Goal: Task Accomplishment & Management: Use online tool/utility

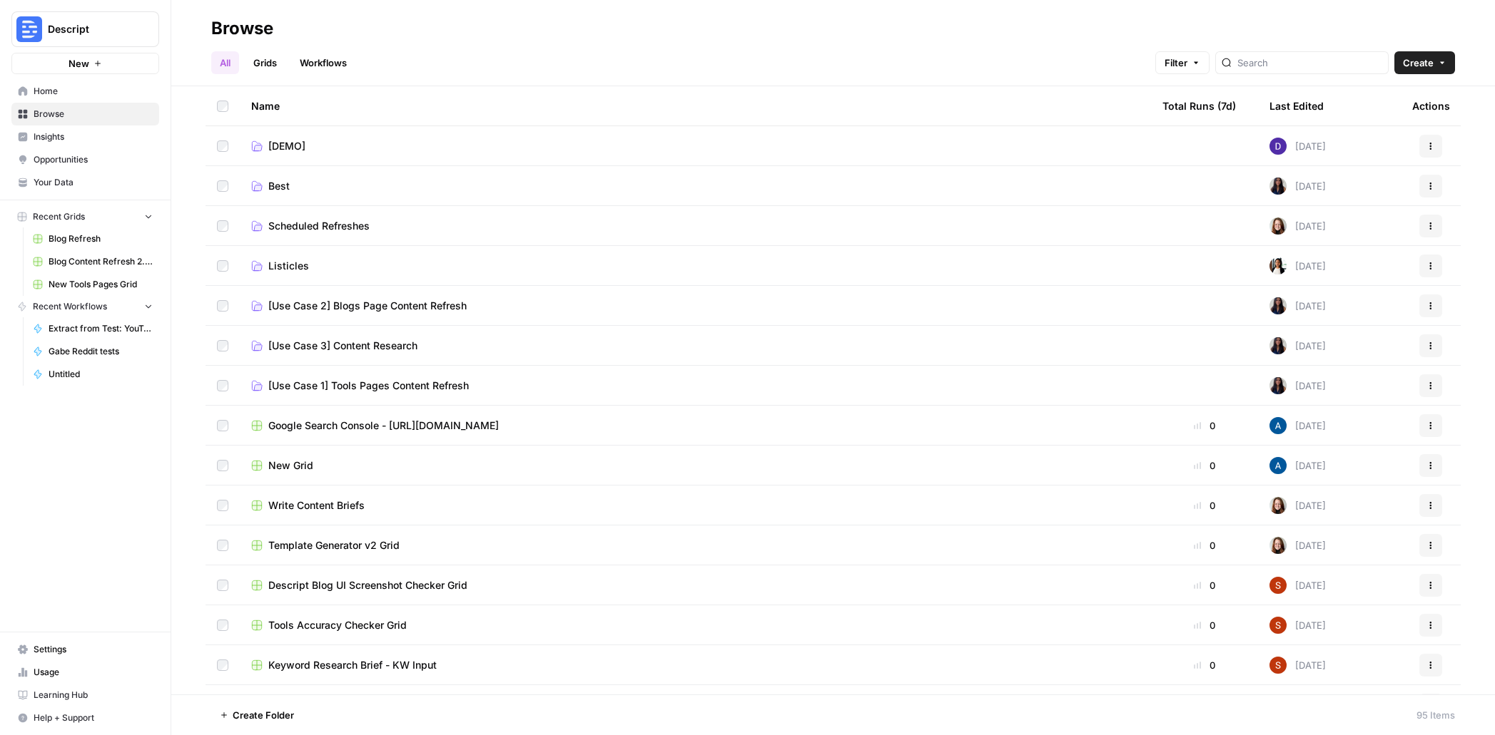
click at [75, 91] on span "Home" at bounding box center [93, 91] width 119 height 13
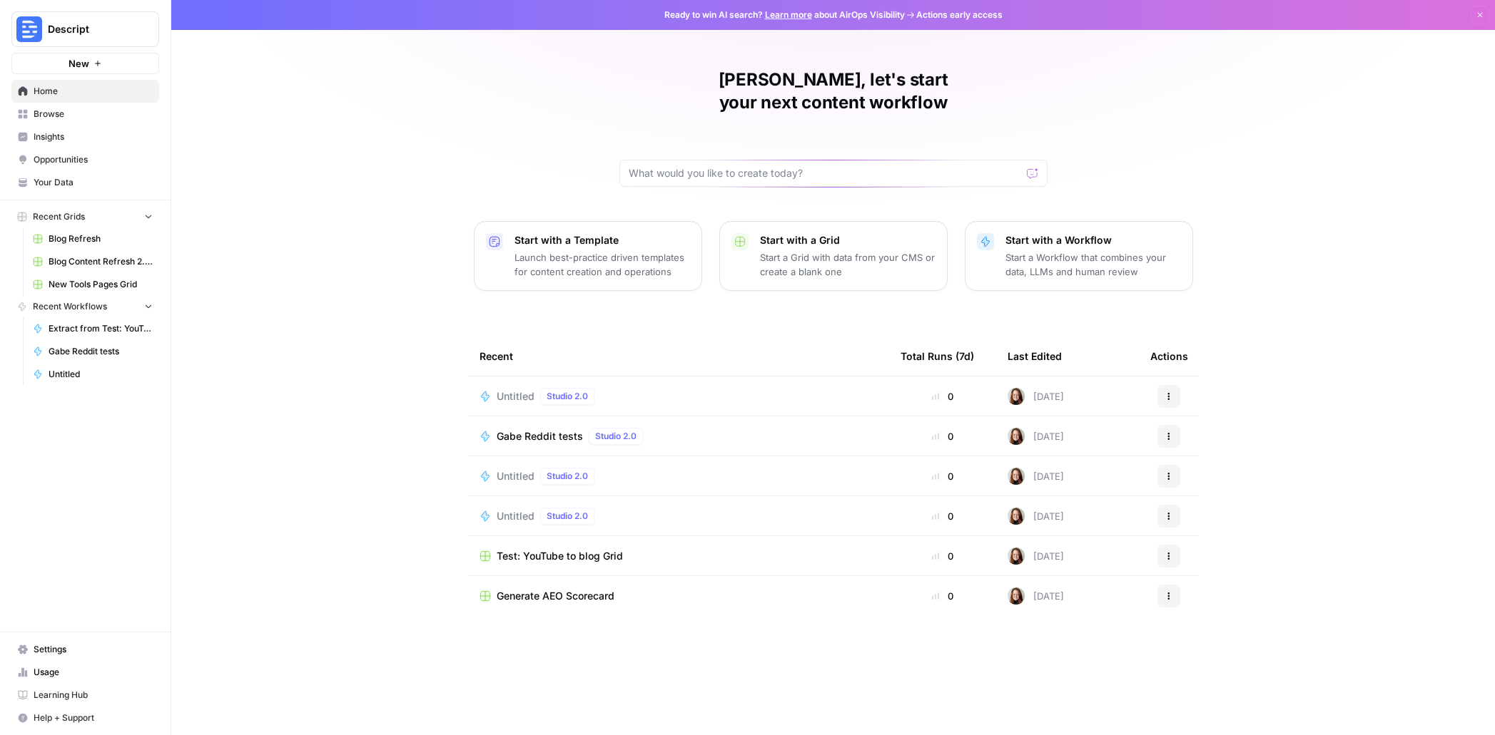
click at [642, 233] on p "Start with a Template" at bounding box center [601, 240] width 175 height 14
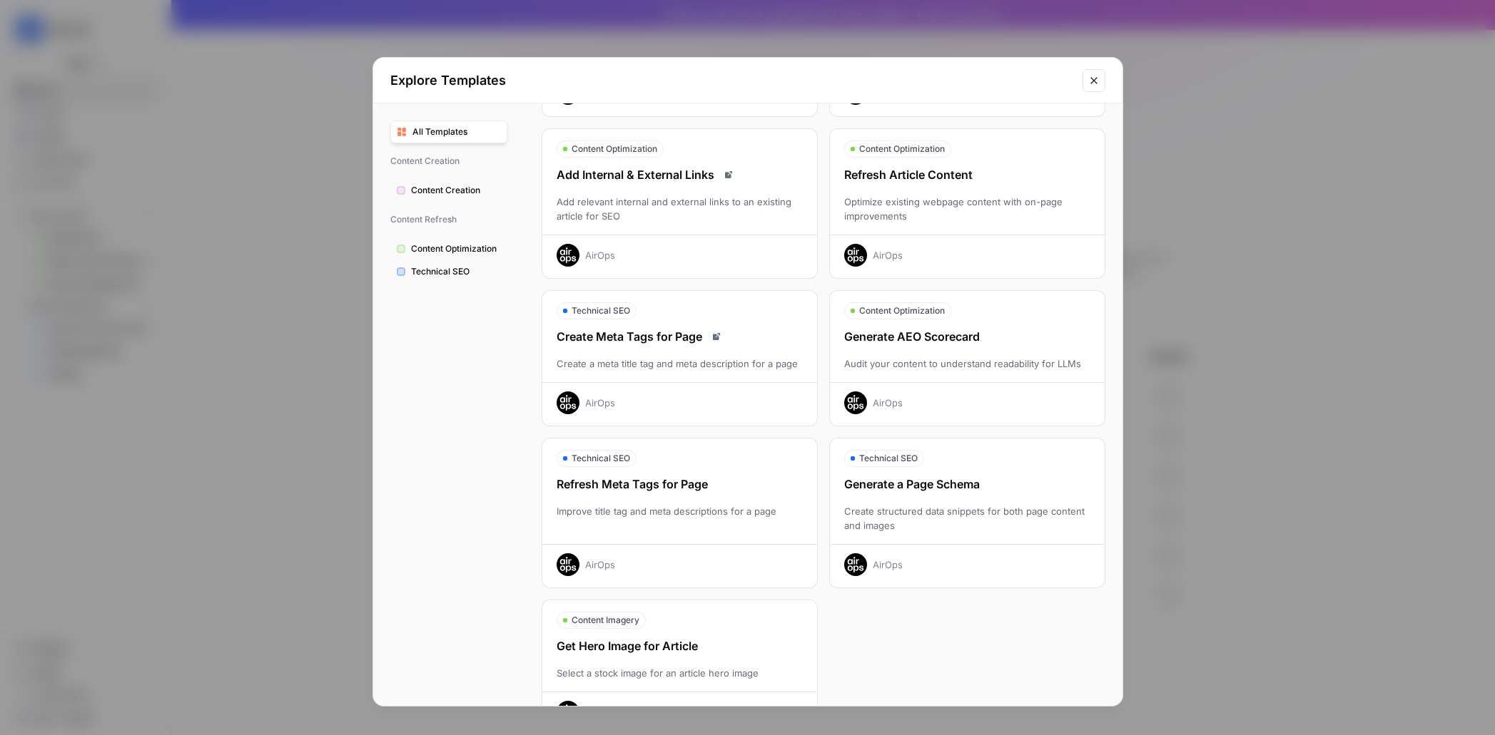
scroll to position [204, 0]
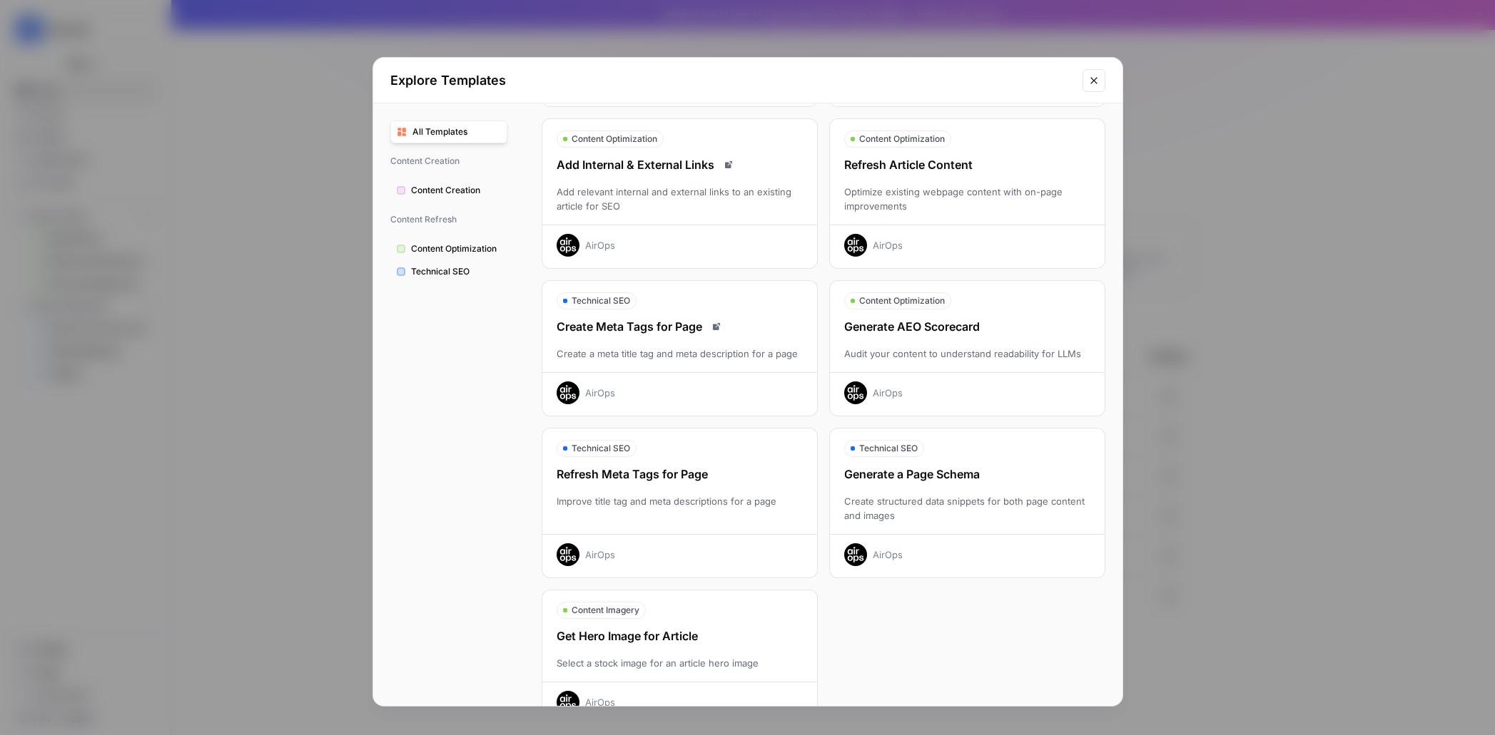
click at [975, 359] on div "Audit your content to understand readability for LLMs" at bounding box center [967, 354] width 275 height 14
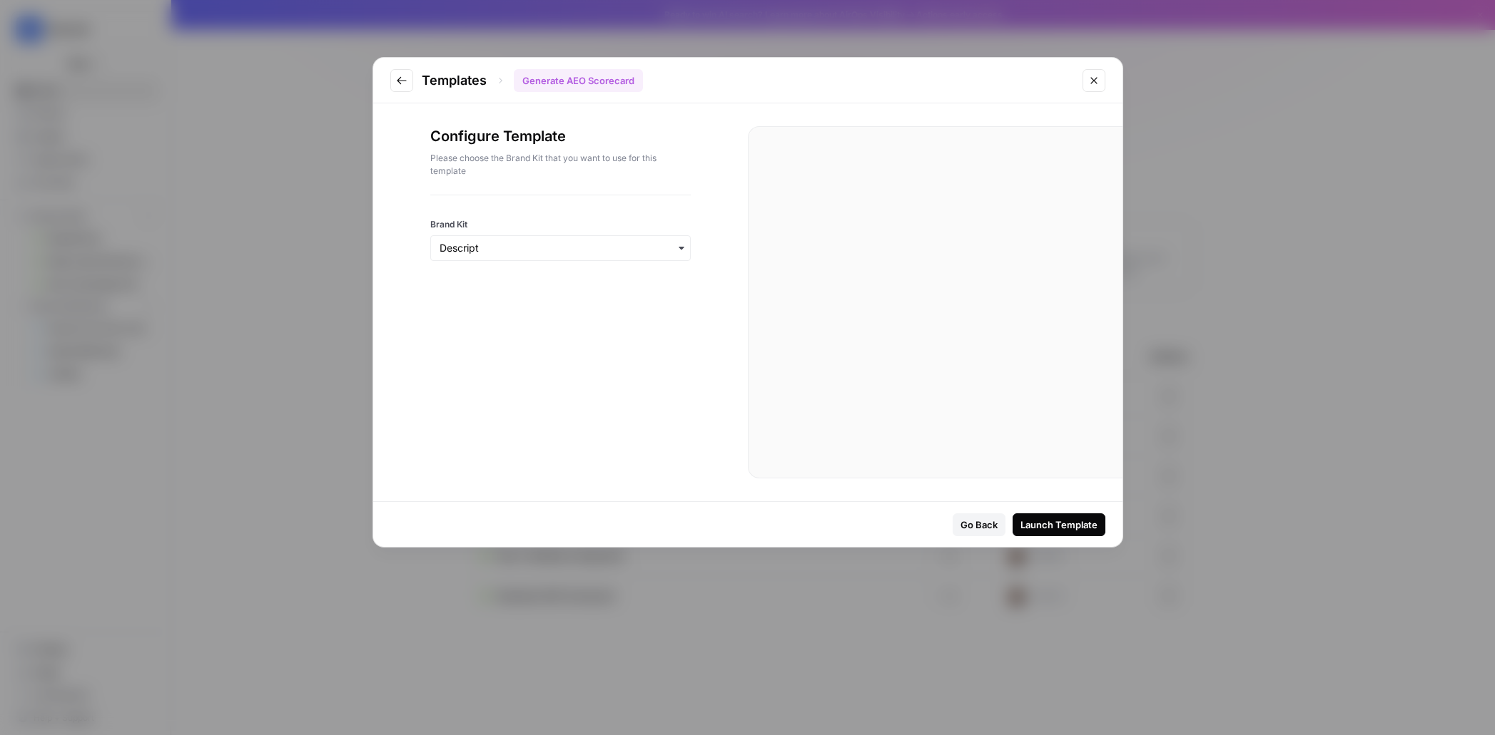
click at [1061, 524] on div "Launch Template" at bounding box center [1058, 525] width 77 height 14
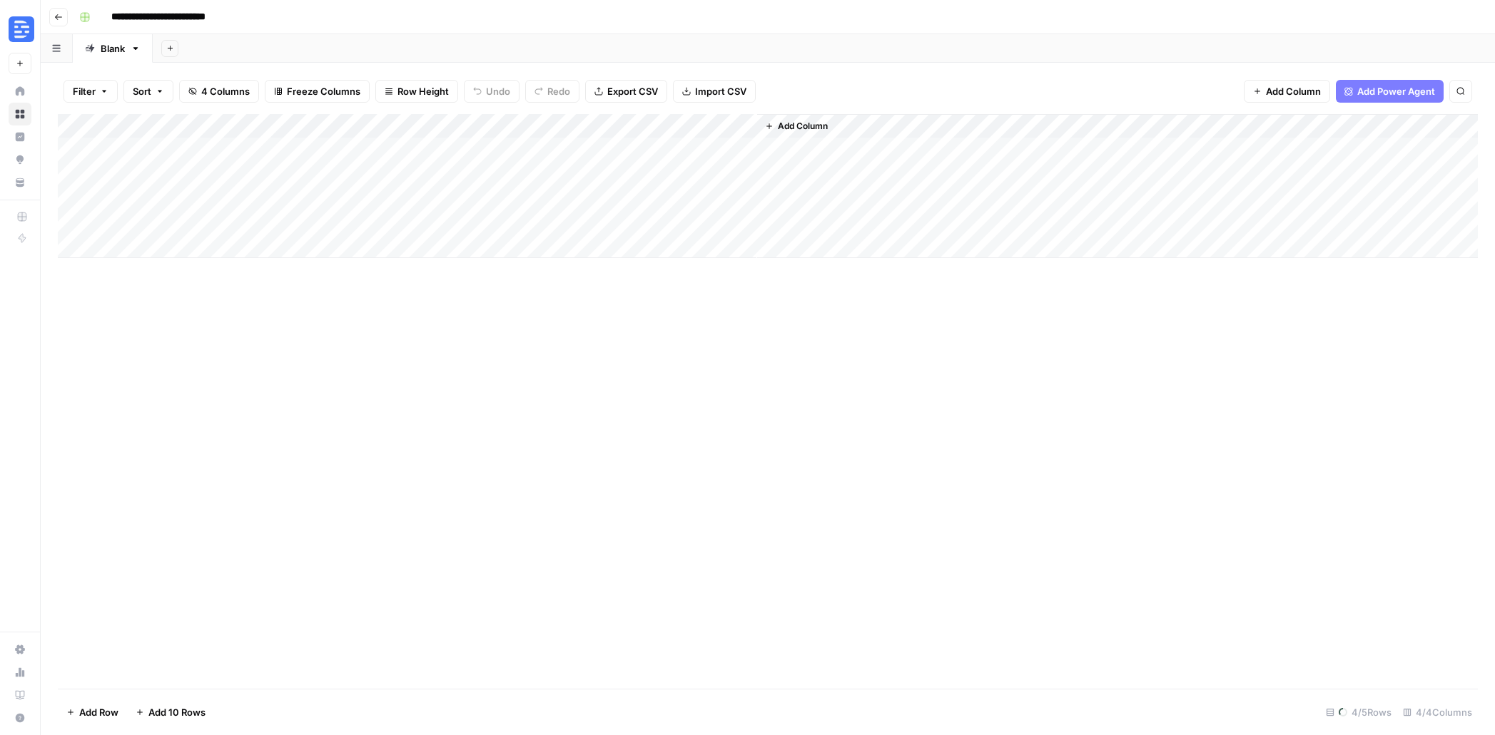
click at [163, 155] on div "Add Column" at bounding box center [768, 186] width 1420 height 144
click at [148, 224] on div "Add Column" at bounding box center [768, 174] width 1420 height 120
type input "**********"
paste input "**********"
type input "**********"
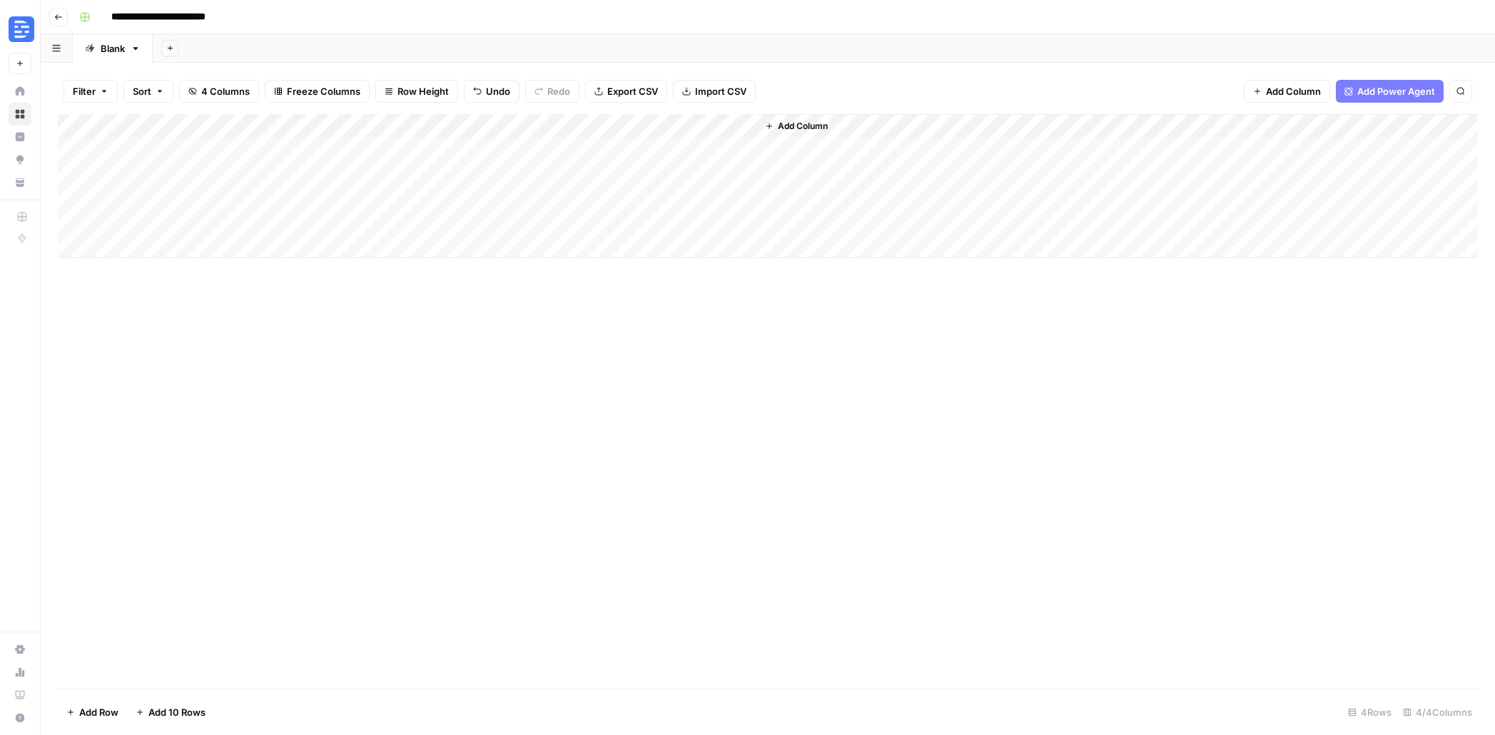
click at [482, 393] on div "Add Column" at bounding box center [768, 401] width 1420 height 575
click at [300, 220] on div "Add Column" at bounding box center [768, 186] width 1420 height 144
click at [168, 251] on div "Add Column" at bounding box center [768, 186] width 1420 height 144
type input "**********"
drag, startPoint x: 489, startPoint y: 380, endPoint x: 427, endPoint y: 317, distance: 88.3
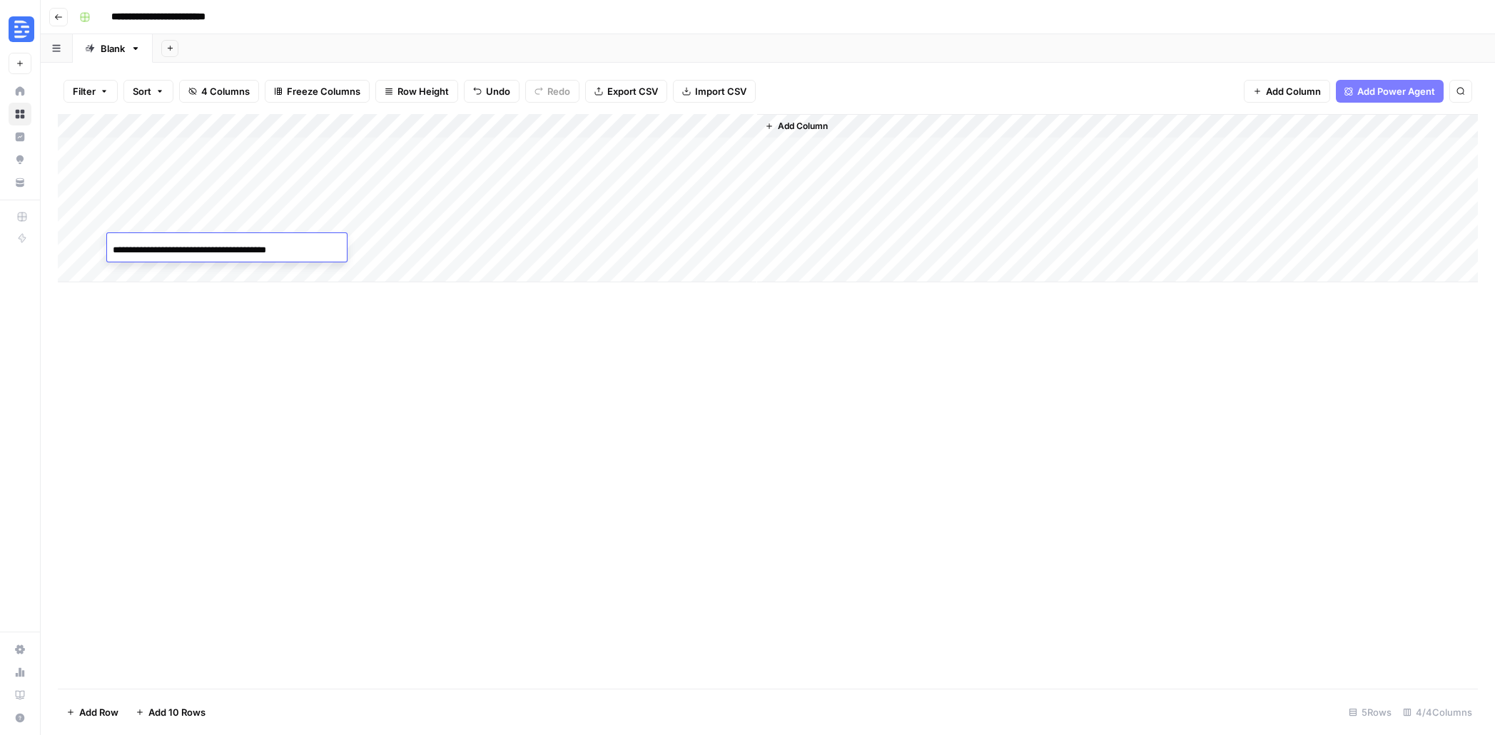
click at [489, 380] on div "Add Column" at bounding box center [768, 401] width 1420 height 575
click at [317, 249] on div "Add Column" at bounding box center [768, 198] width 1420 height 168
click at [211, 266] on div "Add Column" at bounding box center [768, 198] width 1420 height 168
click at [207, 273] on input at bounding box center [227, 274] width 228 height 17
type input "**********"
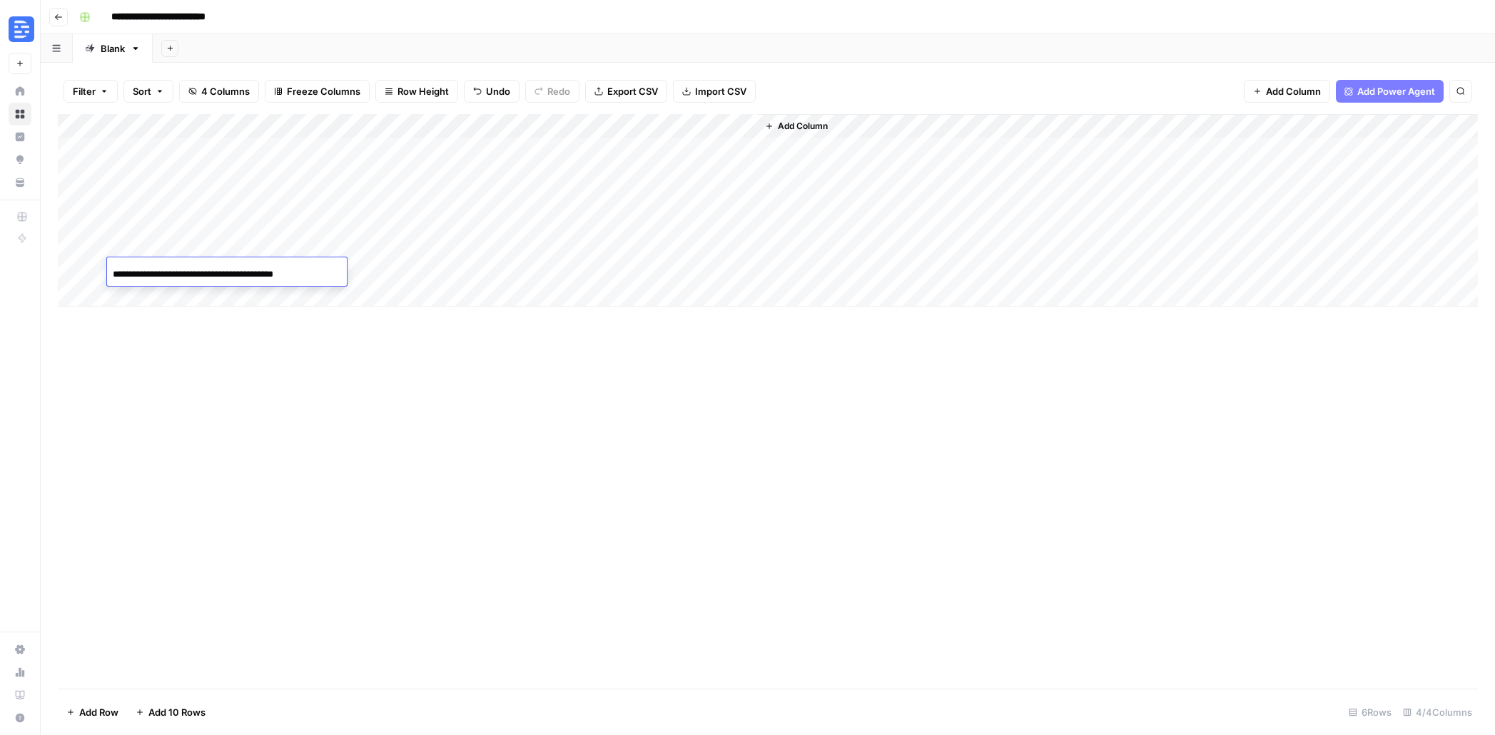
click at [489, 366] on div "Add Column" at bounding box center [768, 401] width 1420 height 575
click at [324, 269] on div "Add Column" at bounding box center [768, 210] width 1420 height 193
click at [188, 295] on div "Add Column" at bounding box center [768, 210] width 1420 height 193
type input "**********"
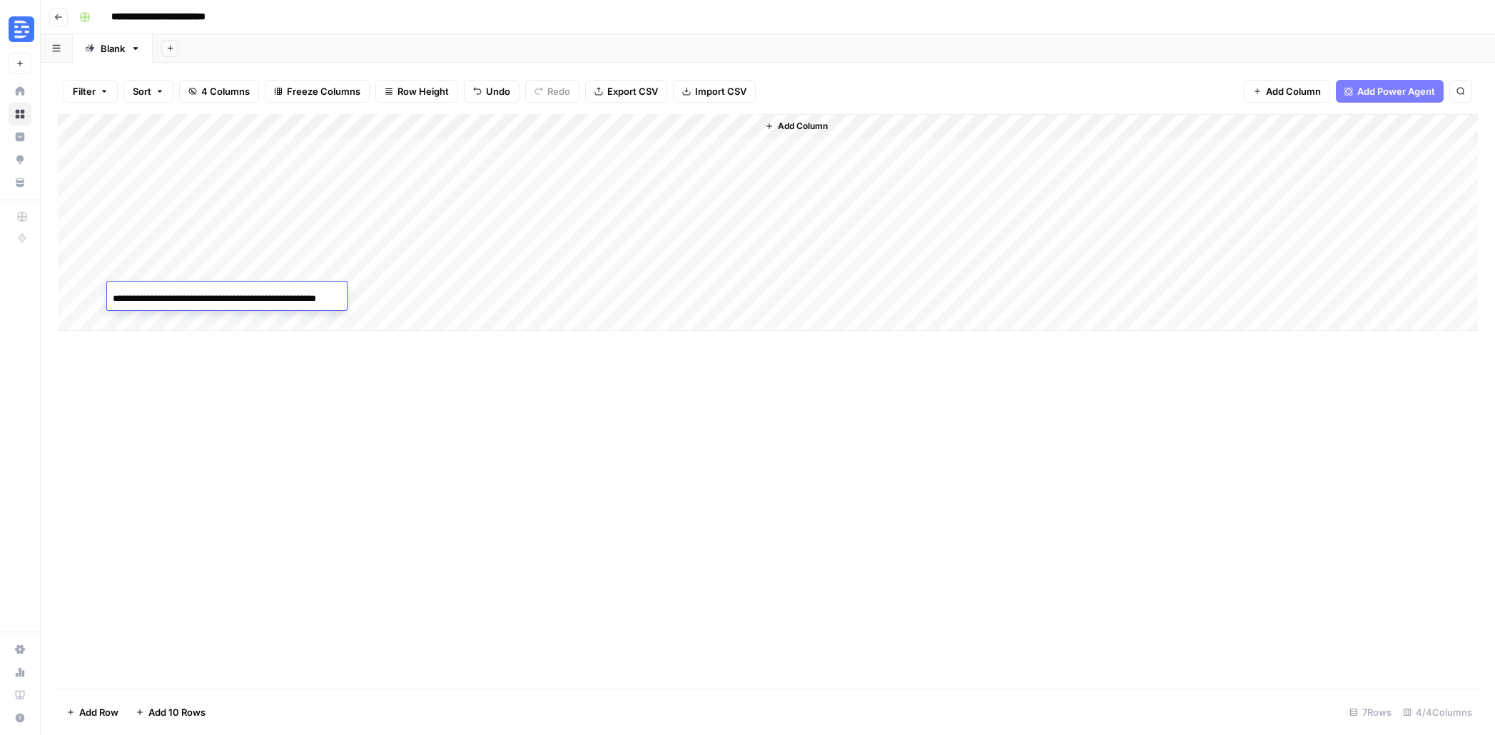
click at [508, 434] on div "Add Column" at bounding box center [768, 401] width 1420 height 575
click at [355, 297] on div "Add Column" at bounding box center [768, 222] width 1420 height 217
click at [174, 323] on div "Add Column" at bounding box center [768, 222] width 1420 height 217
type input "**********"
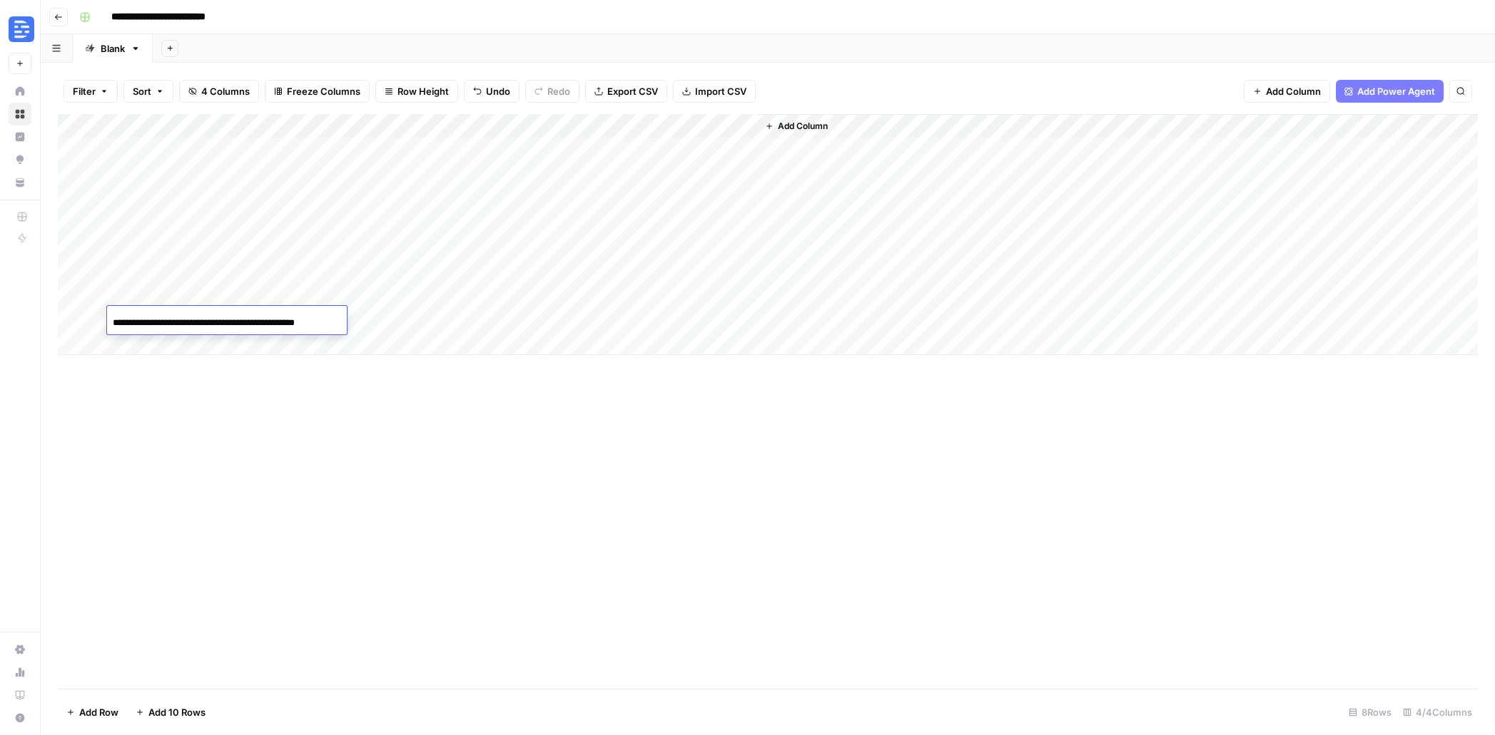
click at [457, 430] on div "Add Column" at bounding box center [768, 401] width 1420 height 575
click at [355, 322] on div "Add Column" at bounding box center [768, 234] width 1420 height 241
click at [564, 220] on div "Add Column" at bounding box center [768, 234] width 1420 height 241
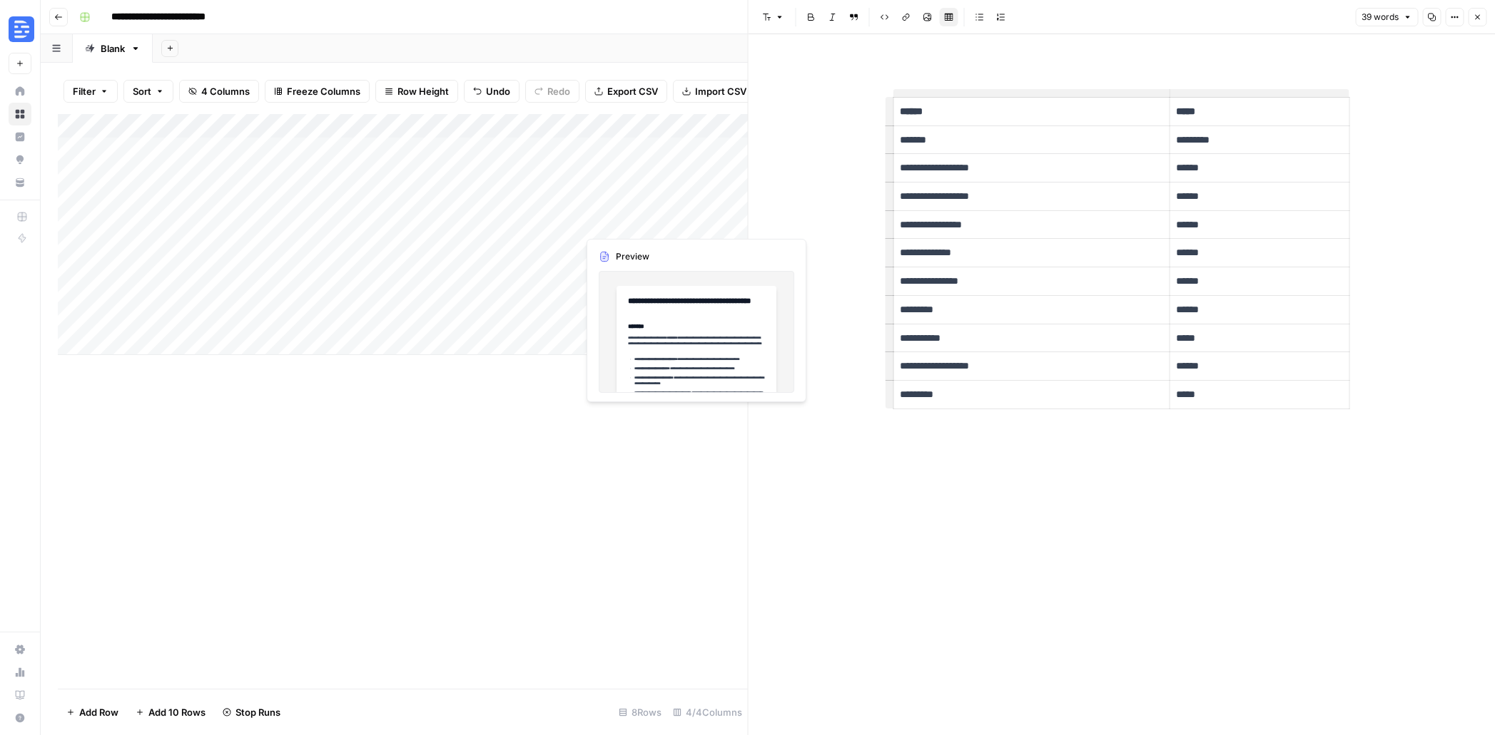
click at [672, 228] on div "Add Column" at bounding box center [403, 234] width 690 height 241
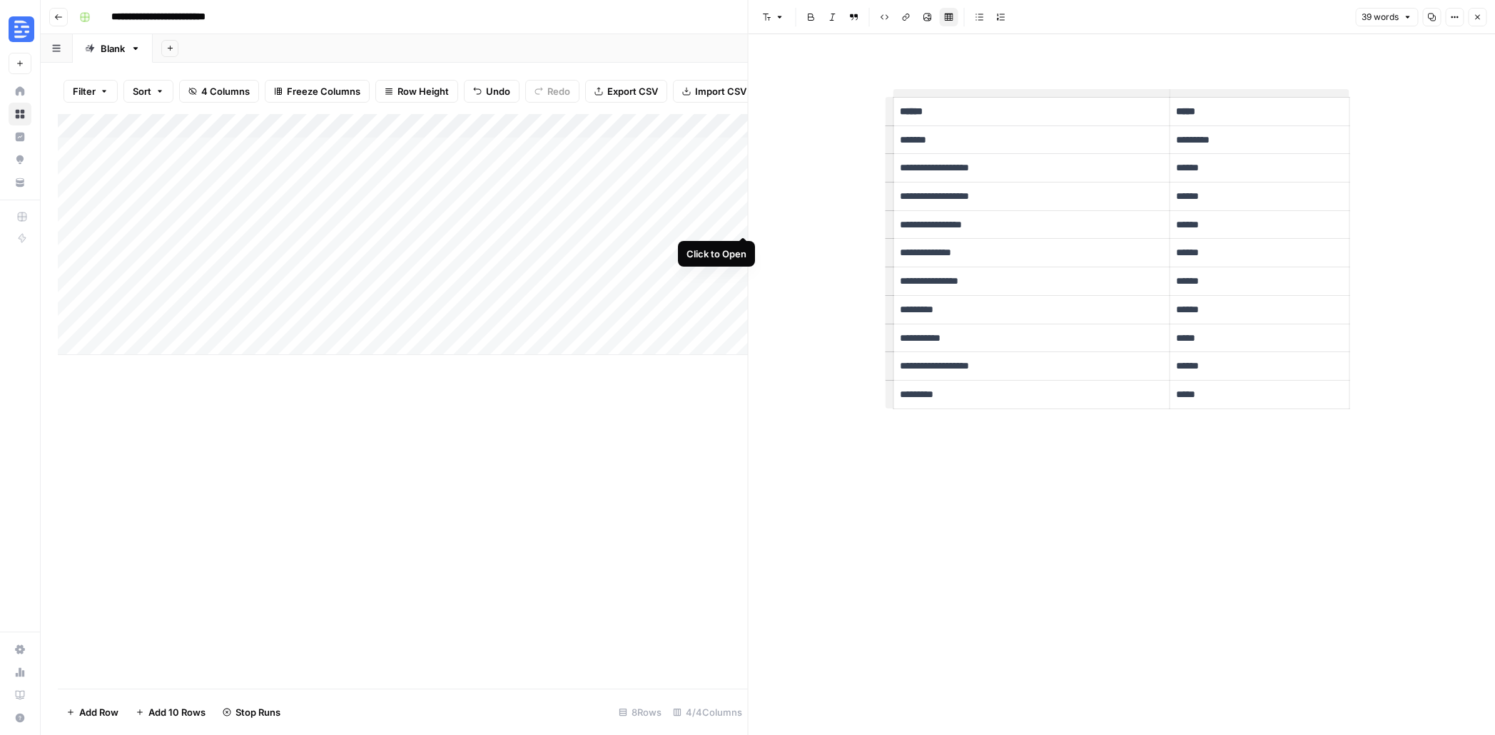
click at [740, 222] on div "Add Column" at bounding box center [403, 234] width 690 height 241
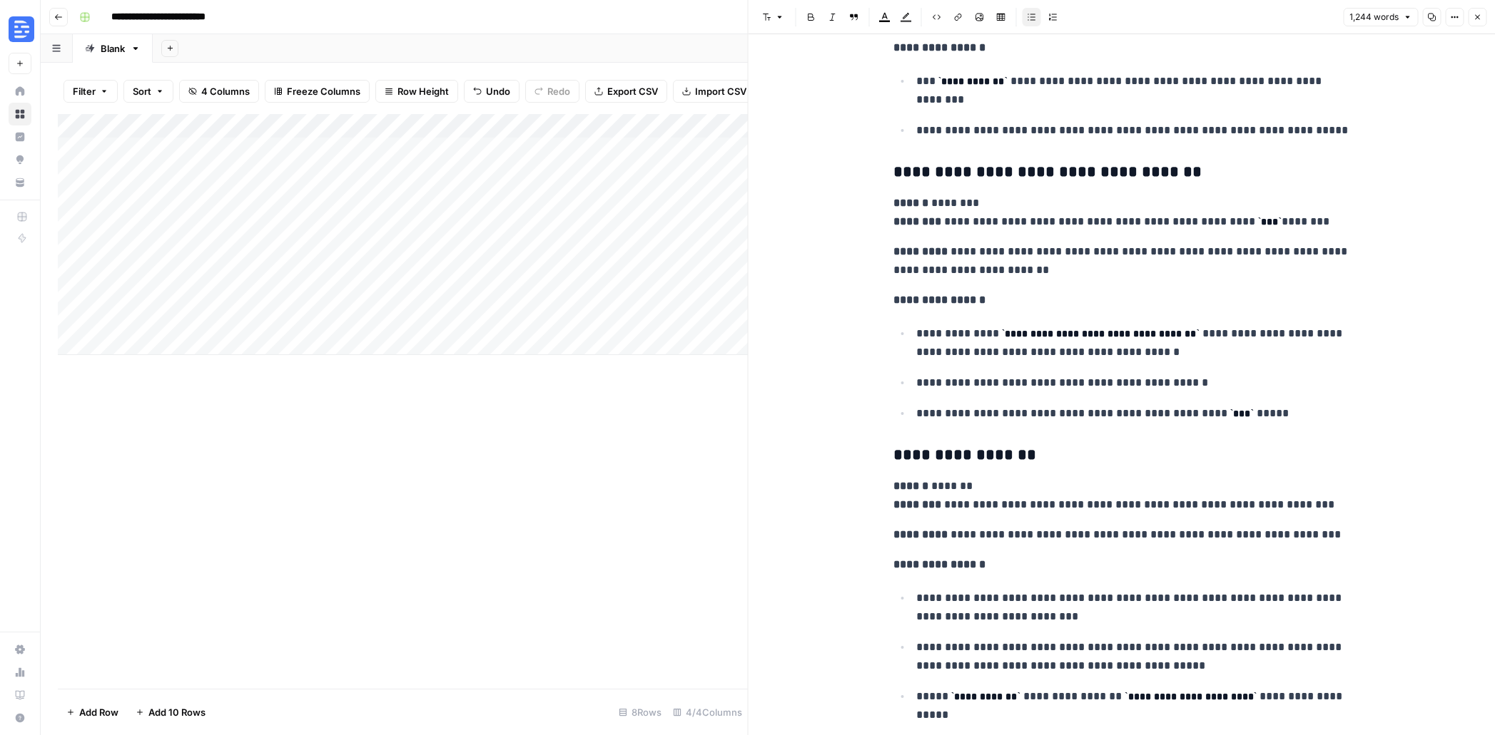
scroll to position [4247, 0]
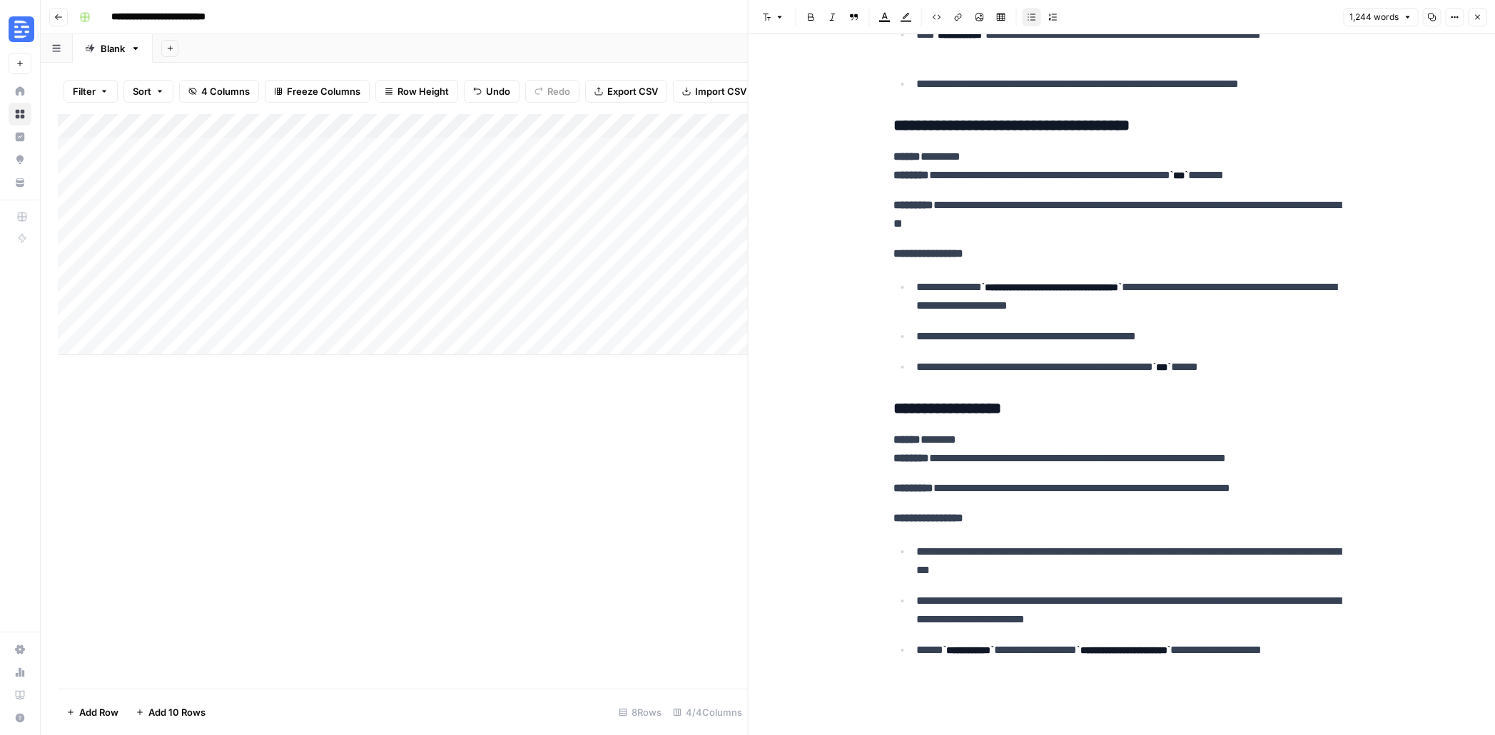
drag, startPoint x: 217, startPoint y: 223, endPoint x: 228, endPoint y: 320, distance: 96.9
click at [228, 320] on div "Add Column" at bounding box center [403, 234] width 690 height 241
click at [66, 14] on button "Go back" at bounding box center [58, 17] width 19 height 19
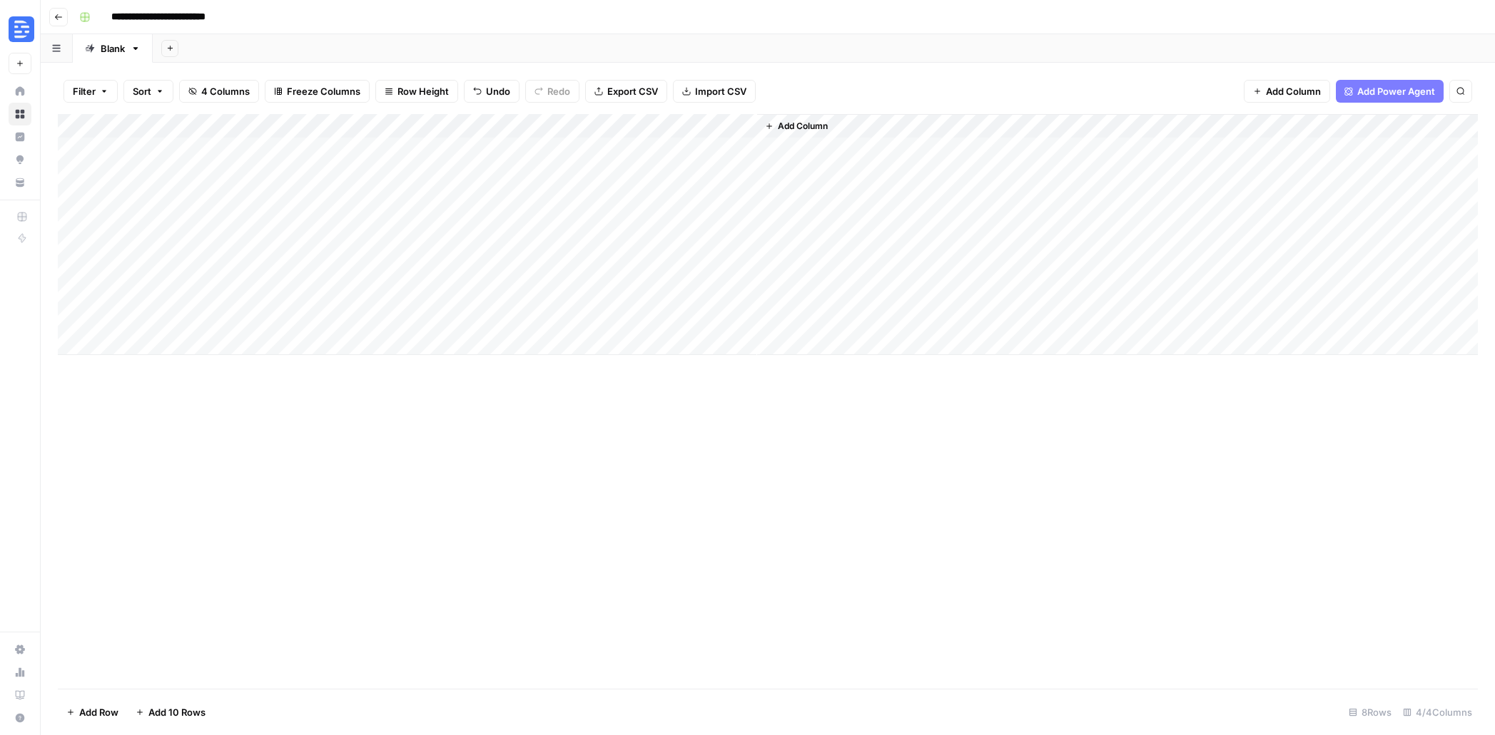
click at [59, 8] on button "Go back" at bounding box center [58, 17] width 19 height 19
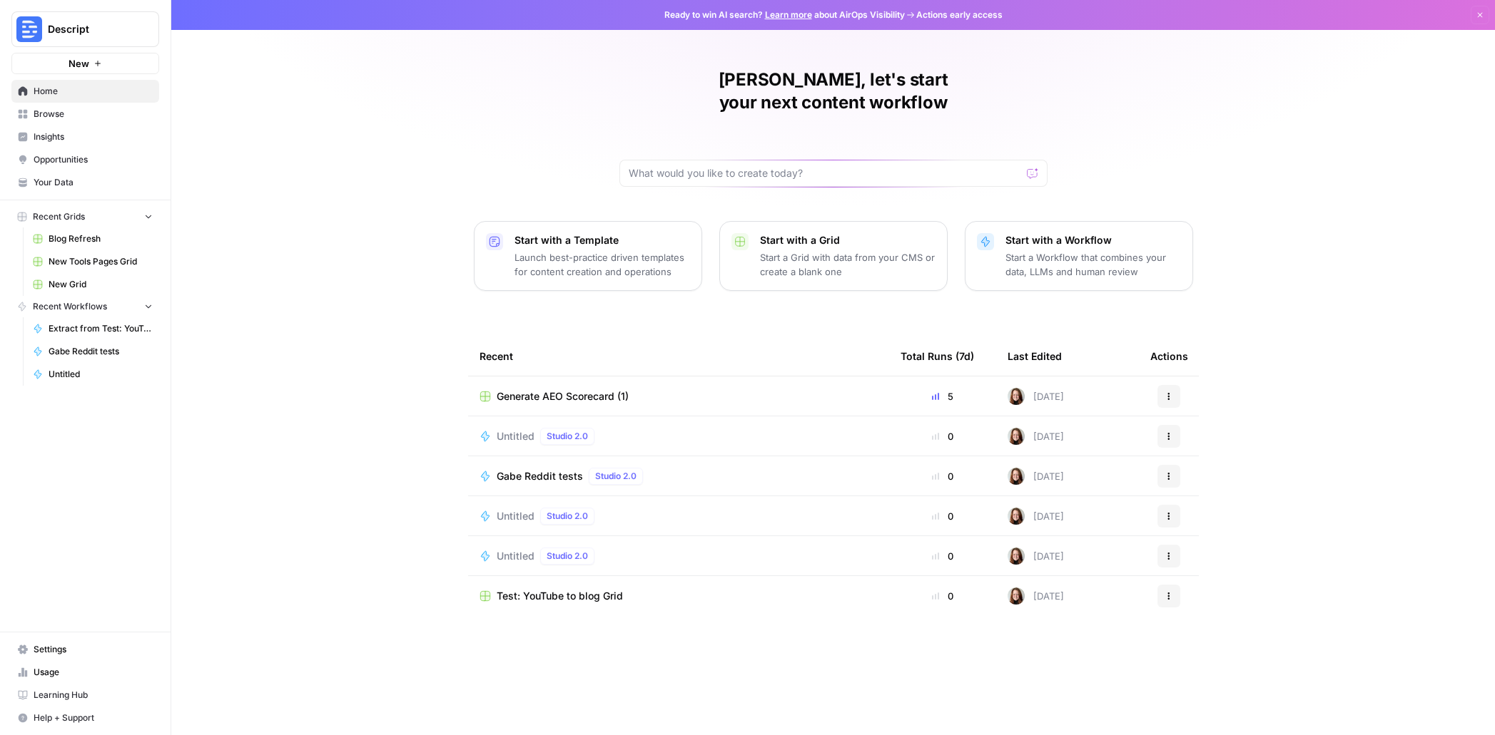
click at [88, 104] on link "Browse" at bounding box center [85, 114] width 148 height 23
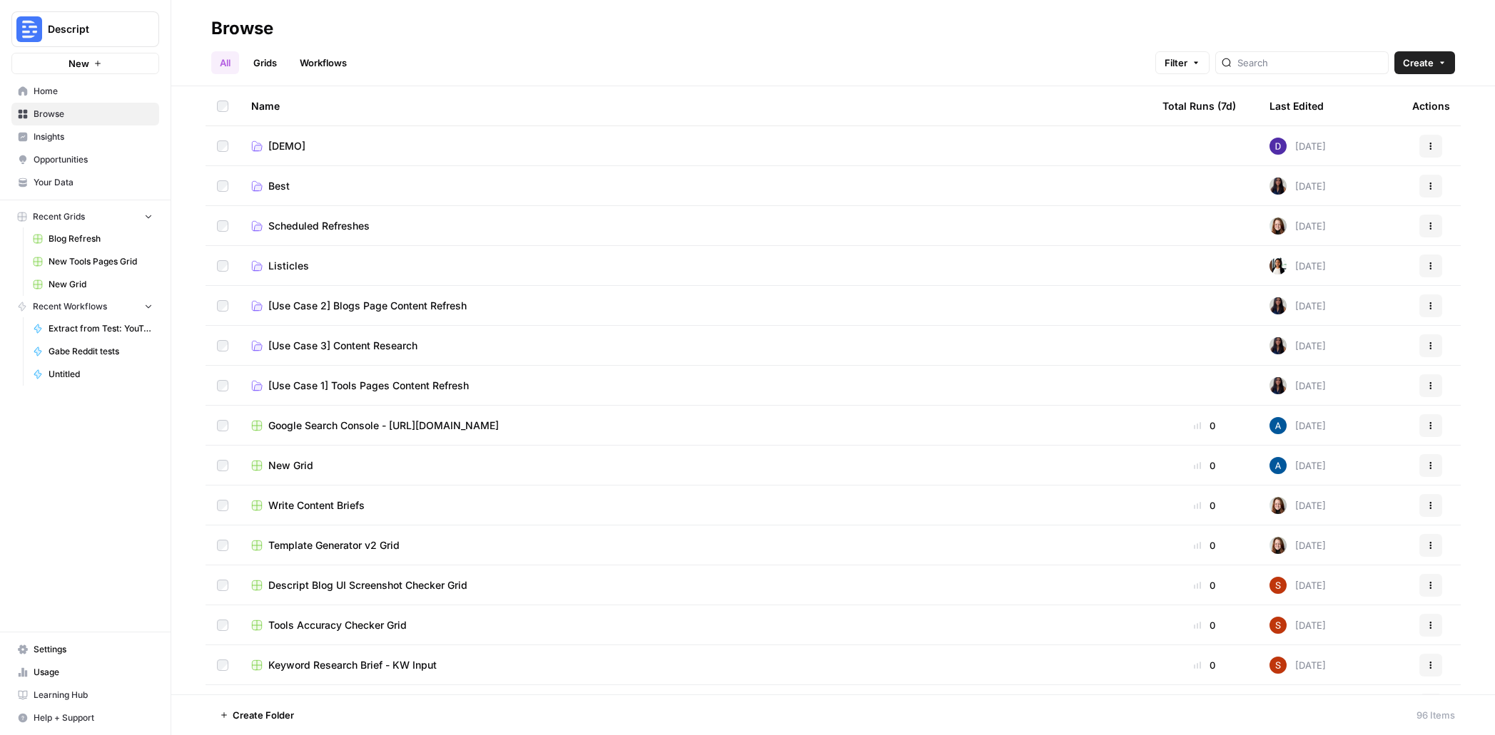
click at [427, 220] on link "Scheduled Refreshes" at bounding box center [695, 226] width 888 height 14
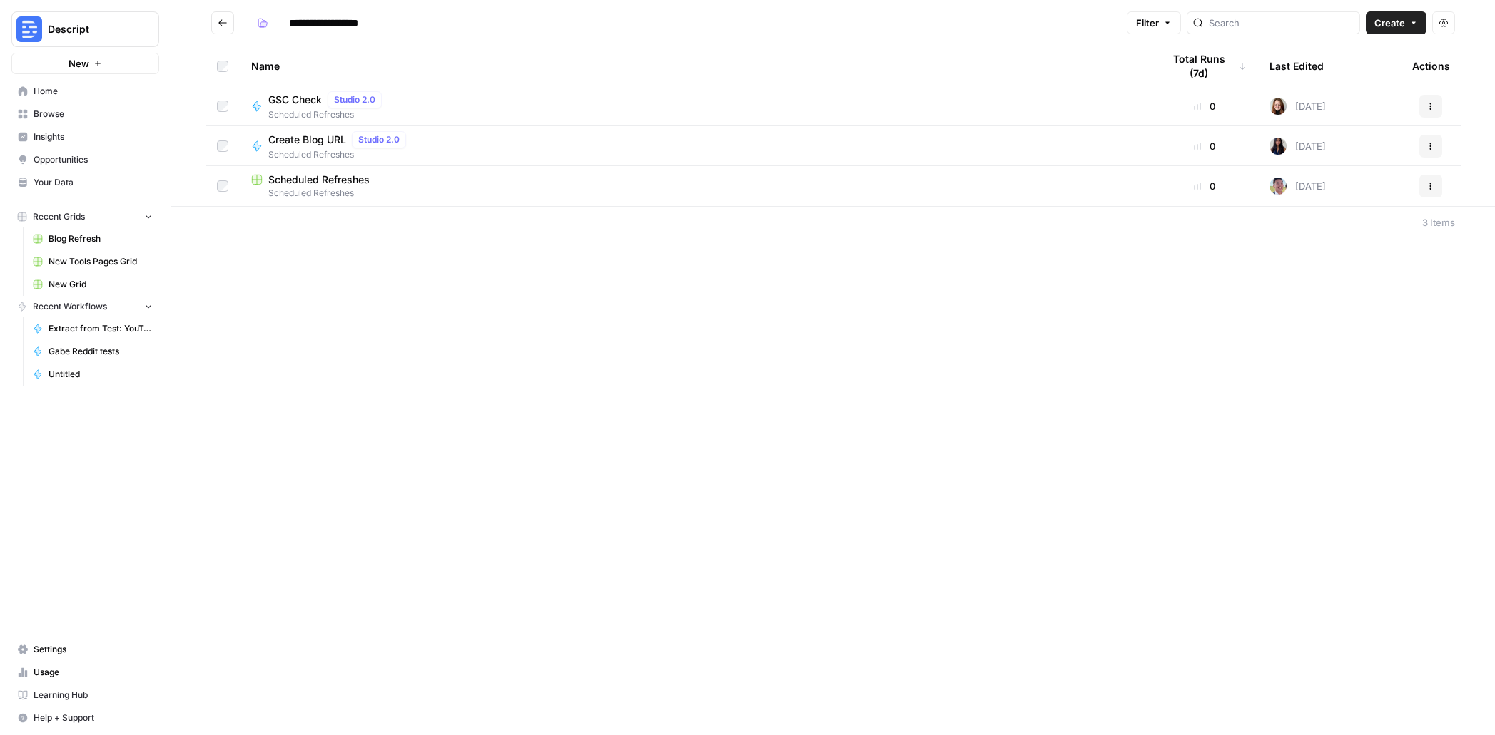
click at [225, 33] on button "Go back" at bounding box center [222, 22] width 23 height 23
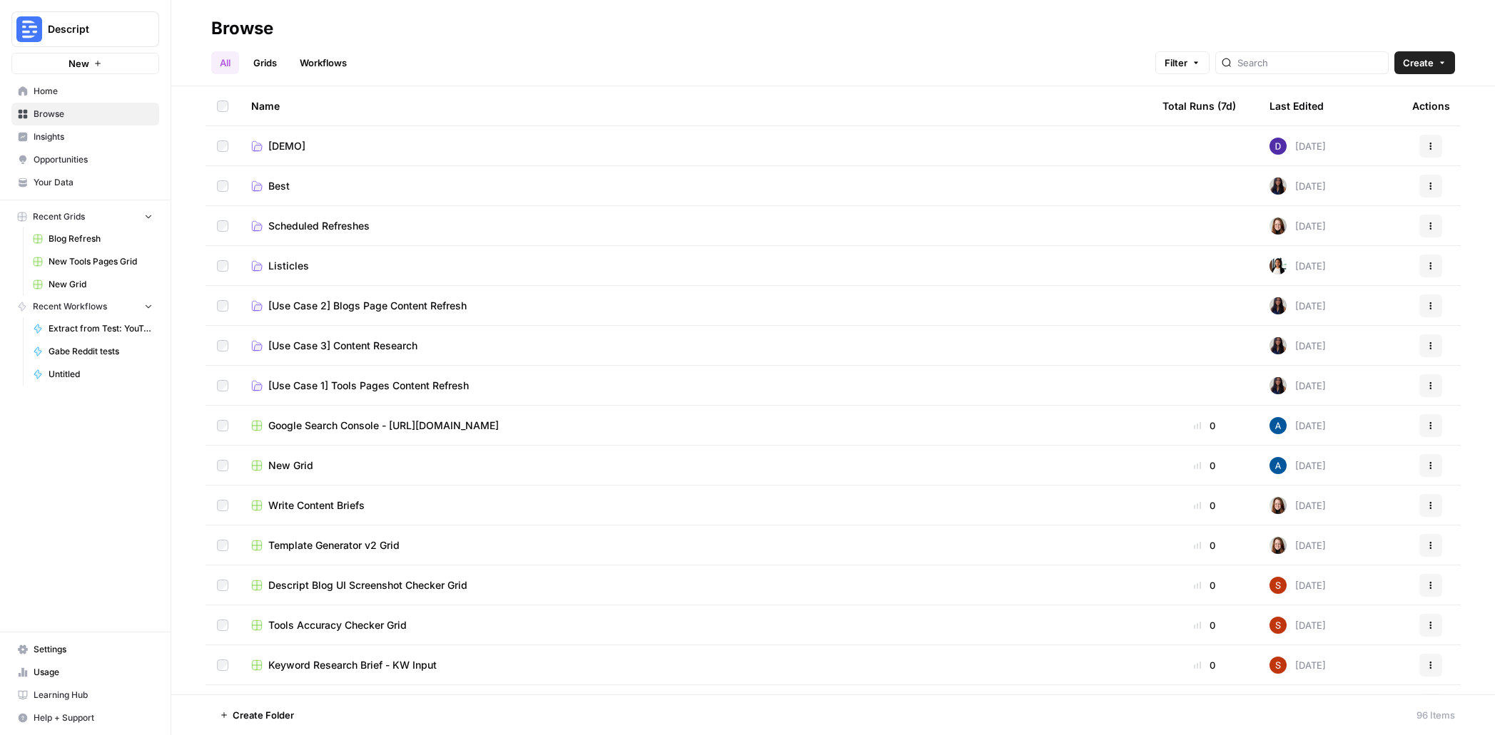
click at [434, 381] on span "[Use Case 1] Tools Pages Content Refresh" at bounding box center [368, 386] width 200 height 14
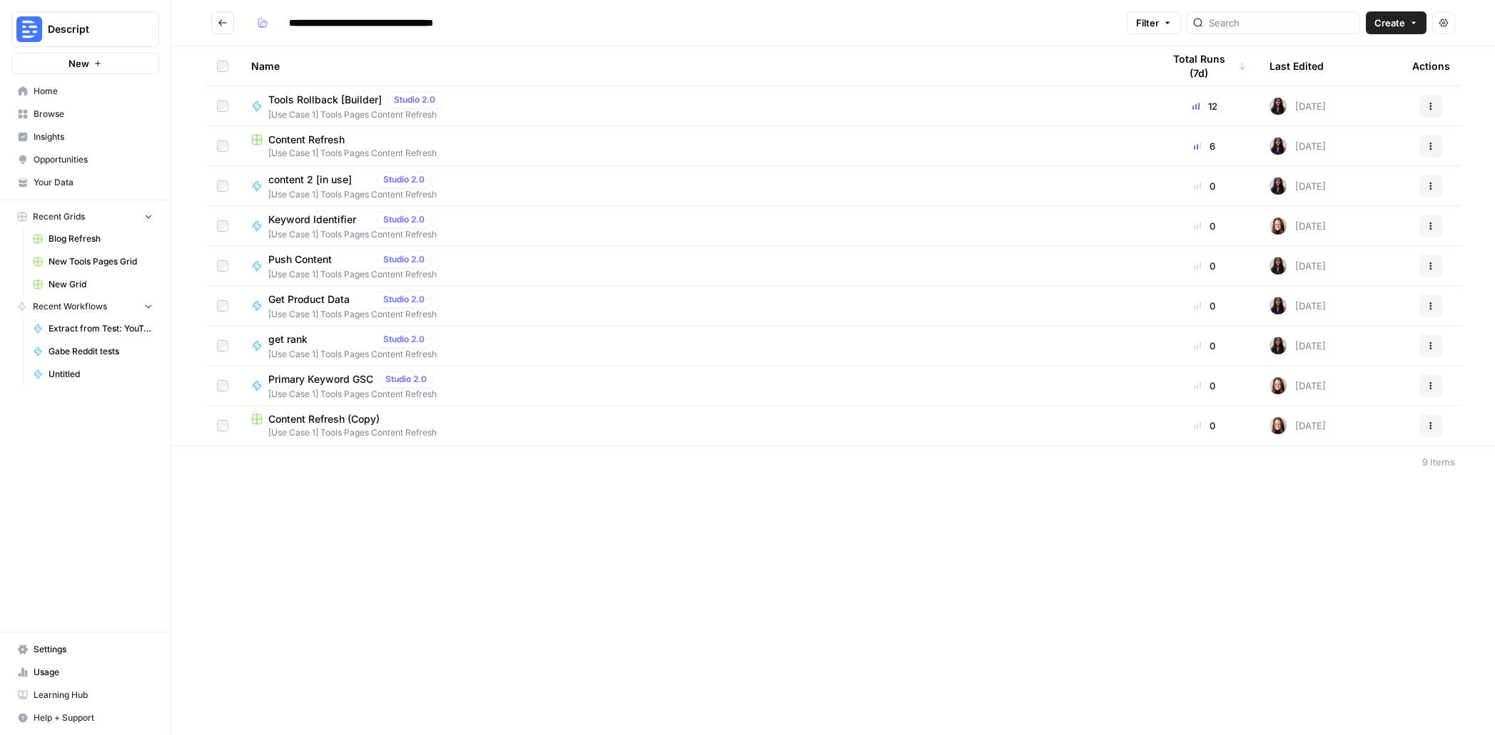
click at [357, 148] on span "[Use Case 1] Tools Pages Content Refresh" at bounding box center [695, 153] width 888 height 13
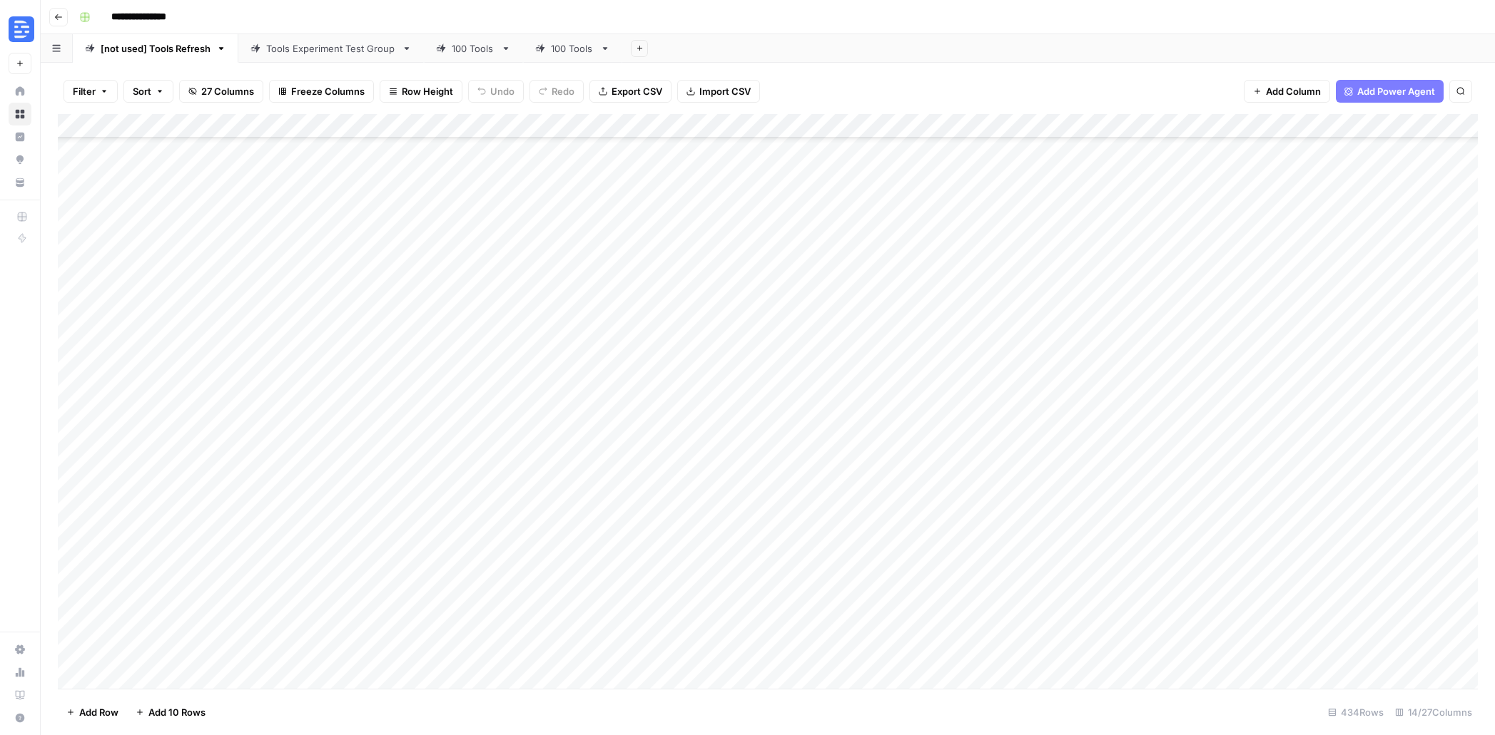
scroll to position [9999, 0]
click at [1102, 653] on div "Add Column" at bounding box center [768, 401] width 1420 height 575
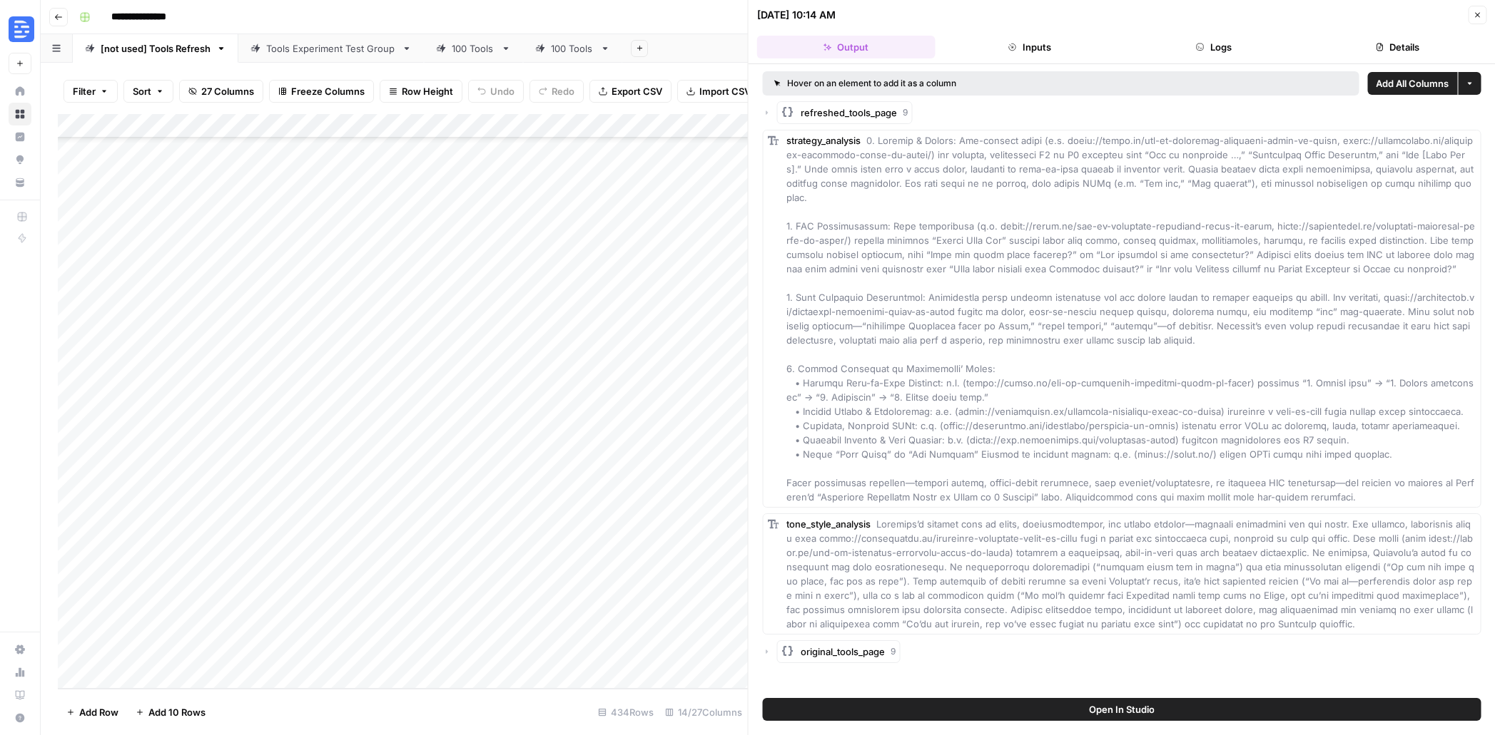
click at [1385, 49] on button "Details" at bounding box center [1397, 47] width 178 height 23
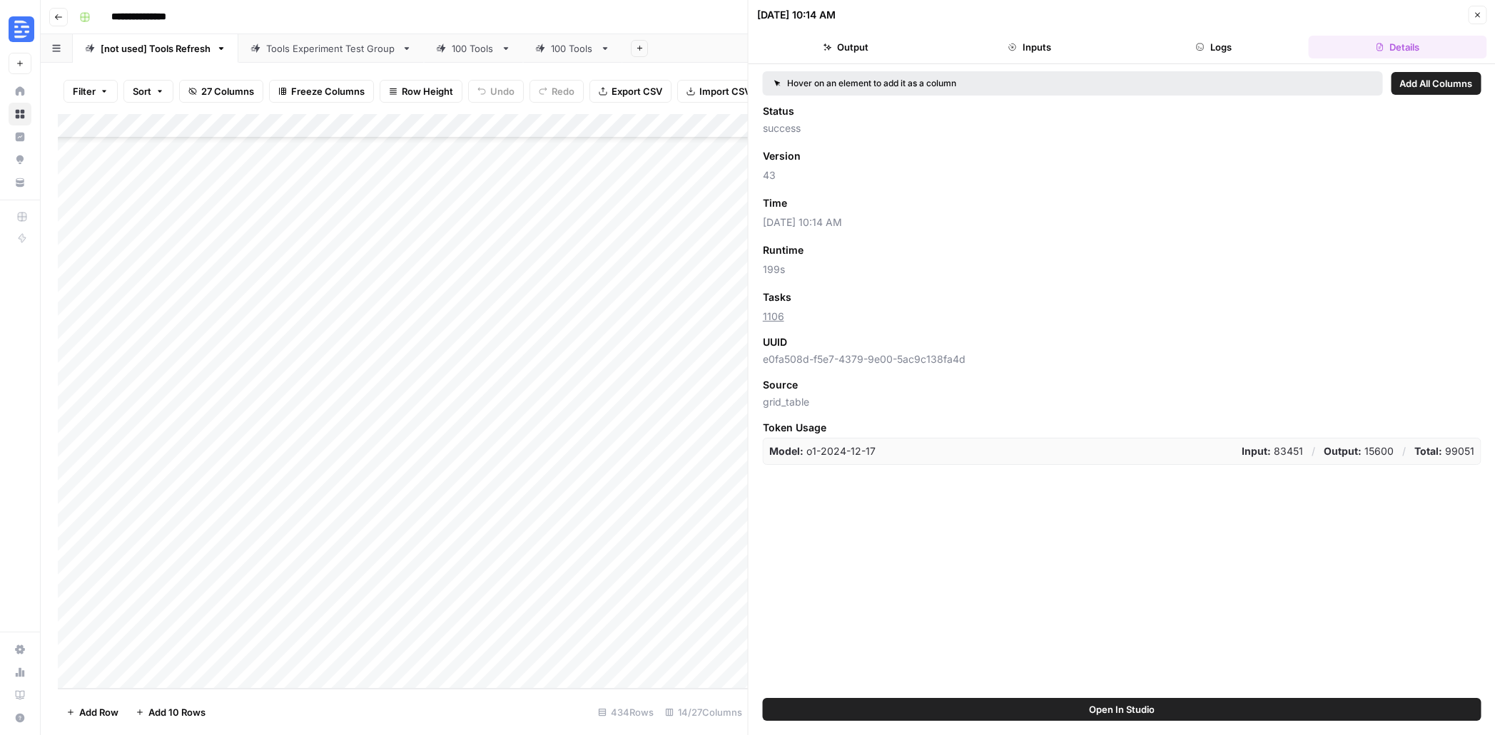
click at [1472, 14] on icon "button" at bounding box center [1476, 15] width 9 height 9
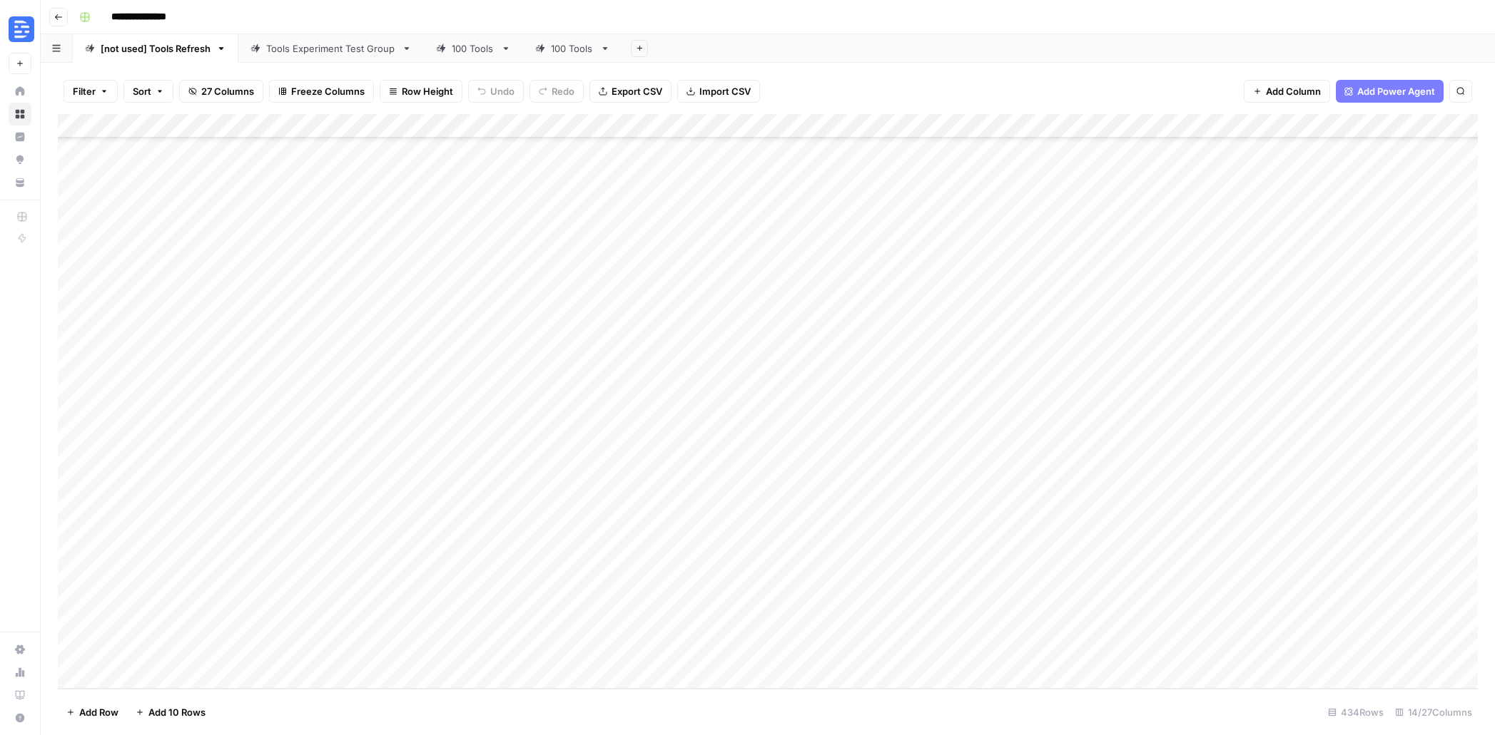
click at [134, 675] on div "Add Column" at bounding box center [768, 401] width 1420 height 575
click at [434, 658] on div at bounding box center [282, 656] width 350 height 24
click at [415, 650] on div at bounding box center [282, 656] width 350 height 24
click at [559, 696] on footer "Add Row Add 10 Rows 435 Rows 14/27 Columns" at bounding box center [768, 712] width 1420 height 46
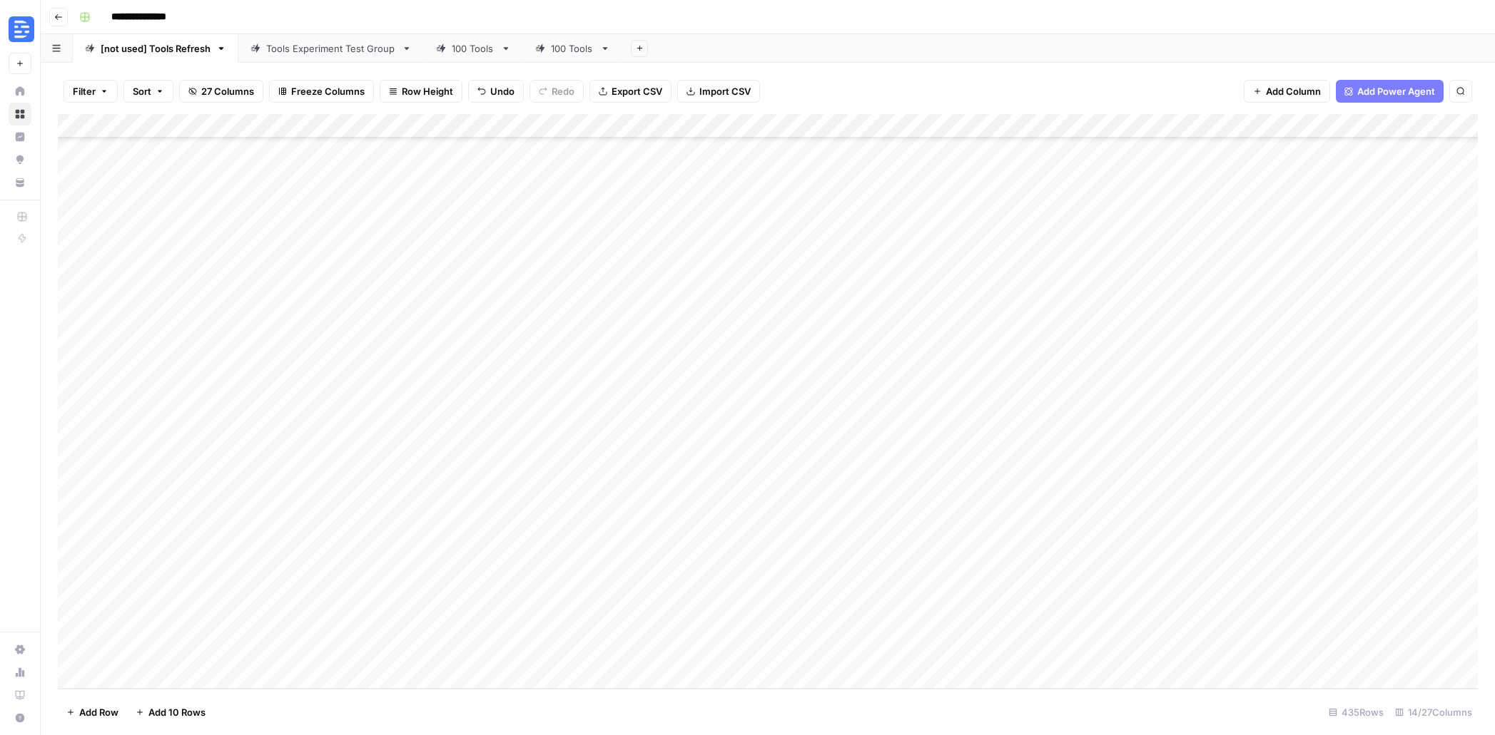
click at [329, 648] on div "Add Column" at bounding box center [768, 401] width 1420 height 575
type input "**********"
click at [509, 658] on div "Add Column" at bounding box center [768, 401] width 1420 height 575
click at [626, 661] on div "Add Column" at bounding box center [768, 401] width 1420 height 575
click at [660, 651] on div "Add Column" at bounding box center [768, 401] width 1420 height 575
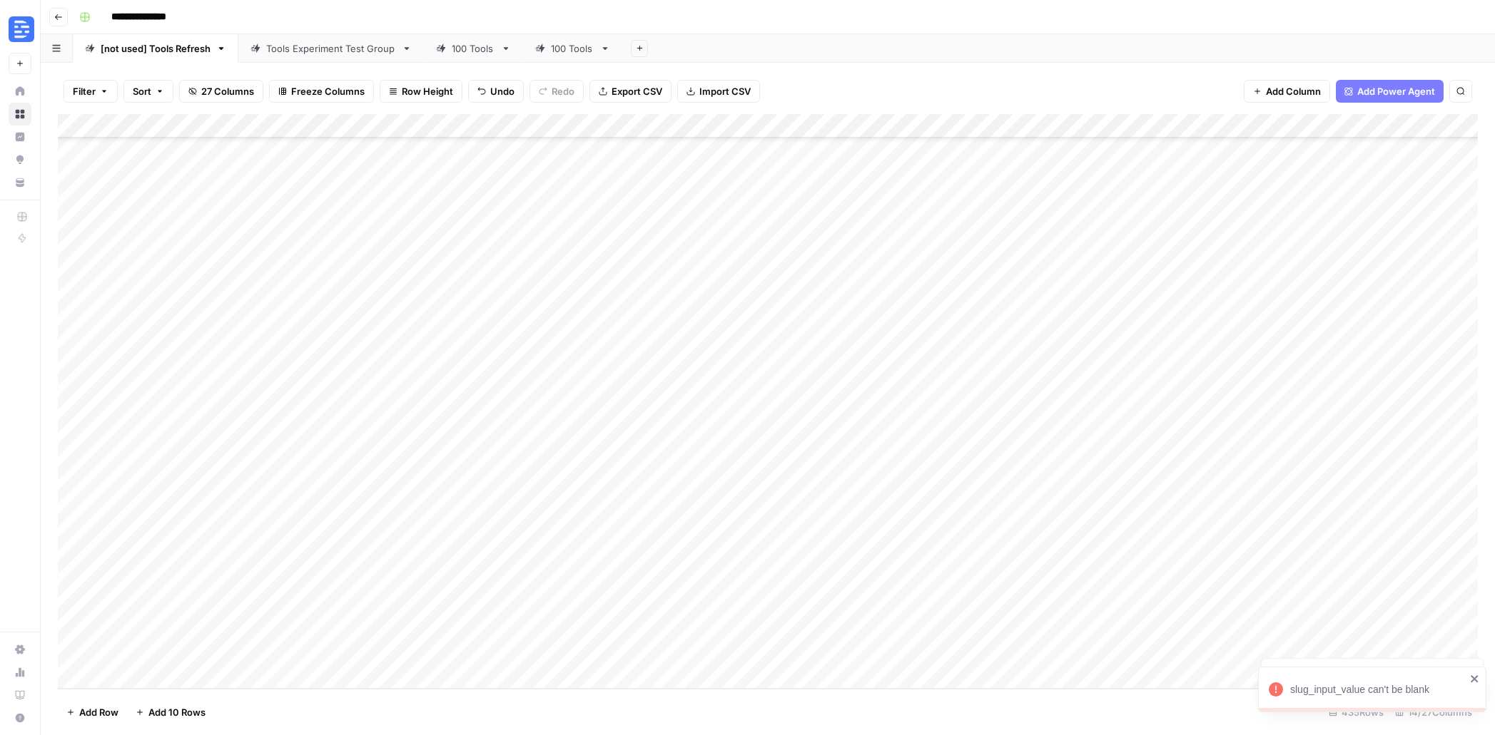
click at [519, 650] on div "Add Column" at bounding box center [768, 401] width 1420 height 575
drag, startPoint x: 322, startPoint y: 655, endPoint x: 239, endPoint y: 656, distance: 83.5
click at [239, 656] on div "Add Column" at bounding box center [768, 401] width 1420 height 575
click at [498, 652] on div "Add Column" at bounding box center [768, 401] width 1420 height 575
type textarea "**********"
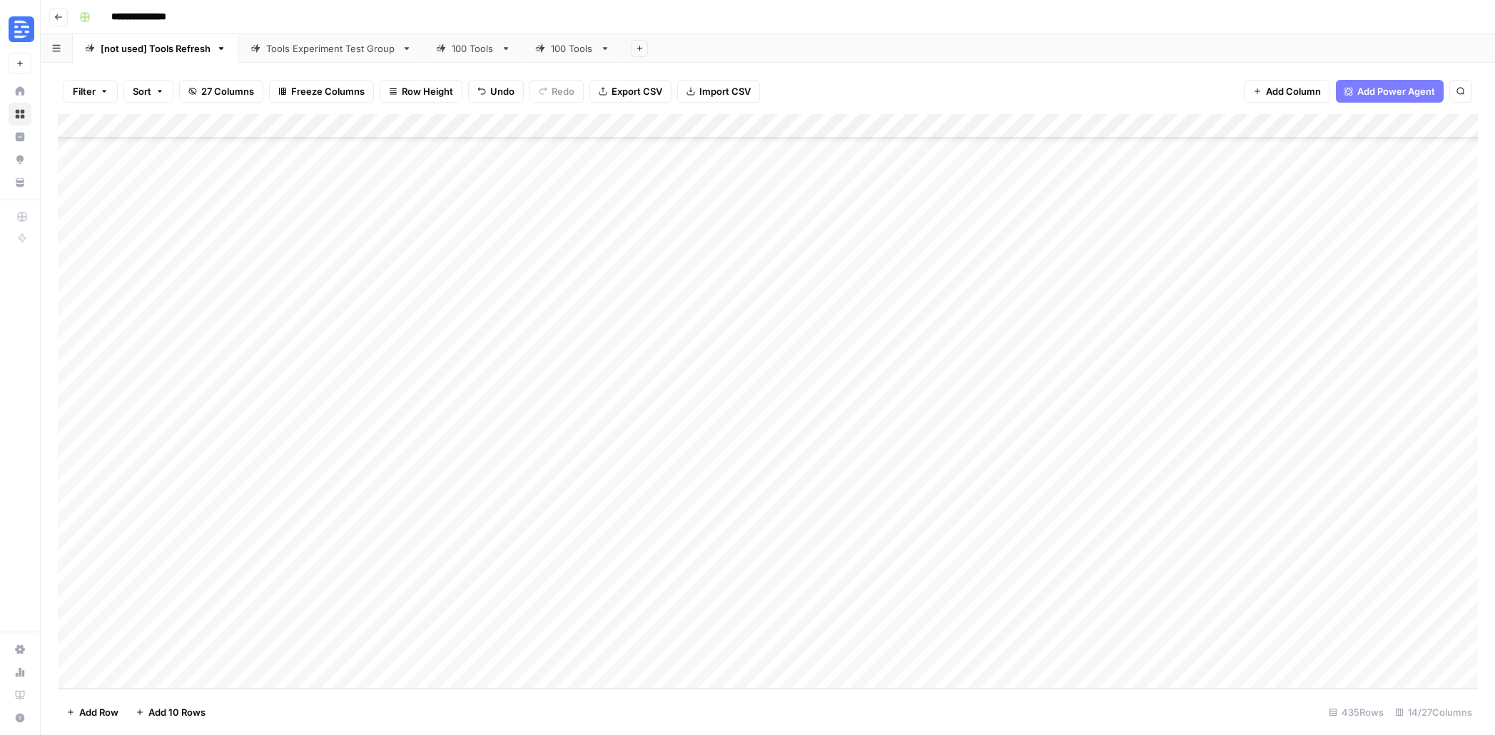
click at [641, 654] on div "Add Column" at bounding box center [768, 401] width 1420 height 575
click at [818, 656] on div "Add Column" at bounding box center [768, 401] width 1420 height 575
click at [892, 656] on div "Add Column" at bounding box center [768, 401] width 1420 height 575
click at [945, 648] on div "Add Column" at bounding box center [768, 401] width 1420 height 575
click at [945, 648] on textarea "**********" at bounding box center [989, 668] width 285 height 49
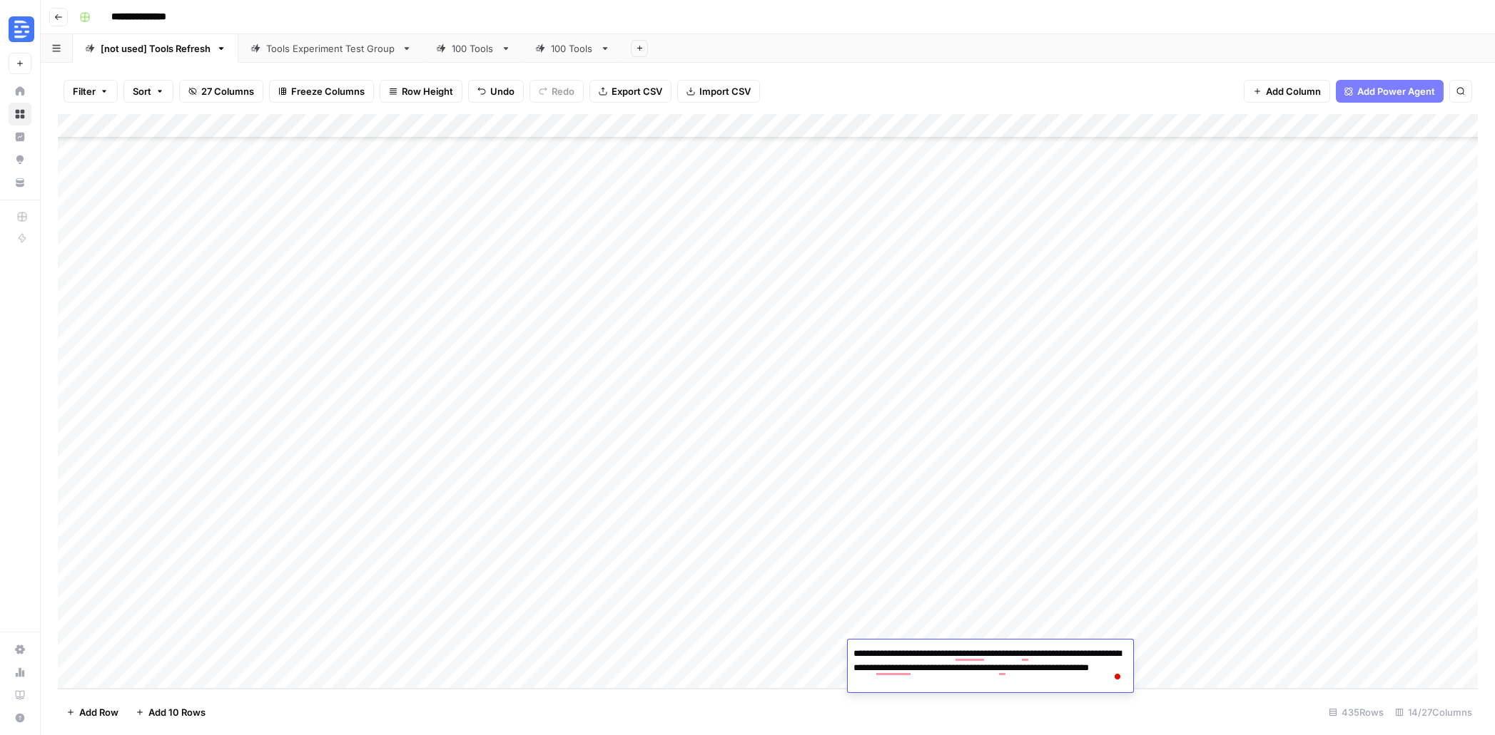
click at [1201, 645] on div "Add Column" at bounding box center [768, 401] width 1420 height 575
click at [294, 653] on div "Add Column" at bounding box center [768, 401] width 1420 height 575
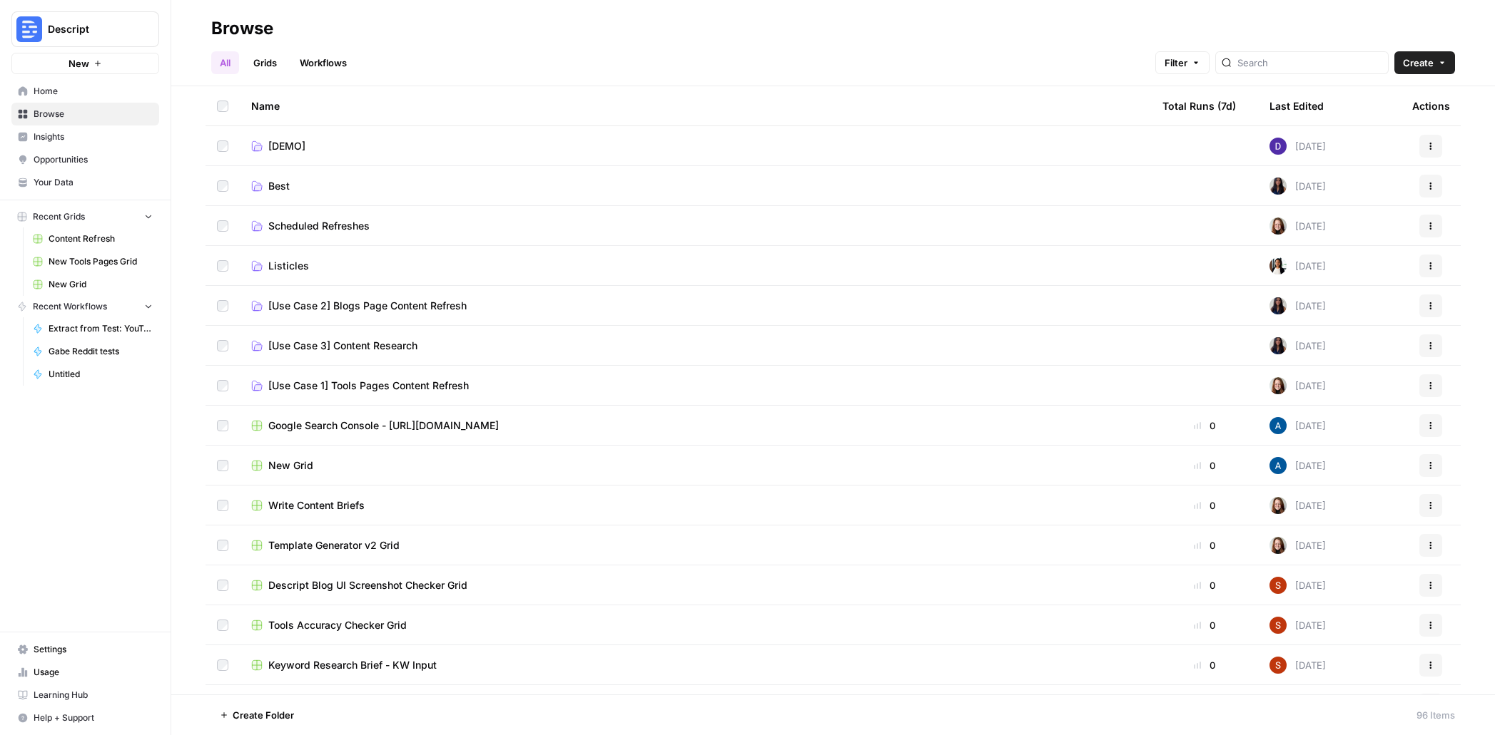
click at [546, 389] on link "[Use Case 1] Tools Pages Content Refresh" at bounding box center [695, 386] width 888 height 14
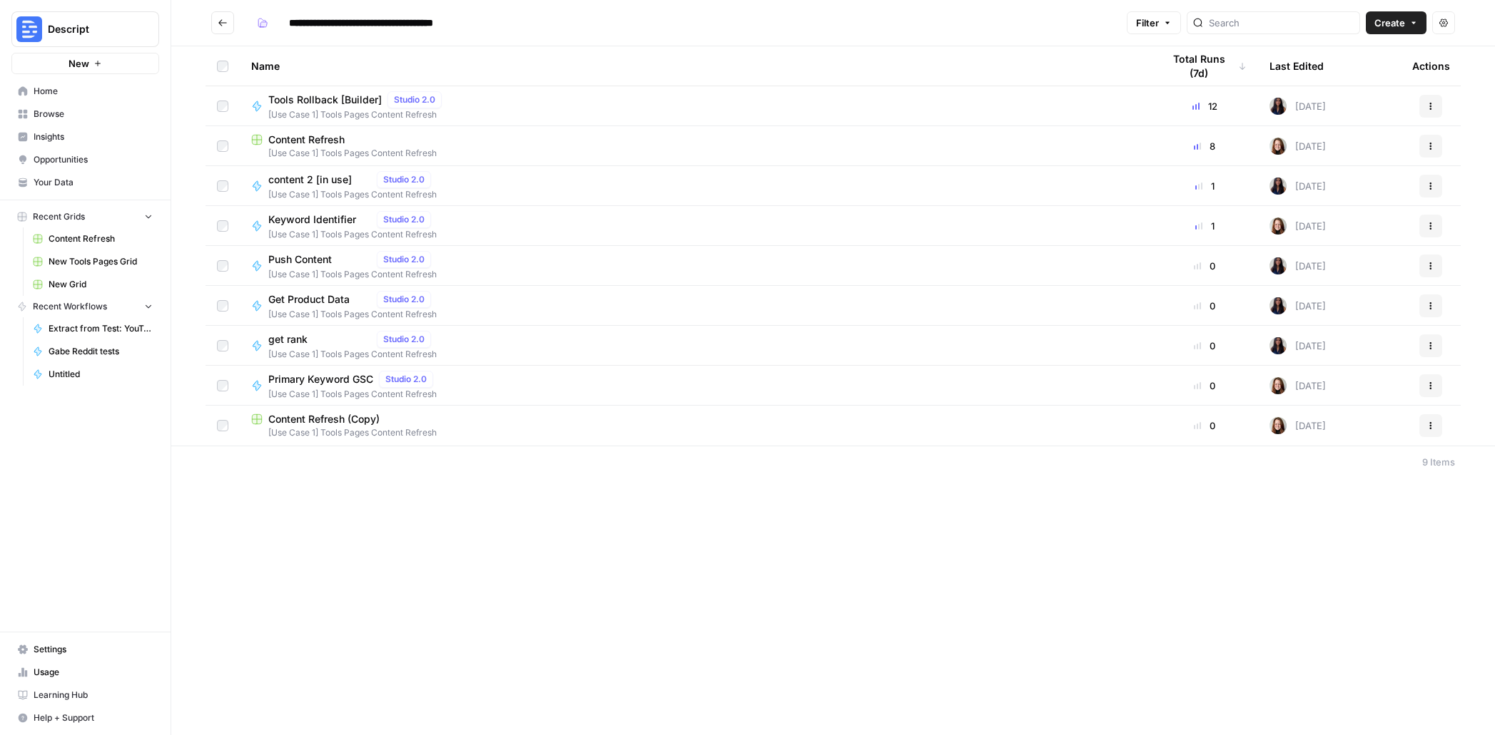
click at [218, 19] on icon "Go back" at bounding box center [223, 23] width 10 height 10
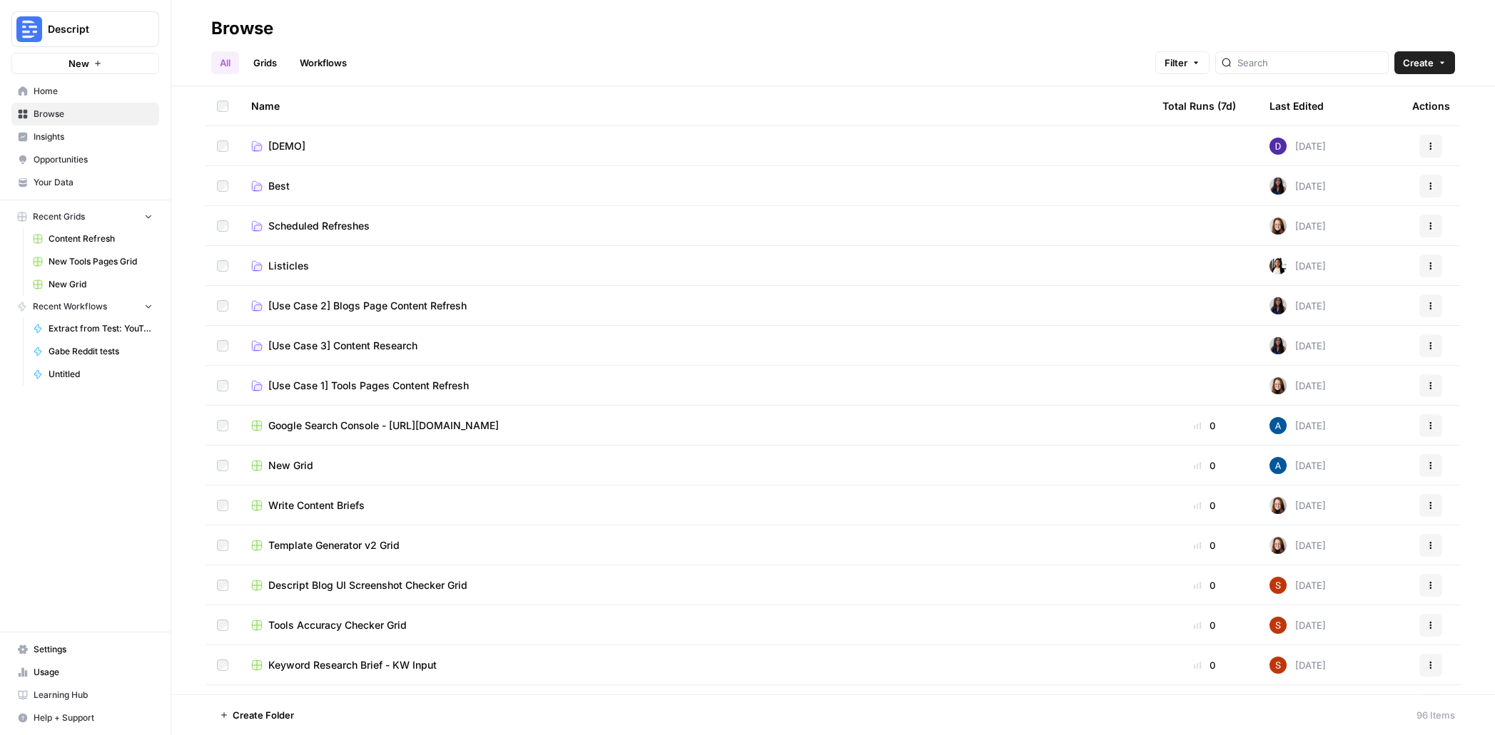
click at [91, 63] on button "New" at bounding box center [85, 63] width 148 height 21
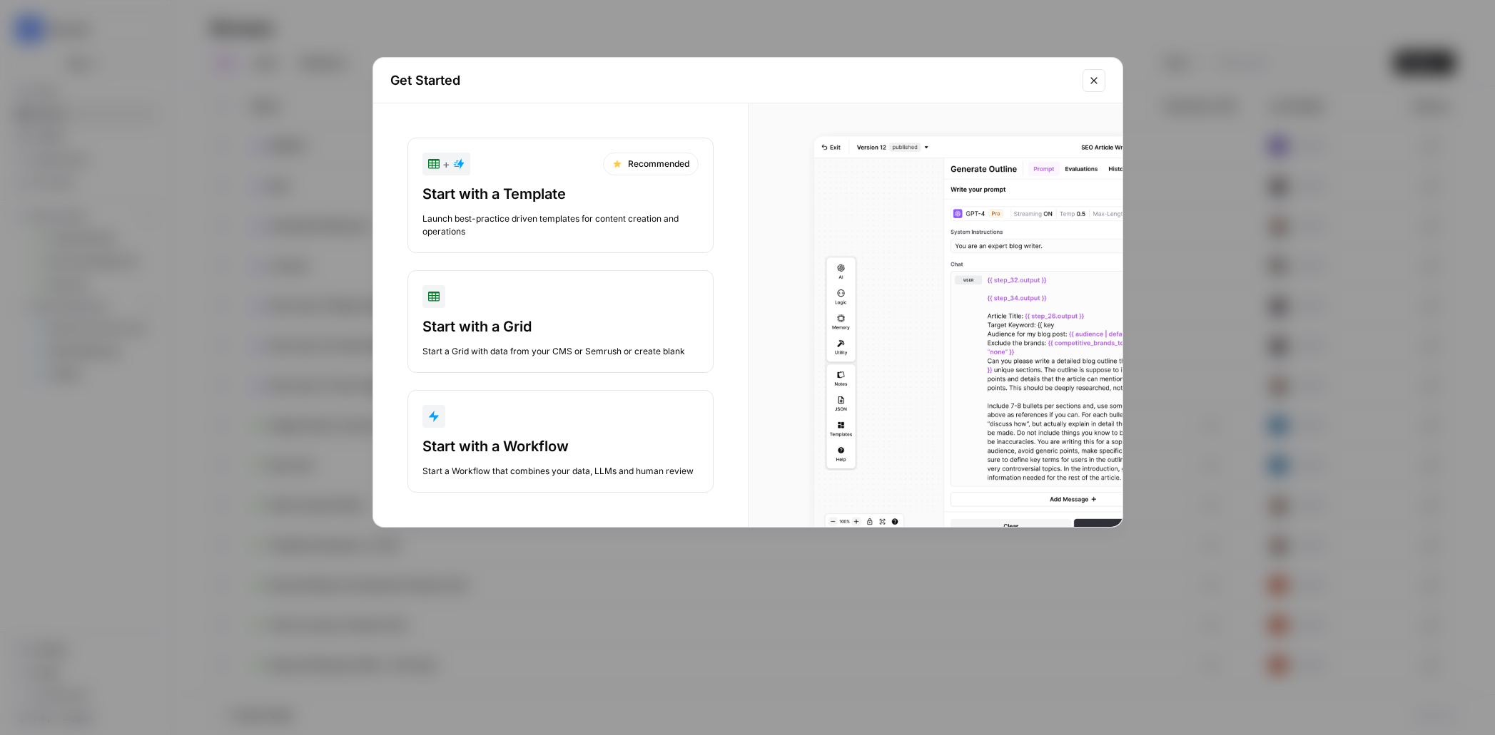
click at [636, 463] on div "Start with a Workflow Start a Workflow that combines your data, LLMs and human …" at bounding box center [560, 457] width 276 height 41
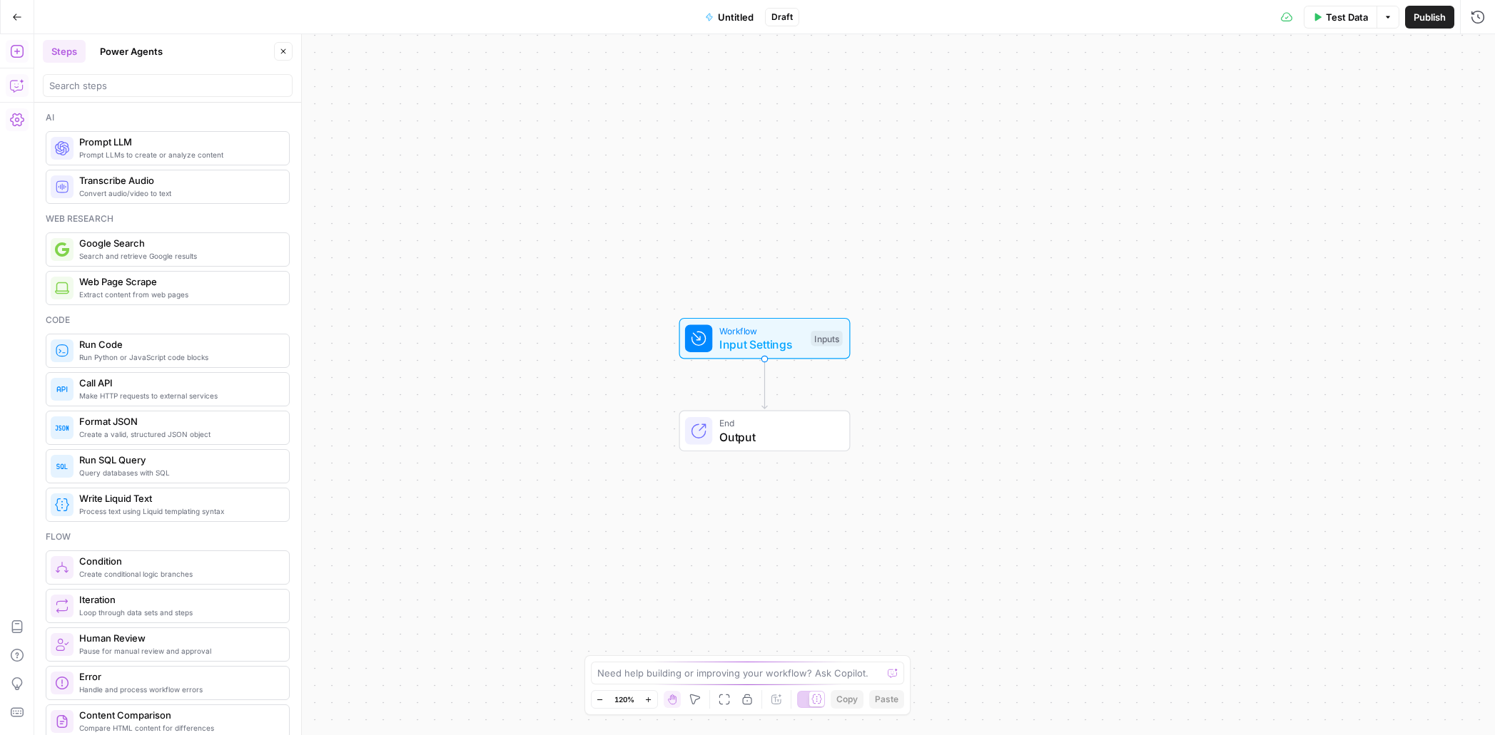
click at [23, 76] on button "Copilot" at bounding box center [17, 85] width 23 height 23
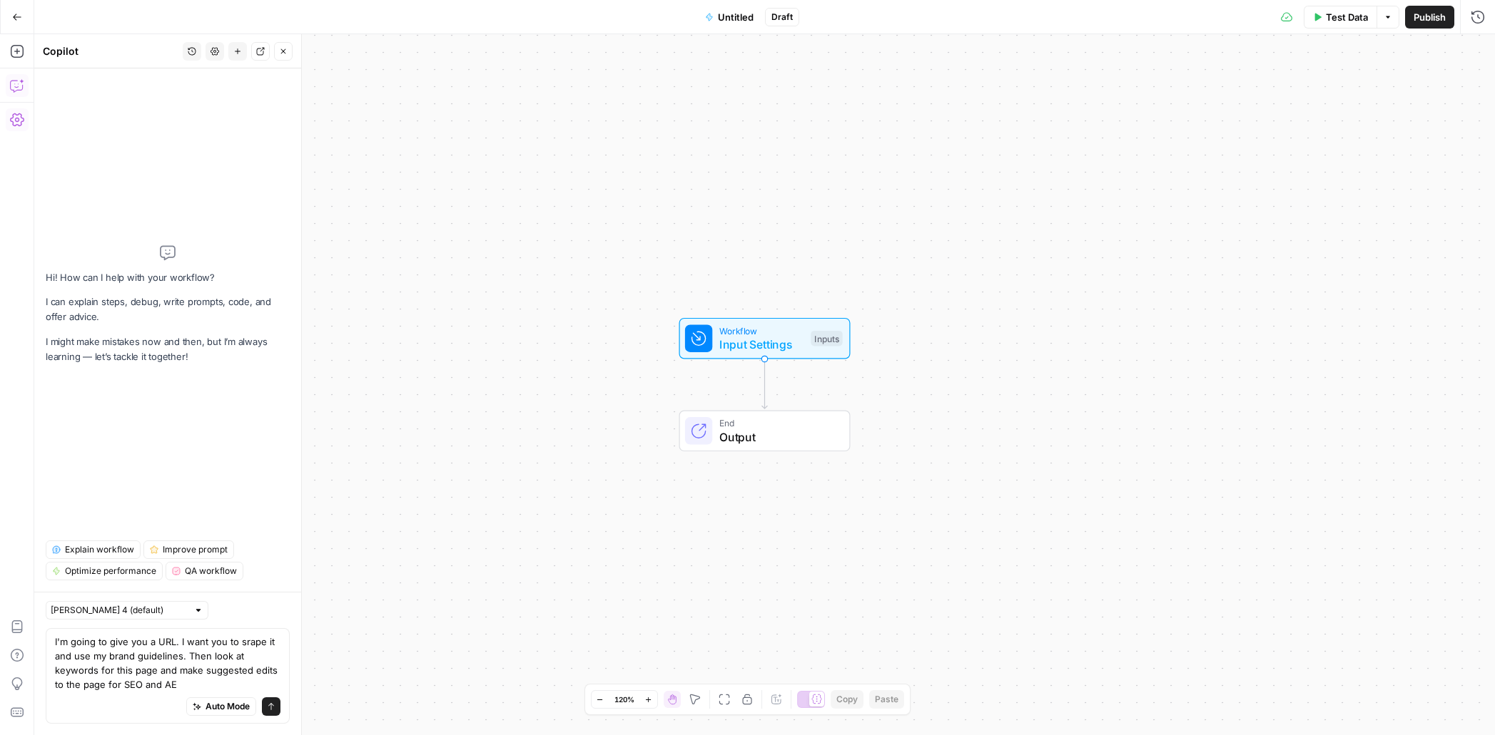
type textarea "I'm going to give you a URL. I want you to srape it and use my brand guidelines…"
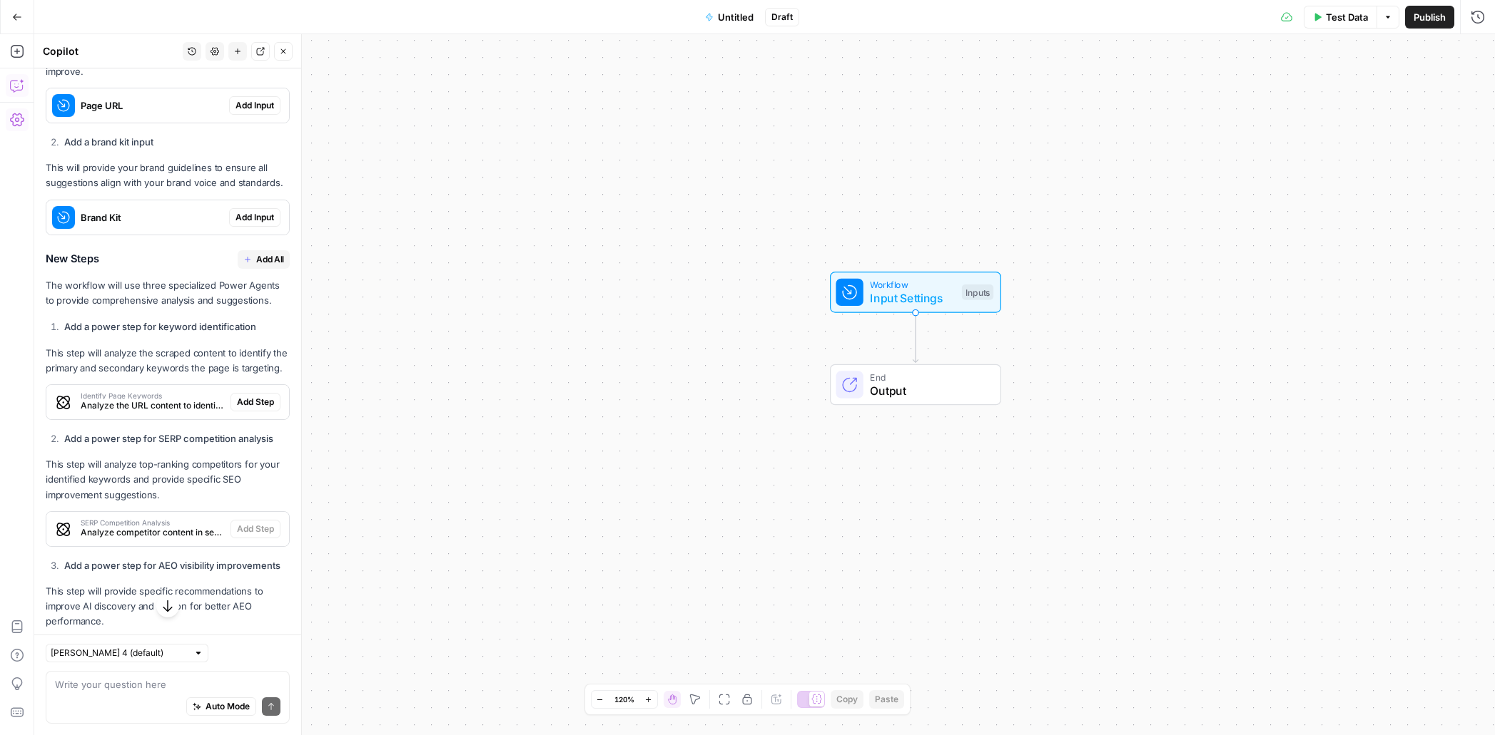
scroll to position [858, 0]
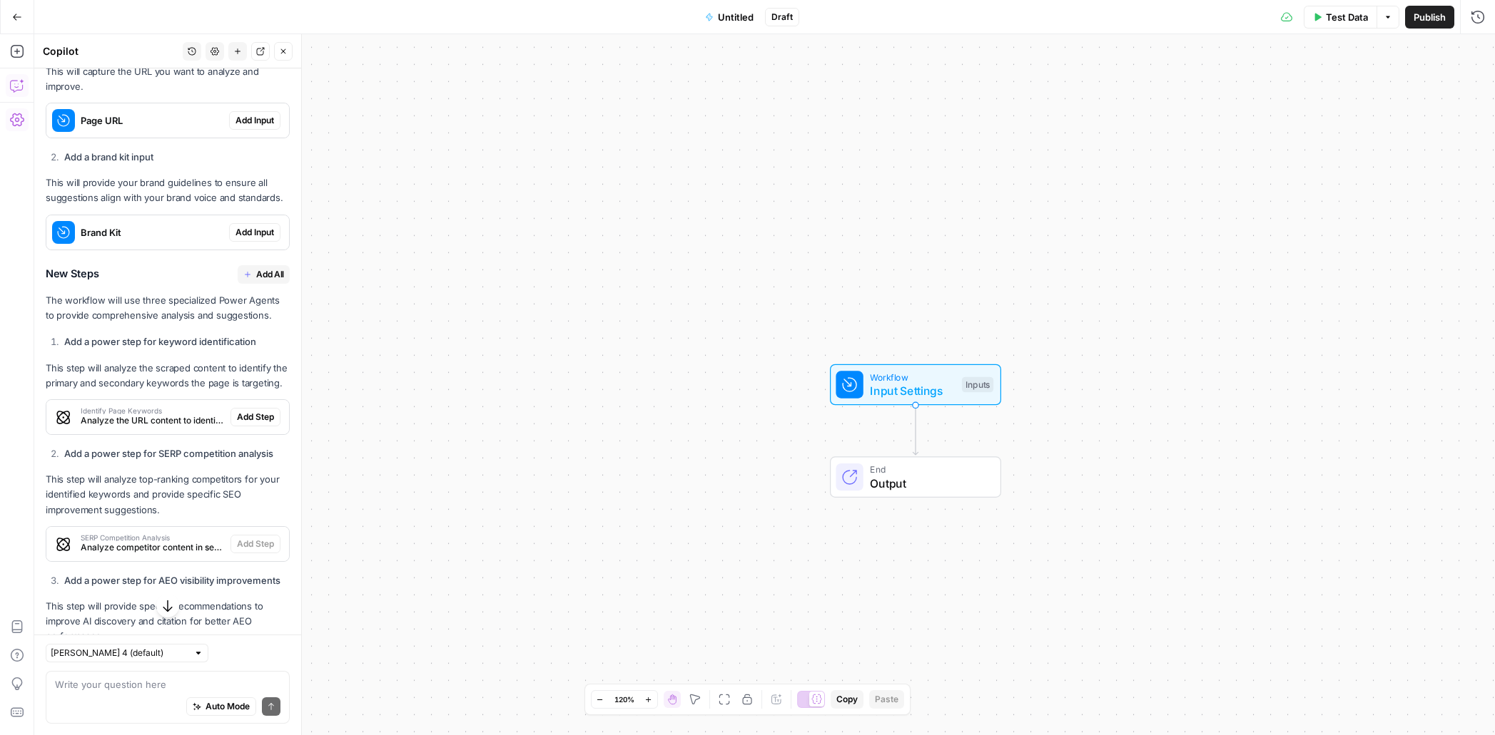
click at [237, 116] on span "Add Input" at bounding box center [254, 120] width 39 height 13
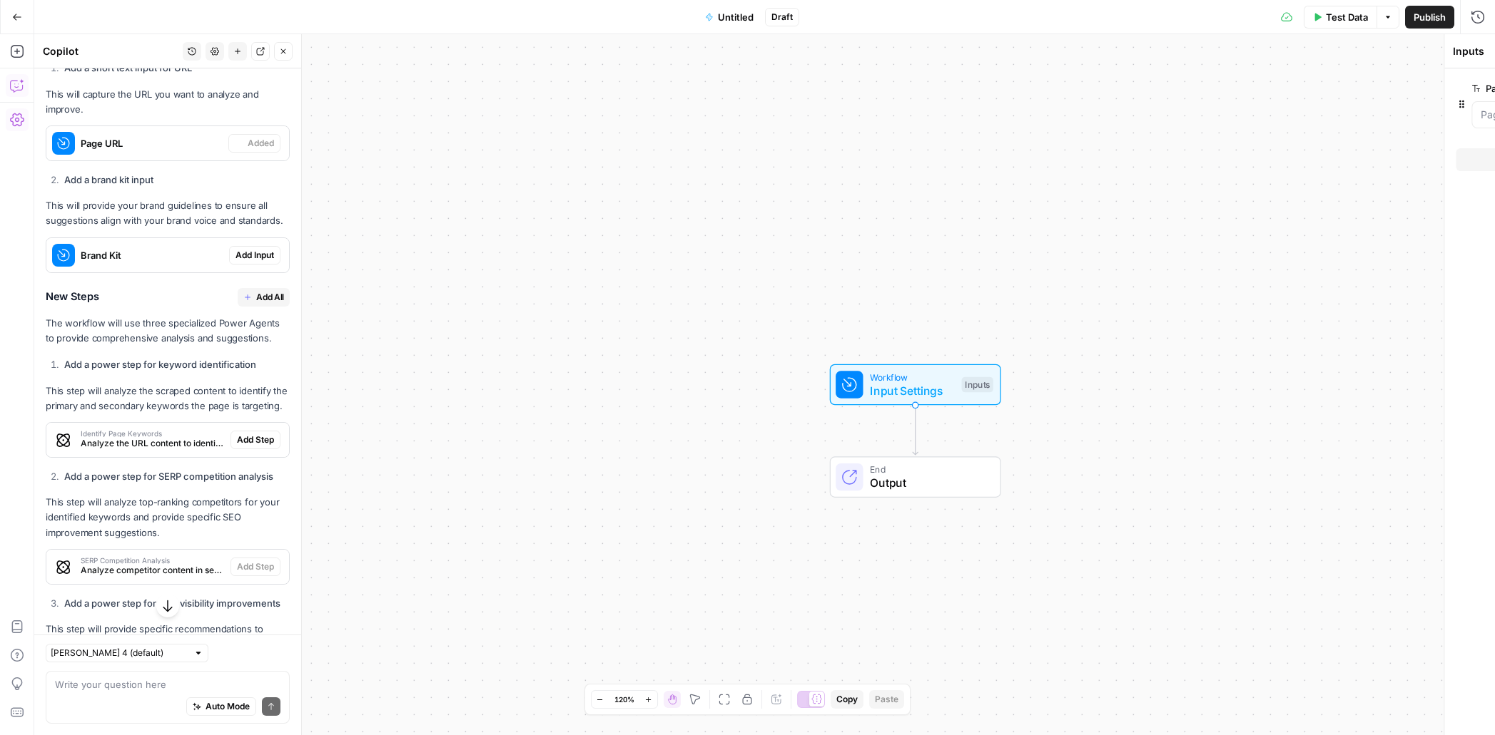
scroll to position [881, 0]
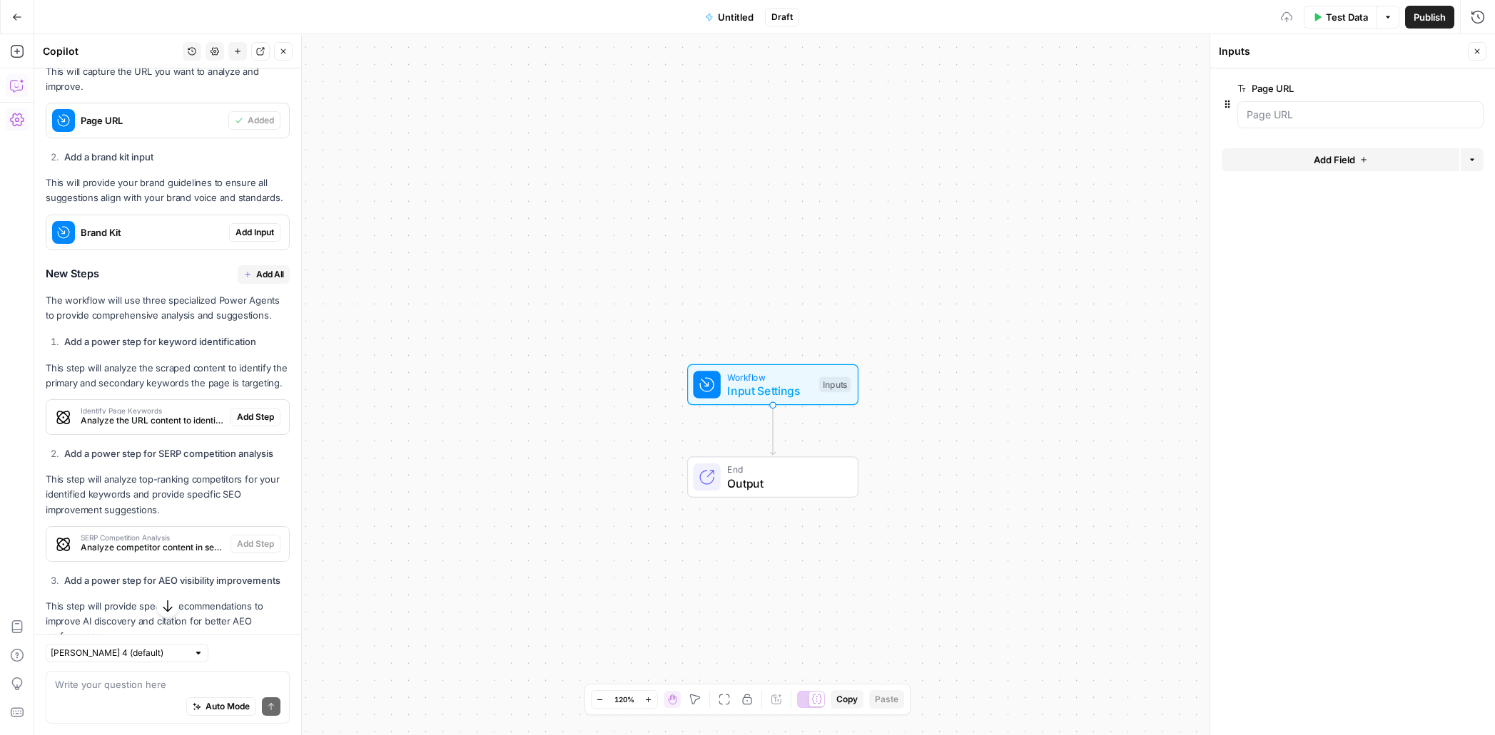
click at [267, 238] on span "Add Input" at bounding box center [254, 232] width 39 height 13
click at [273, 271] on span "Add All" at bounding box center [270, 274] width 28 height 13
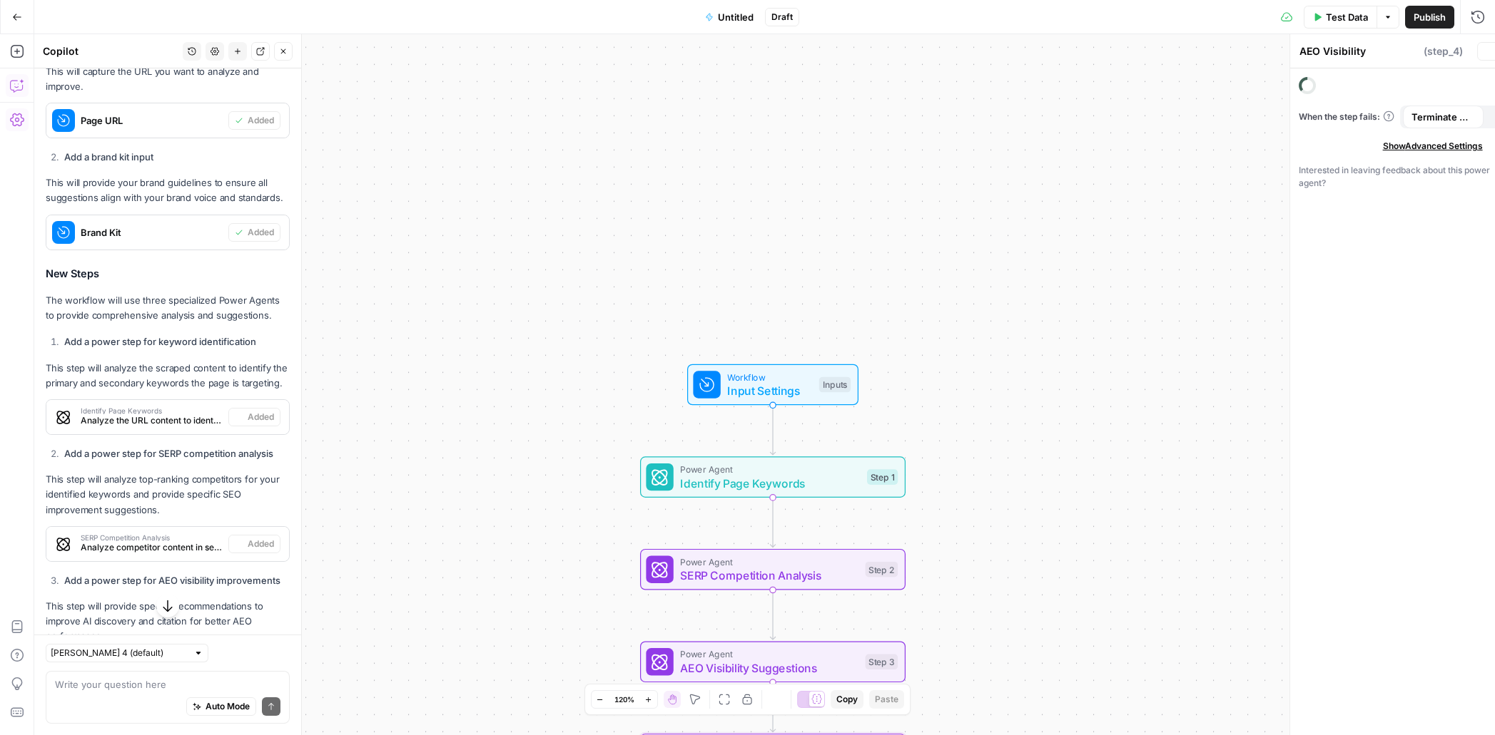
type textarea "Brand Alignment Review"
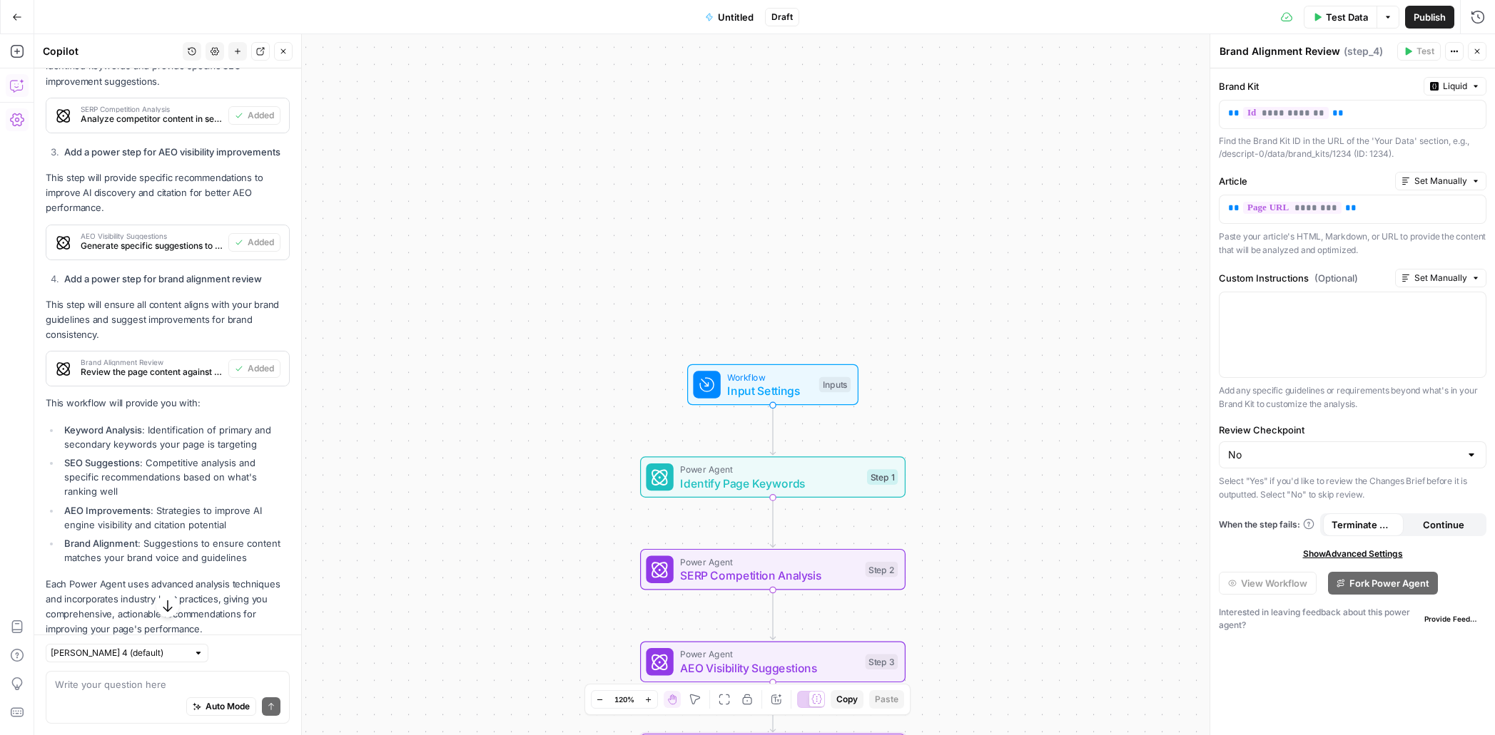
scroll to position [1346, 0]
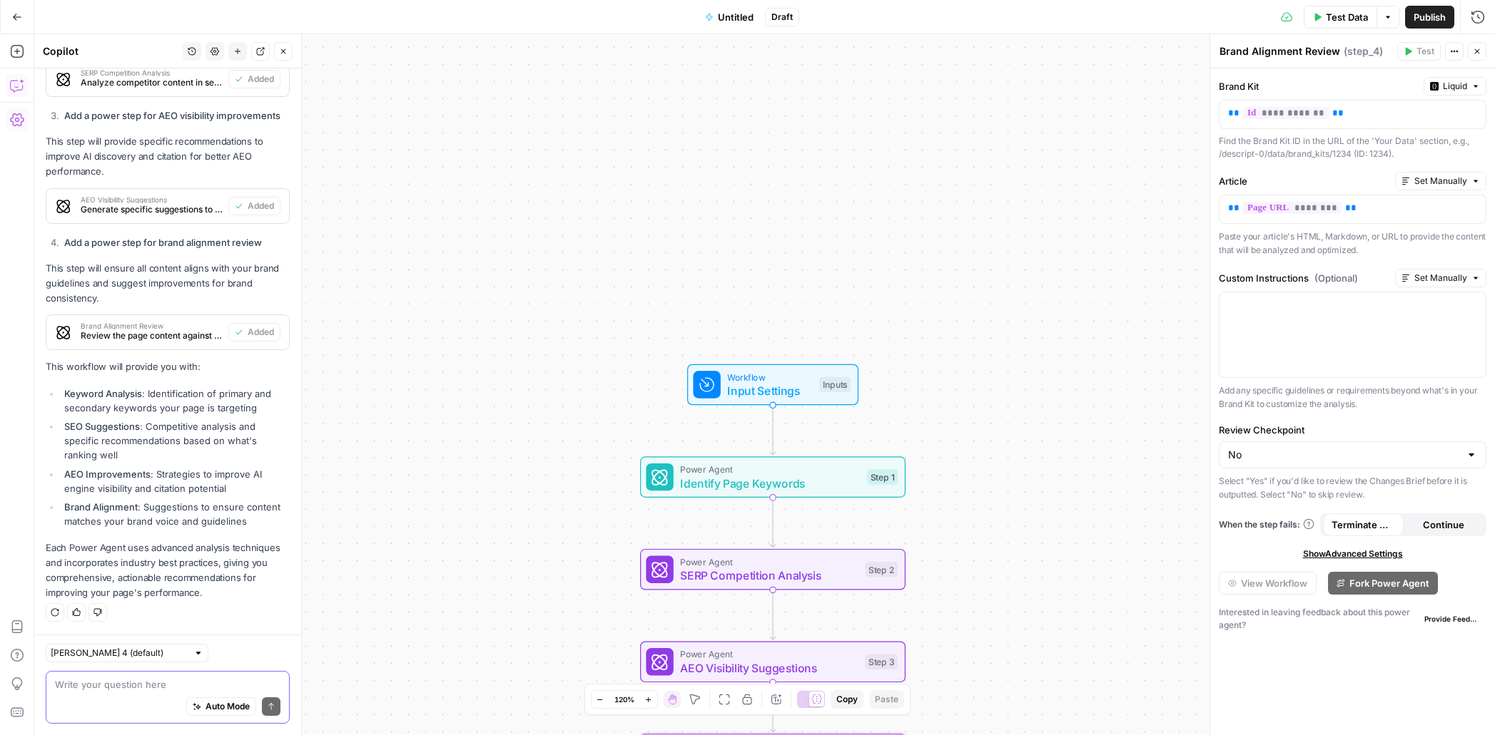
click at [208, 683] on textarea at bounding box center [167, 685] width 225 height 14
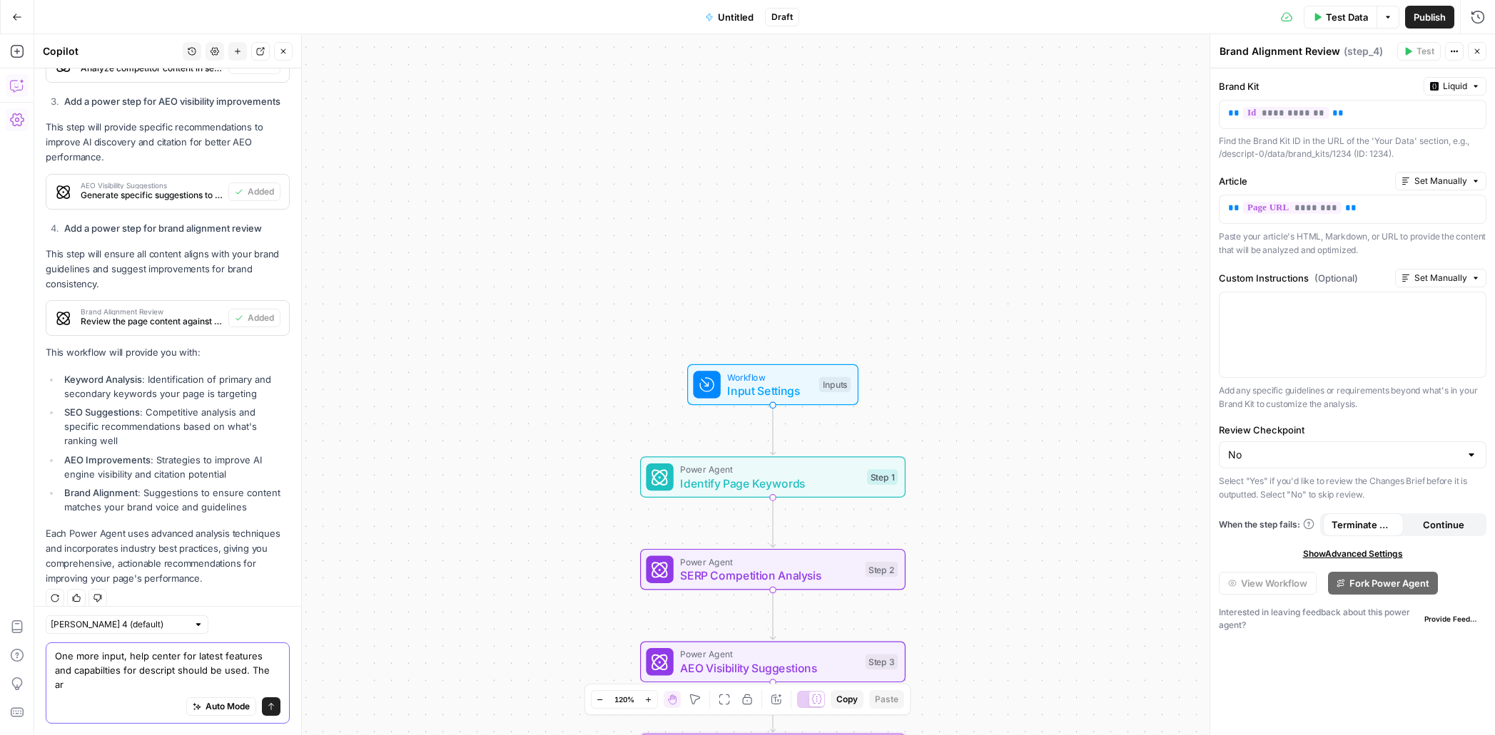
type textarea "One more input, help center for latest features and capabilties for descript sh…"
click at [1341, 23] on span "Test Data" at bounding box center [1346, 17] width 42 height 14
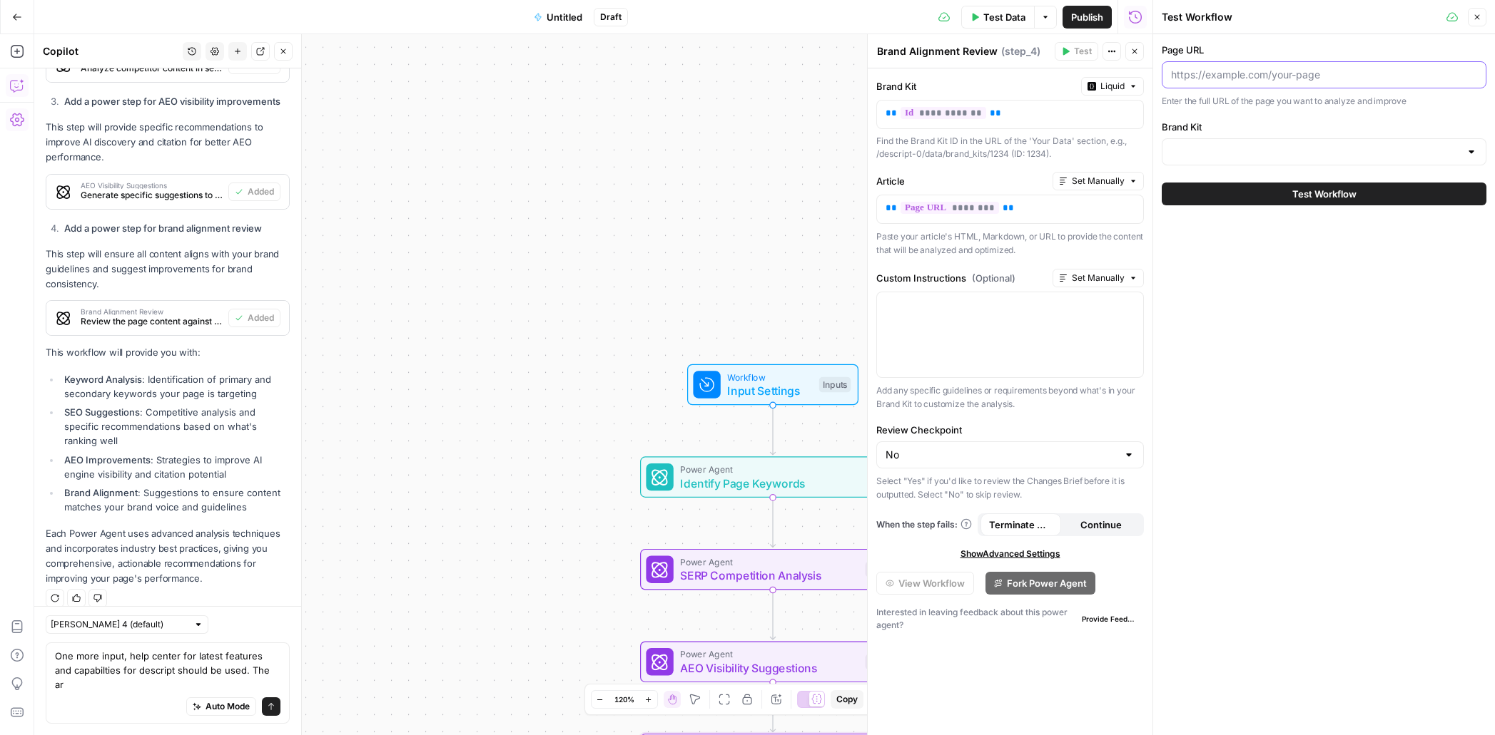
click at [1264, 70] on input "Page URL" at bounding box center [1324, 75] width 306 height 14
paste input "[URL][DOMAIN_NAME]"
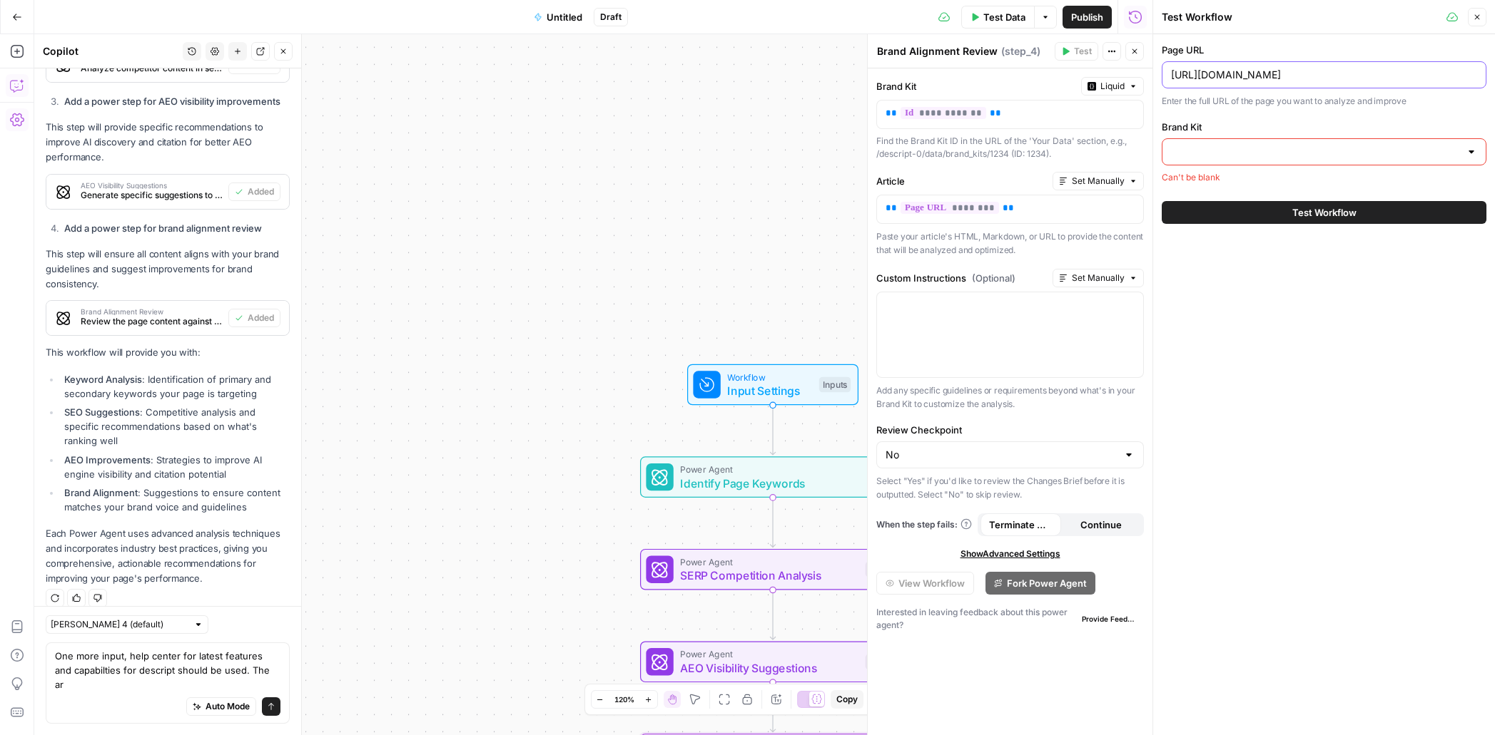
type input "[URL][DOMAIN_NAME]"
click at [1253, 154] on input "Brand Kit" at bounding box center [1315, 152] width 289 height 14
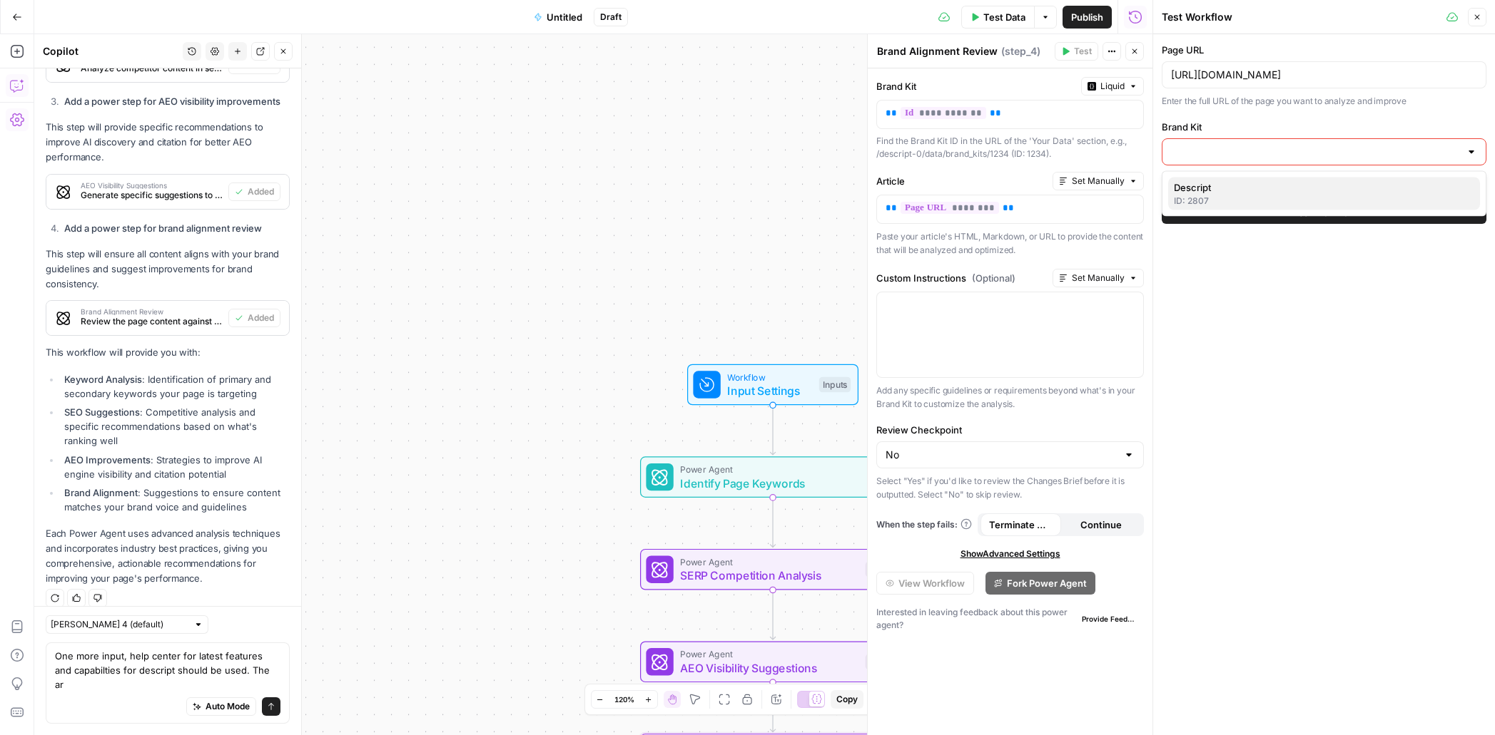
click at [1254, 194] on span "Descript" at bounding box center [1321, 187] width 295 height 14
type input "Descript"
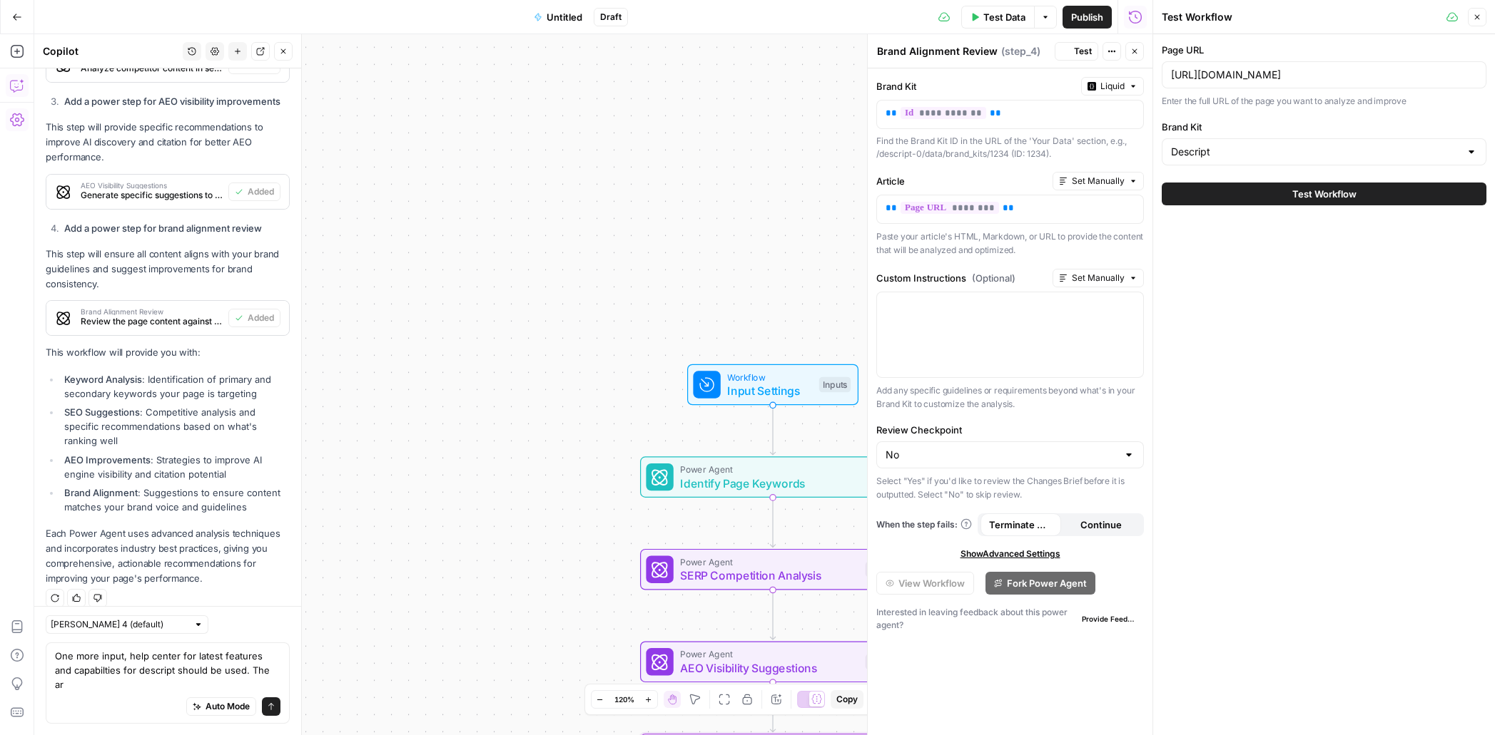
click at [1345, 199] on span "Test Workflow" at bounding box center [1324, 194] width 64 height 14
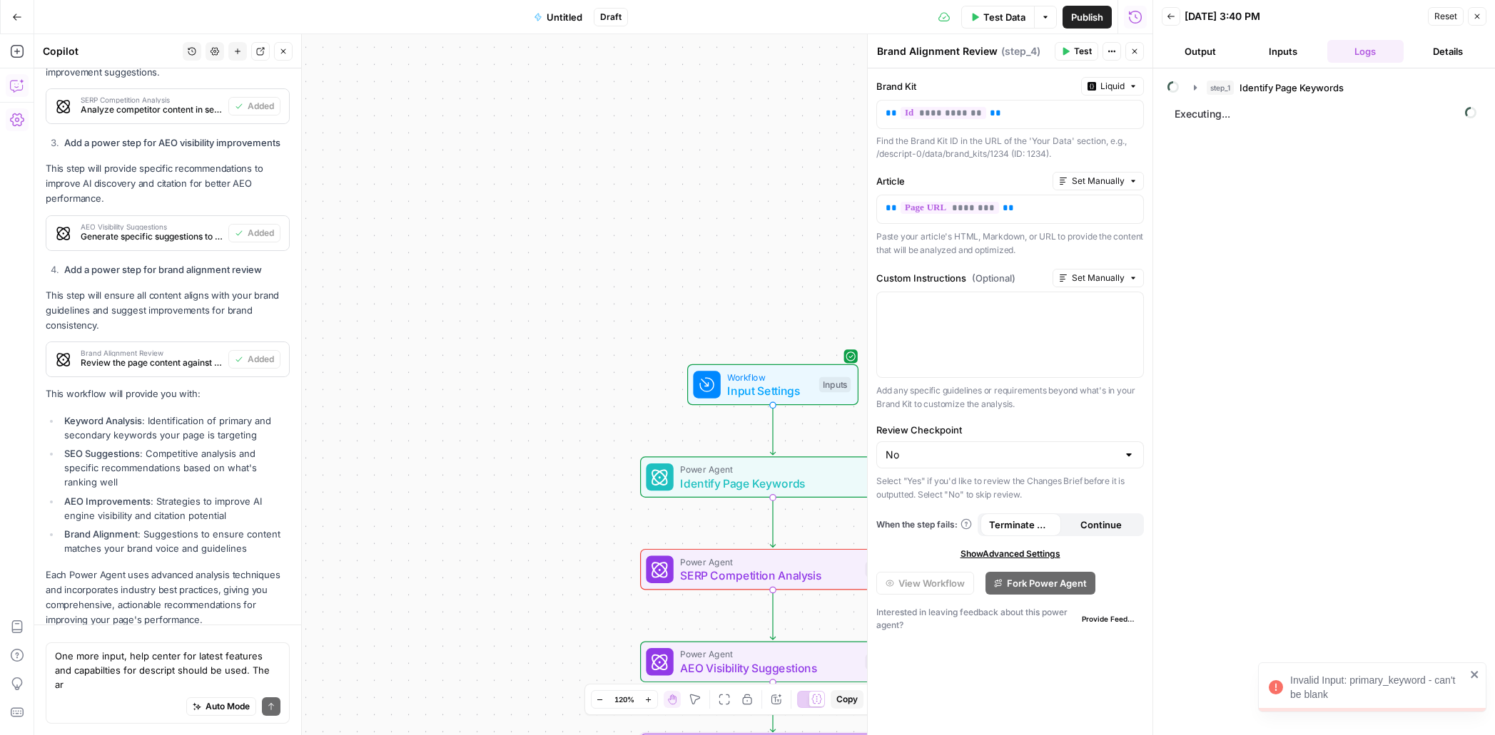
scroll to position [1360, 0]
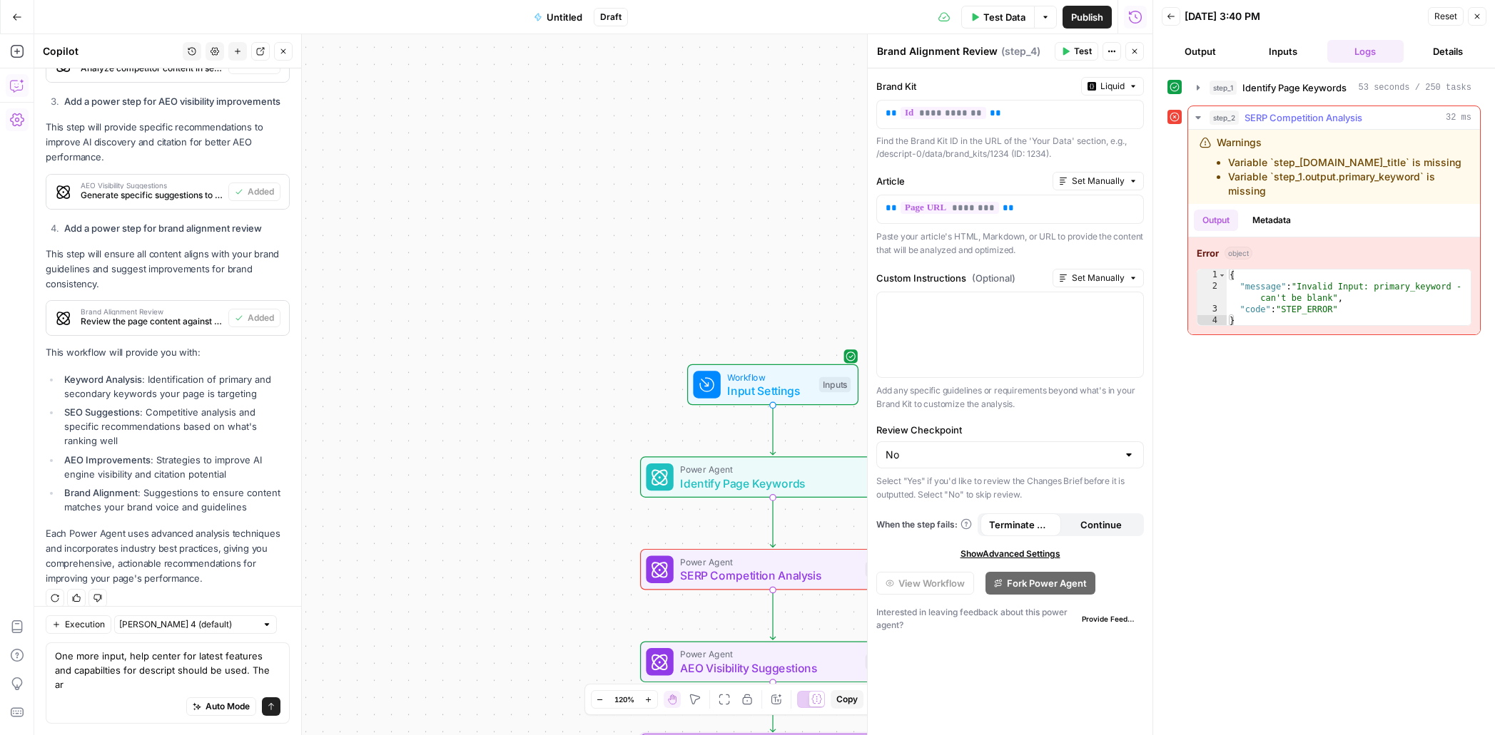
drag, startPoint x: 1326, startPoint y: 187, endPoint x: 1223, endPoint y: 158, distance: 107.5
click at [1223, 158] on ul "Variable `step_[DOMAIN_NAME]_title` is missing Variable `step_1.output.primary_…" at bounding box center [1342, 177] width 252 height 43
copy ul "Variable `step_[DOMAIN_NAME]_title` is missing Variable `step_1.output.primary_…"
click at [166, 686] on textarea "One more input, help center for latest features and capabilties for descript sh…" at bounding box center [167, 670] width 225 height 43
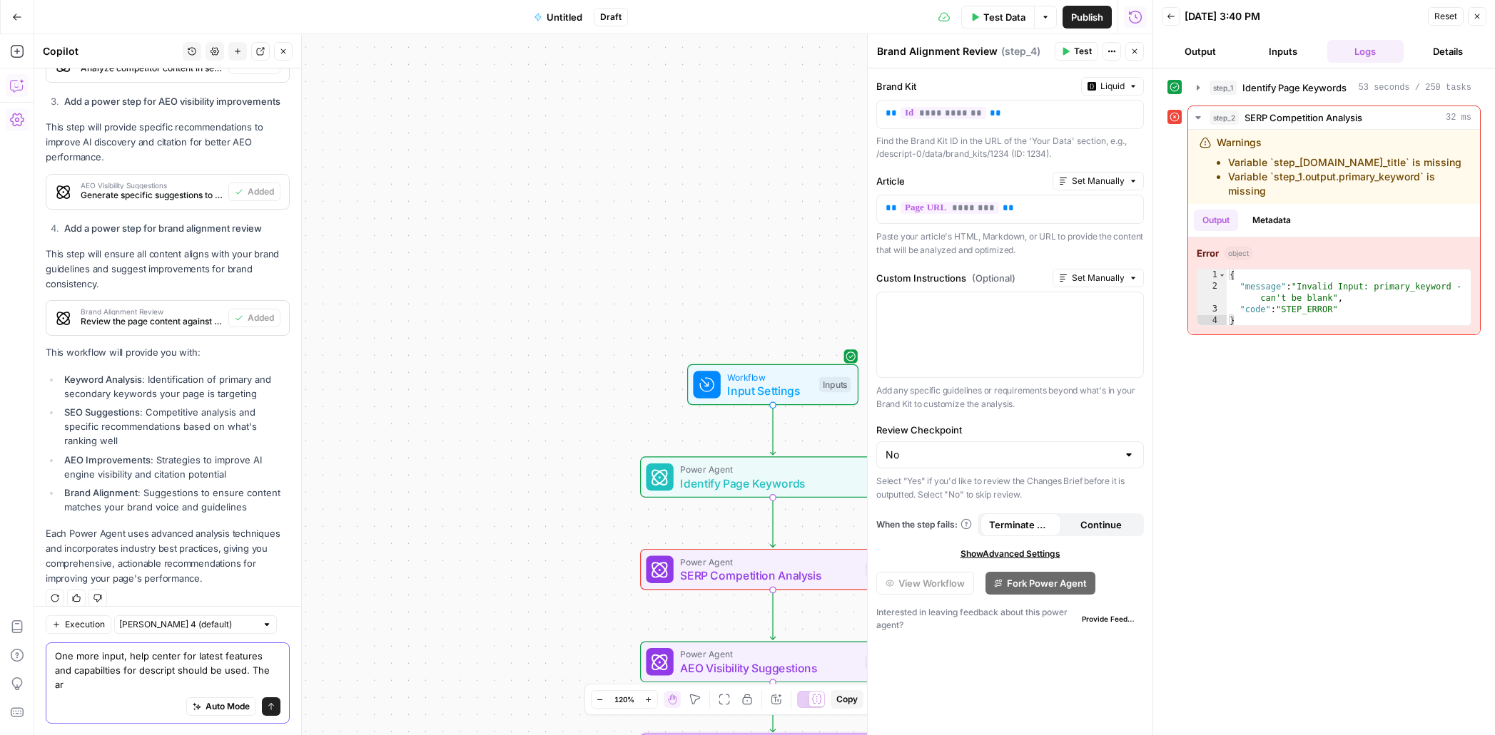
click at [166, 686] on textarea "One more input, help center for latest features and capabilties for descript sh…" at bounding box center [167, 670] width 225 height 43
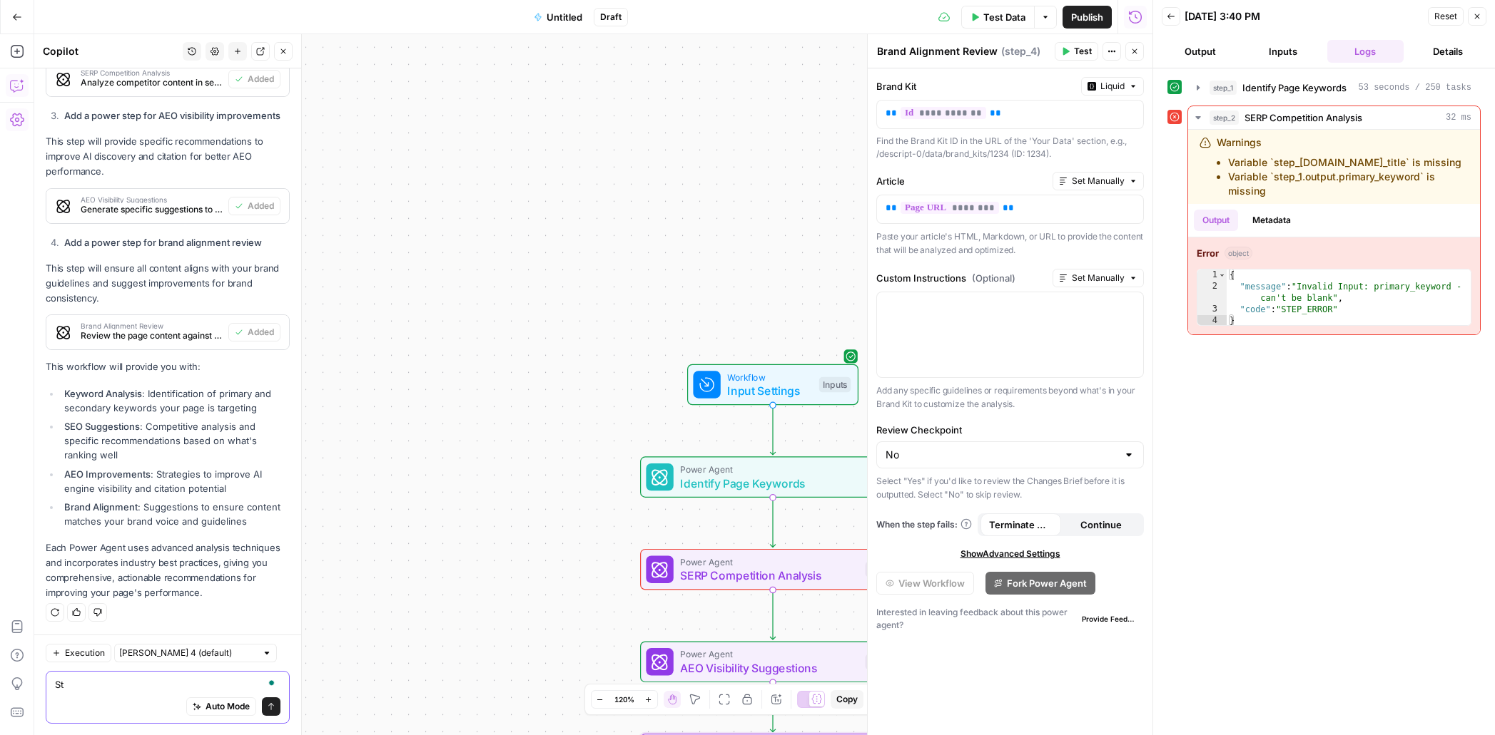
scroll to position [1346, 0]
paste textarea "Variable `step_[DOMAIN_NAME]_title` is missing Variable `step_1.output.primary_…"
type textarea "Step 2 errror: Variable `step_[DOMAIN_NAME]_title` is missing Variable `step_1.…"
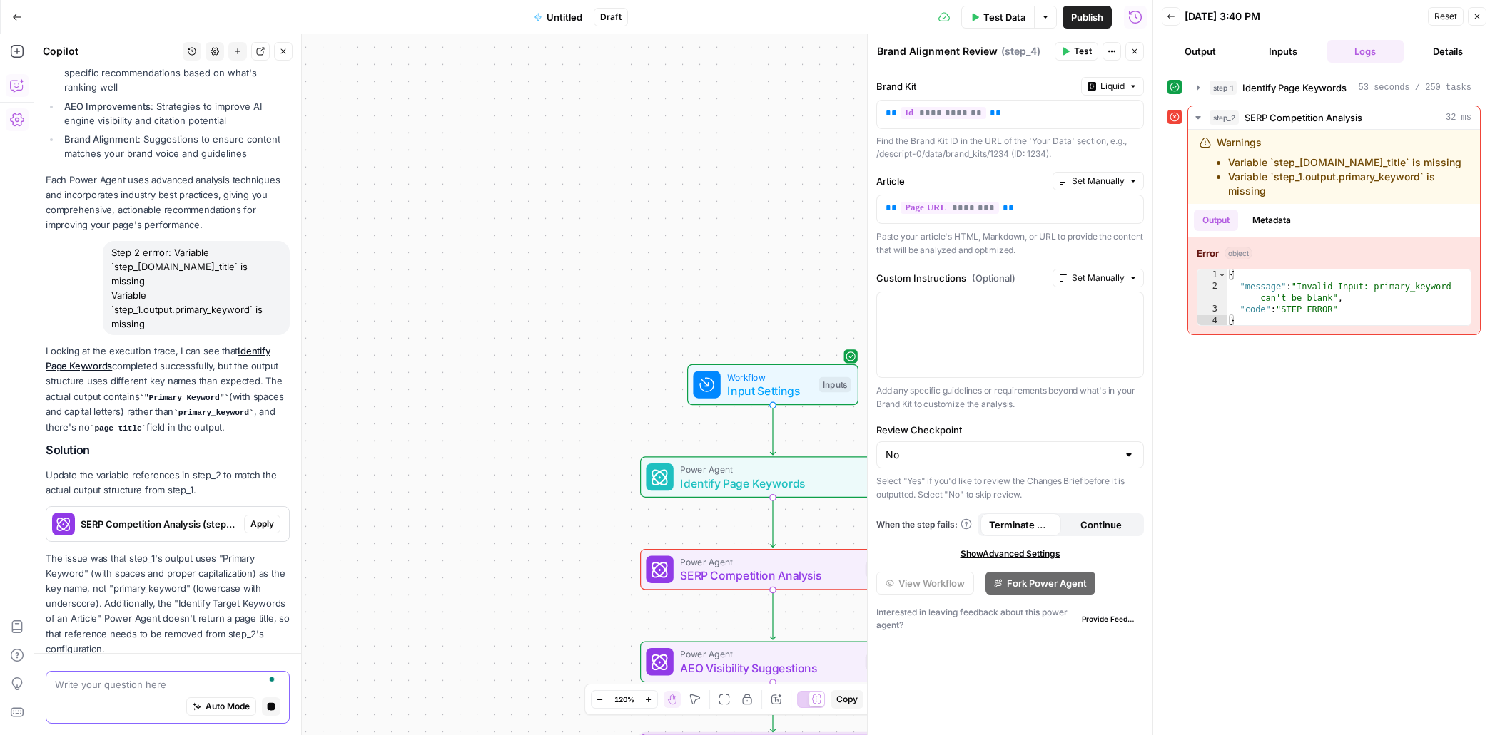
scroll to position [1755, 0]
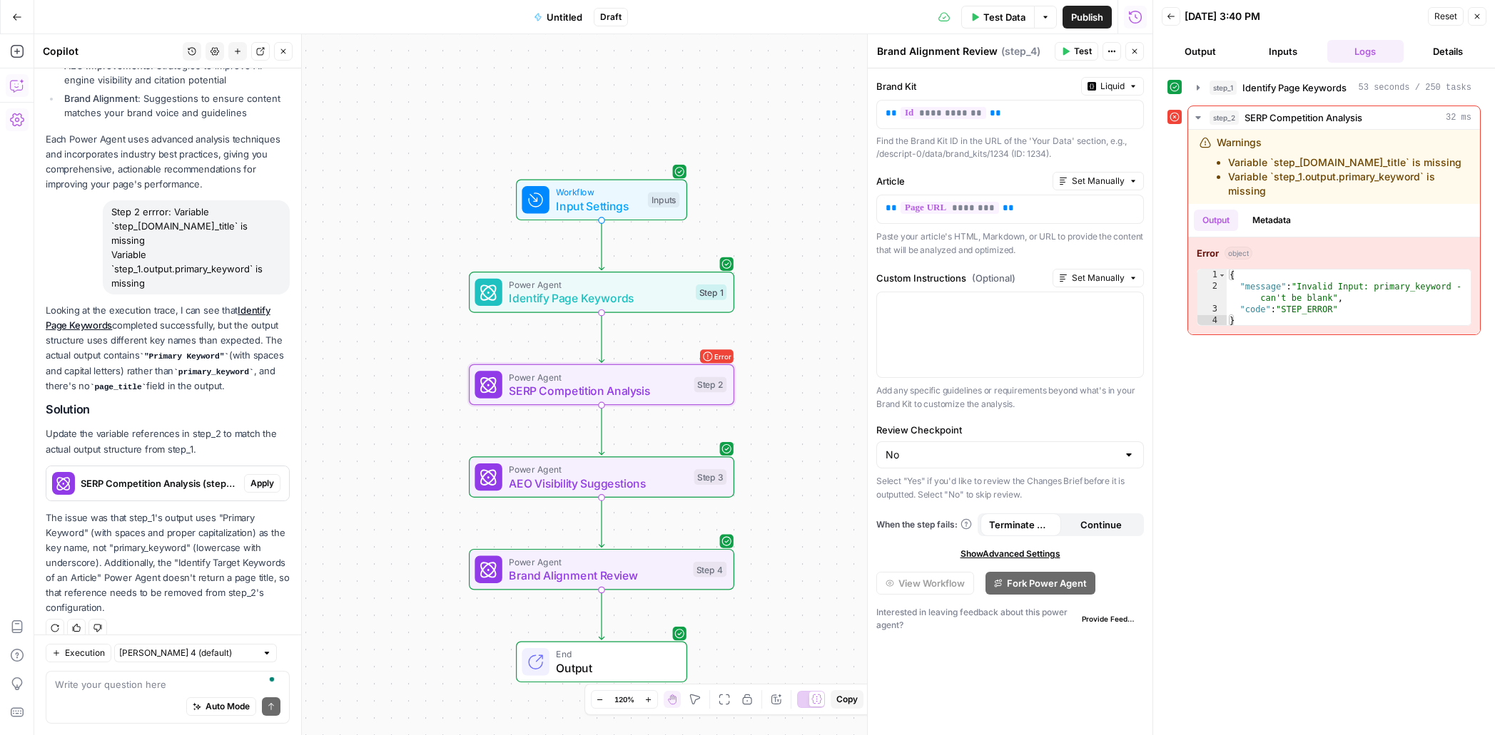
click at [275, 474] on button "Apply" at bounding box center [262, 483] width 36 height 19
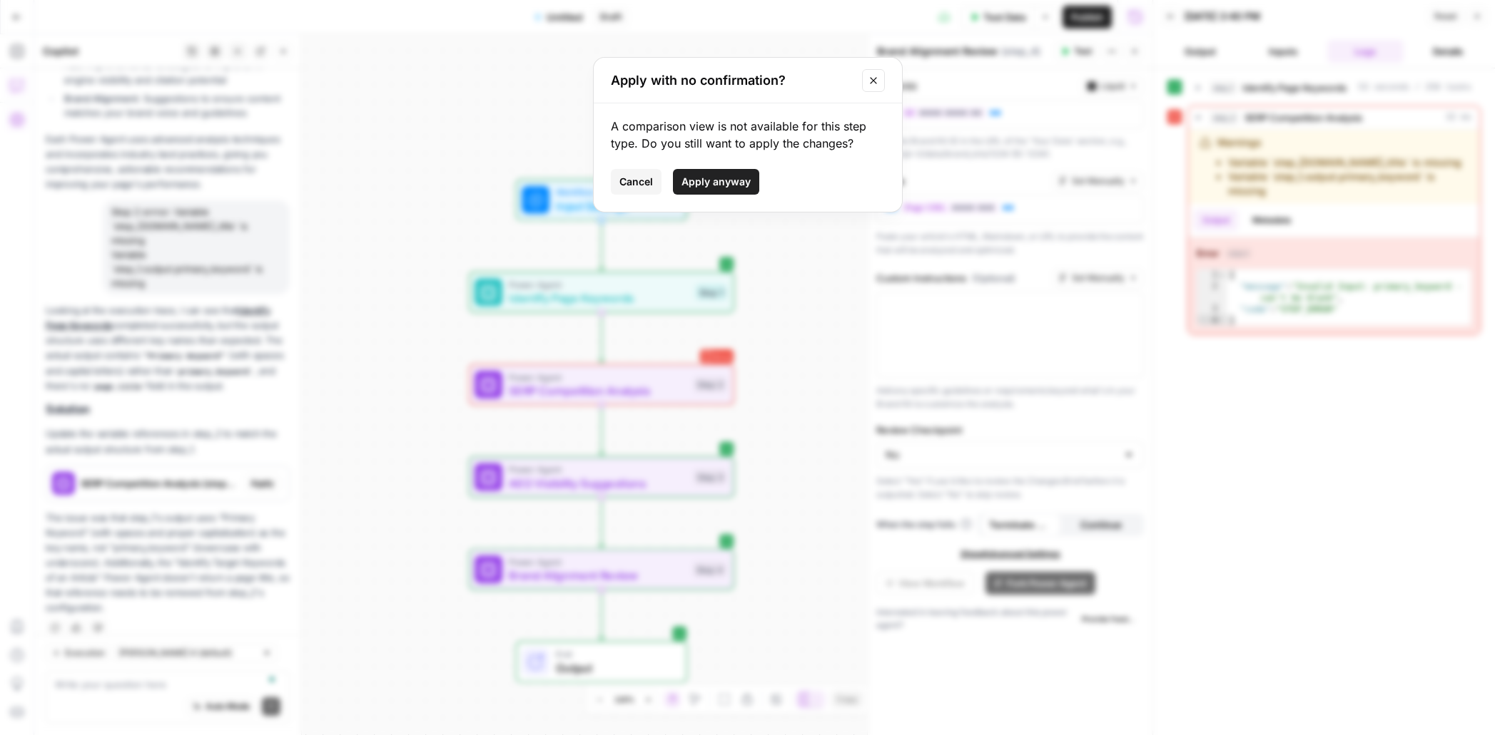
click at [733, 172] on button "Apply anyway" at bounding box center [716, 182] width 86 height 26
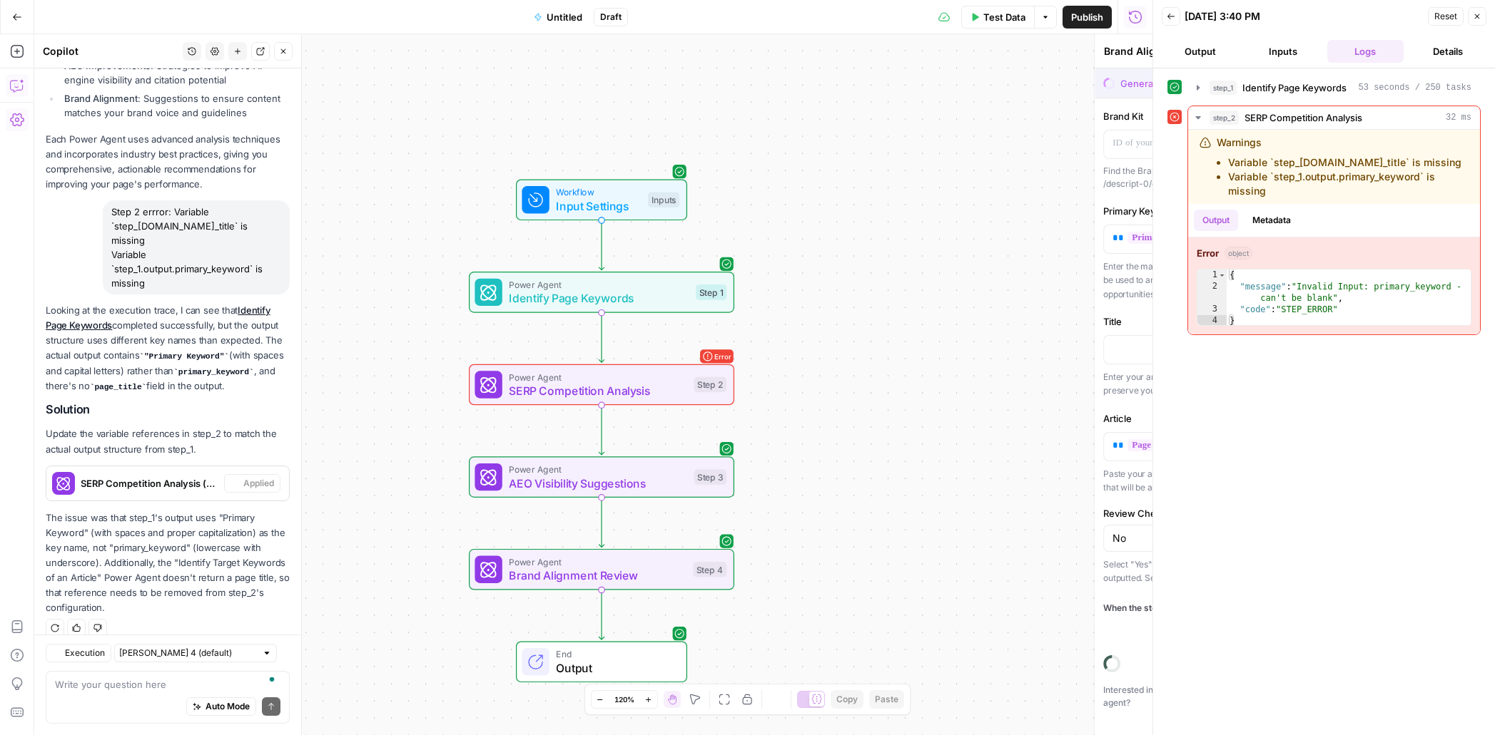
type textarea "SERP Competition Analysis"
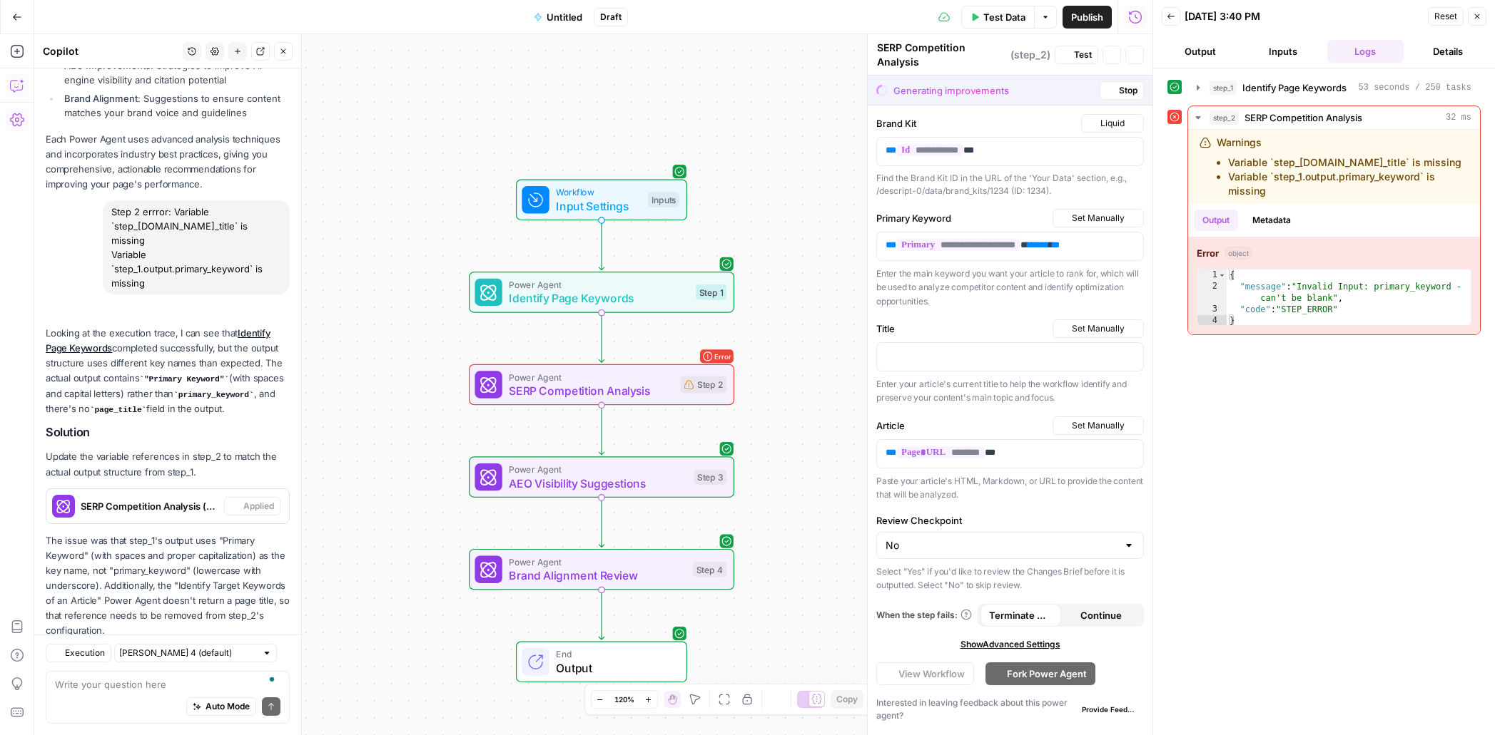
scroll to position [1778, 0]
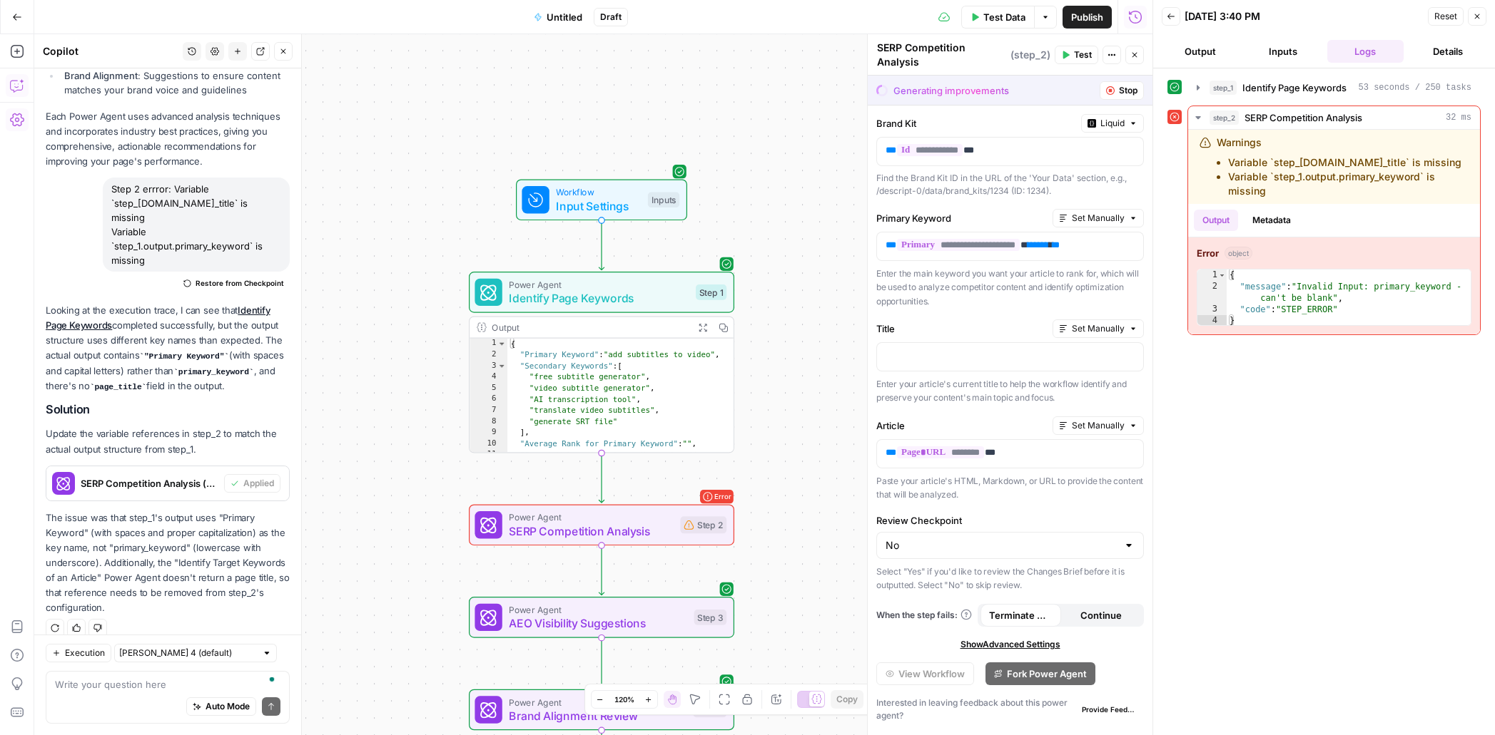
click at [1111, 93] on icon "button" at bounding box center [1110, 90] width 9 height 9
click at [1123, 91] on span "Stop" at bounding box center [1128, 90] width 19 height 13
click at [1139, 56] on button "Close" at bounding box center [1134, 55] width 19 height 19
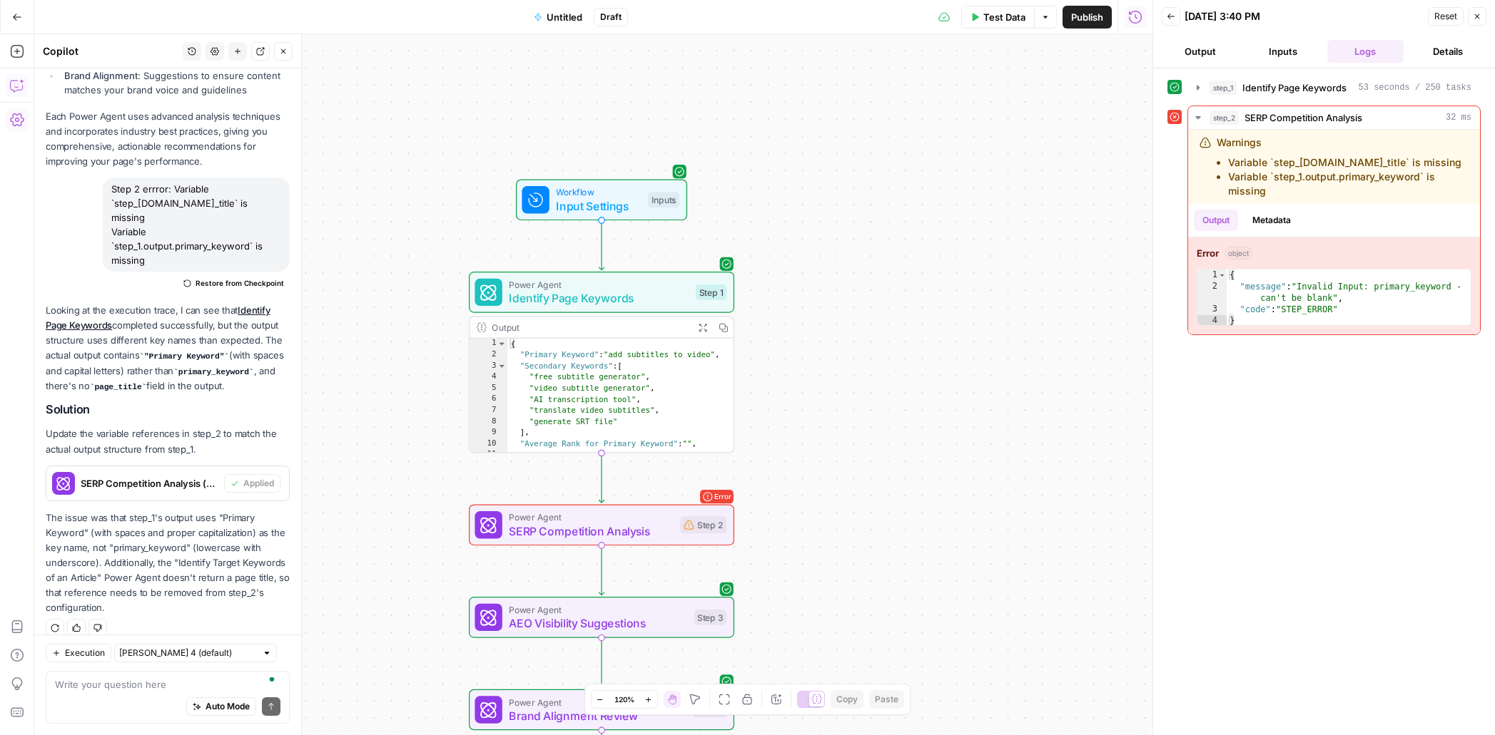
click at [987, 15] on span "Test Data" at bounding box center [1004, 17] width 42 height 14
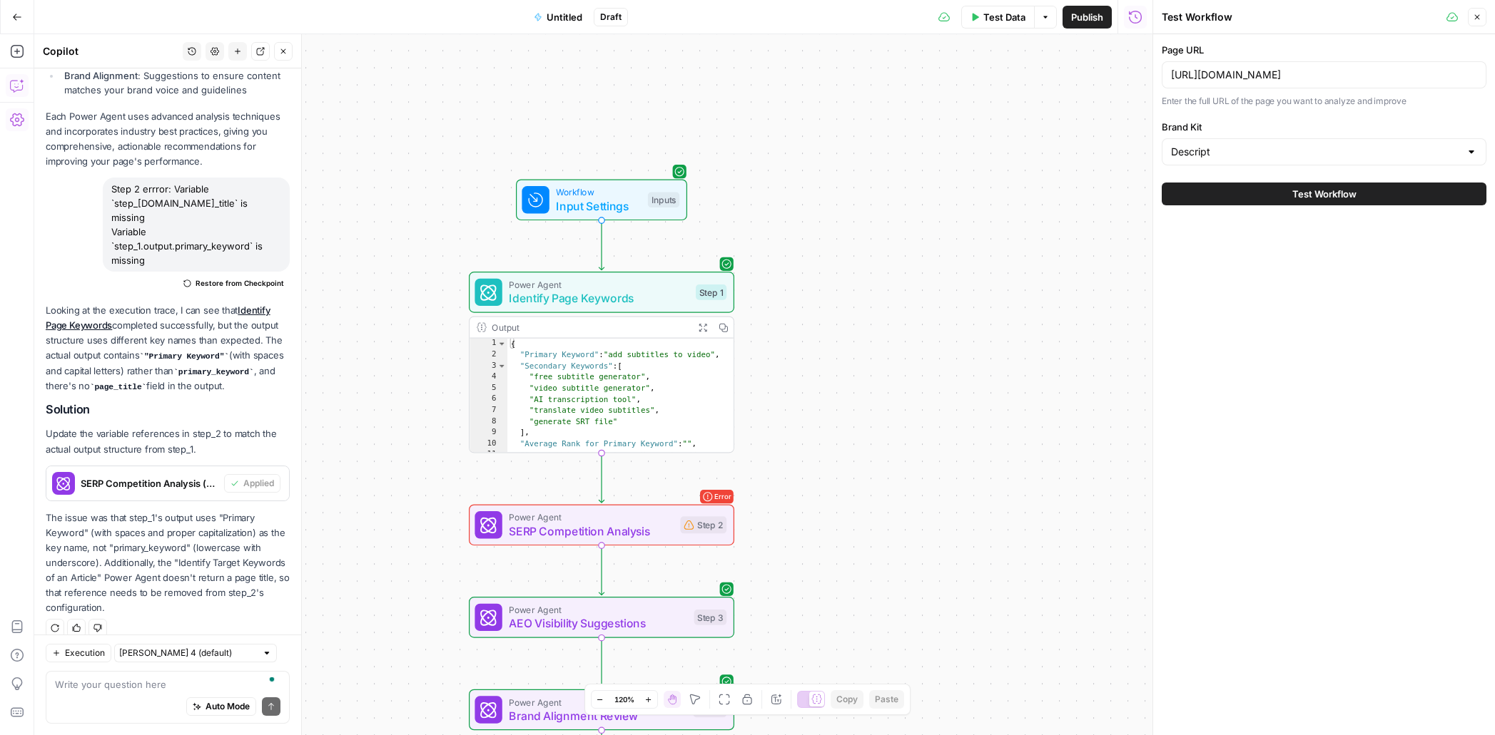
click at [1280, 192] on button "Test Workflow" at bounding box center [1323, 194] width 325 height 23
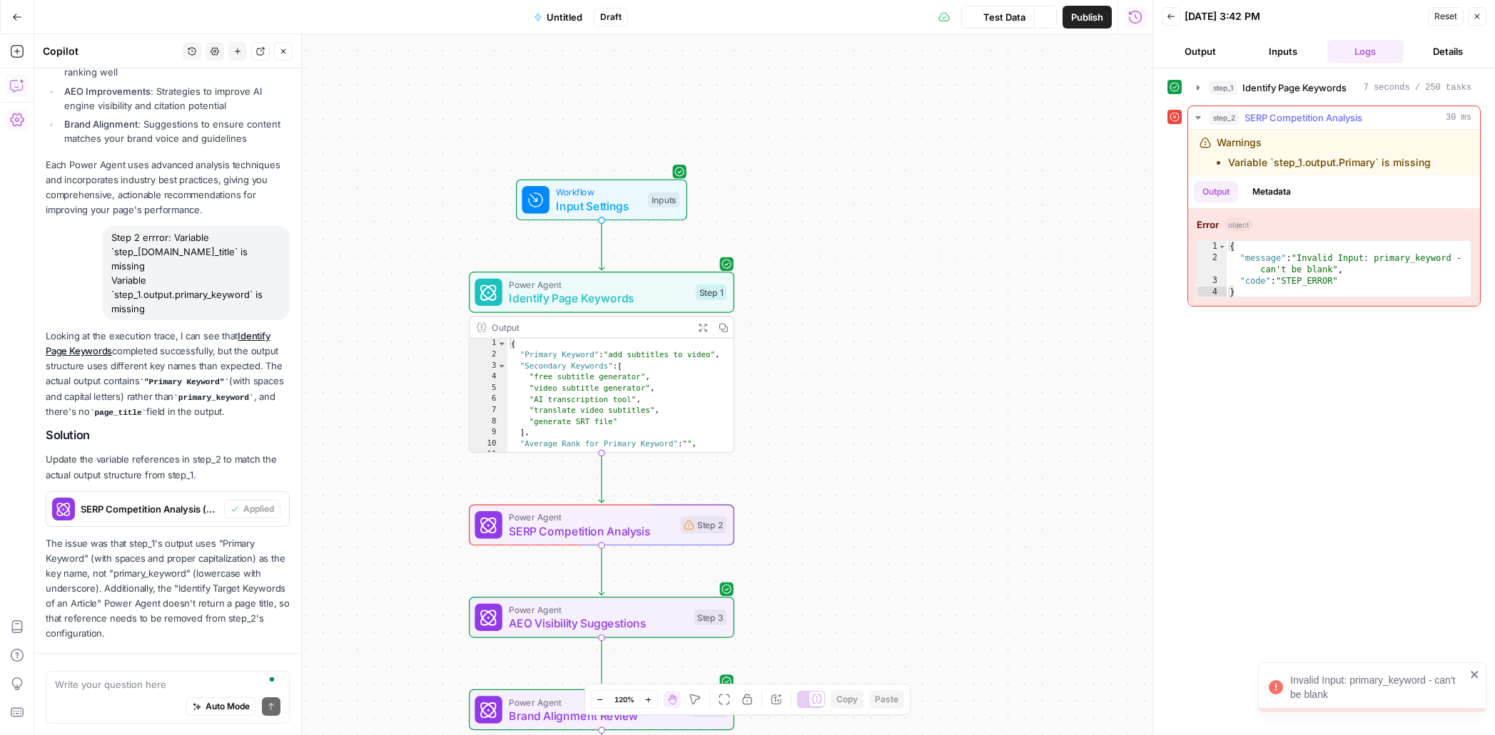
scroll to position [1778, 0]
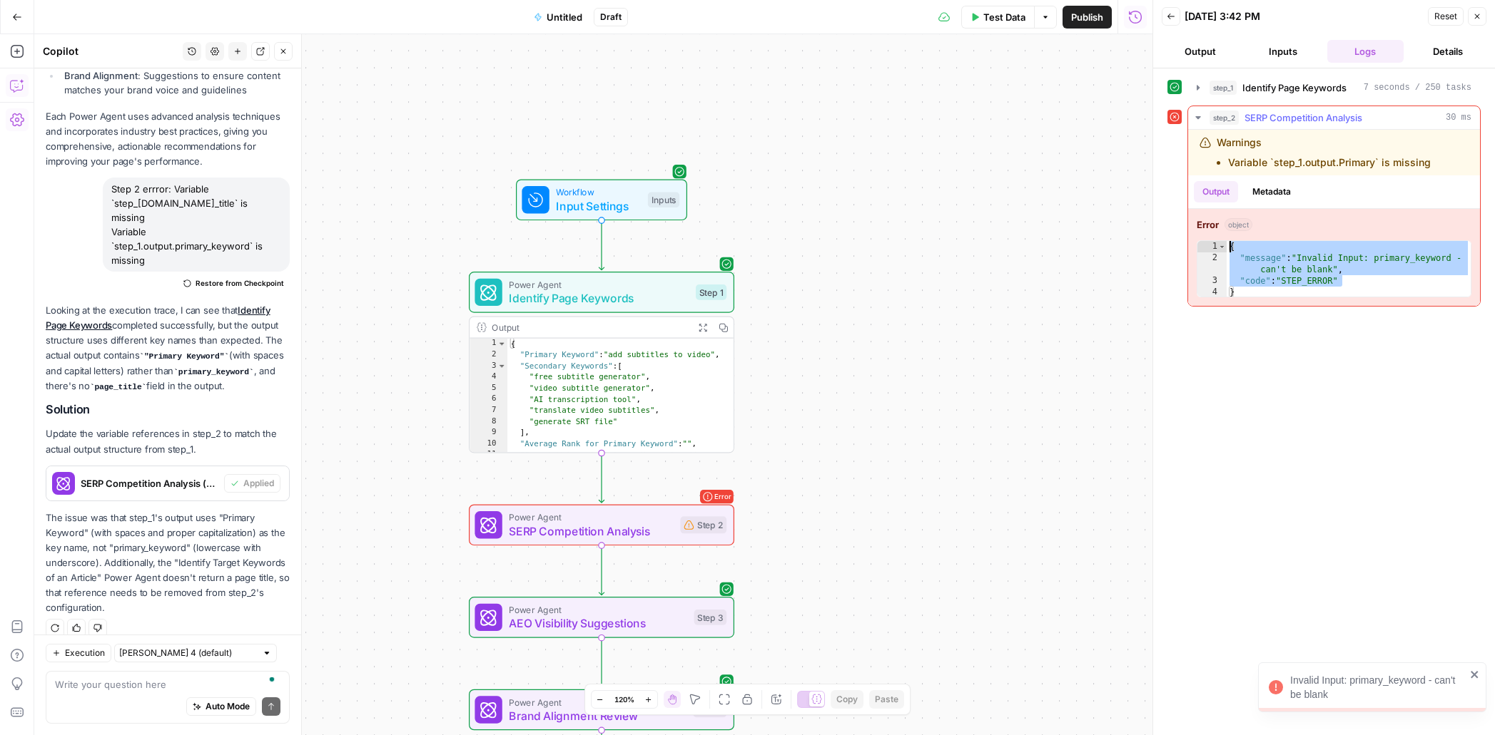
drag, startPoint x: 1353, startPoint y: 278, endPoint x: 1230, endPoint y: 250, distance: 125.8
click at [1230, 250] on div "{ "message" : "Invalid Input: primary_keyword - can't be blank" , "code" : "STE…" at bounding box center [1348, 281] width 244 height 80
type textarea "**********"
click at [123, 688] on textarea "To enrich screen reader interactions, please activate Accessibility in Grammarl…" at bounding box center [167, 685] width 225 height 14
paste textarea "{ "message": "Invalid Input: primary_keyword - can't be blank", "code": "STEP_E…"
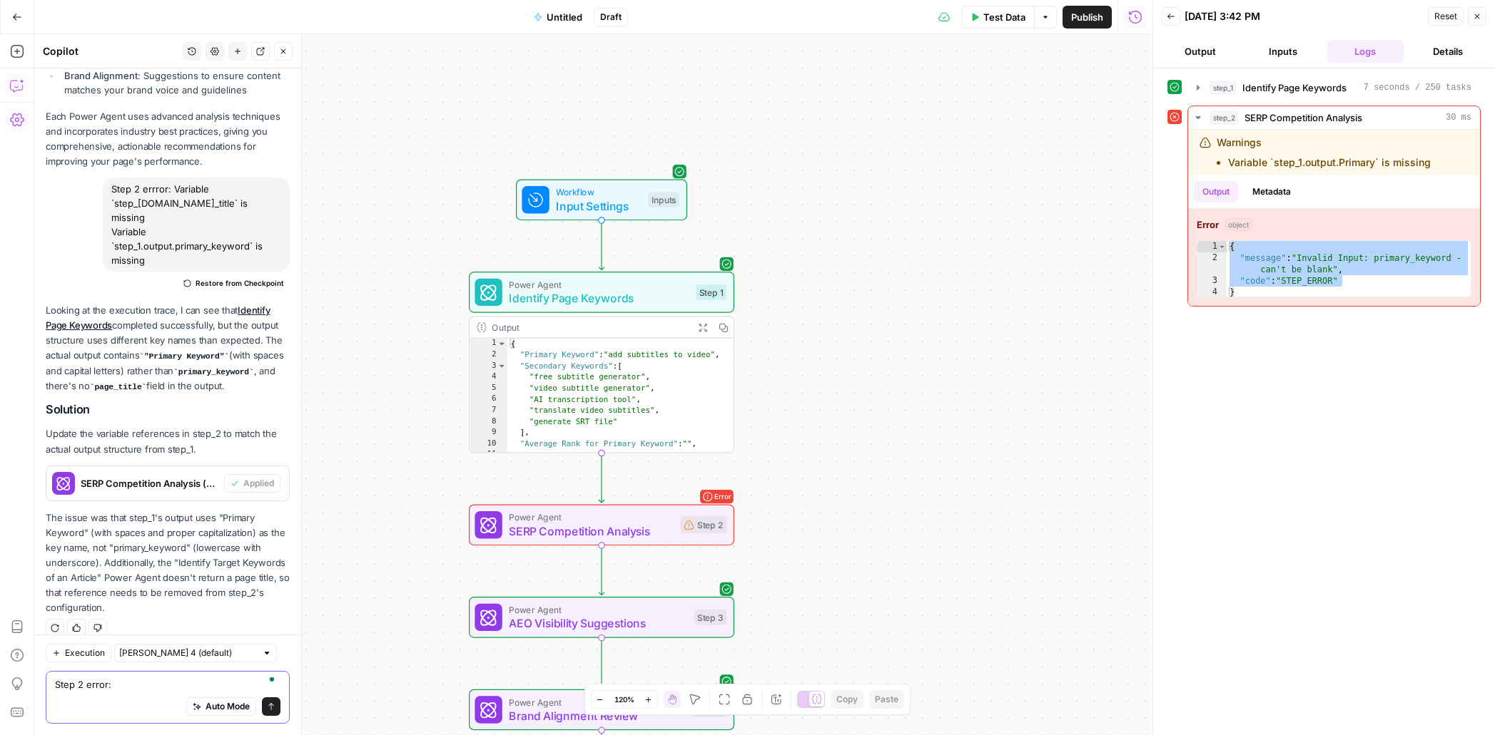
type textarea "Step 2 error: { "message": "Invalid Input: primary_keyword - can't be blank", "…"
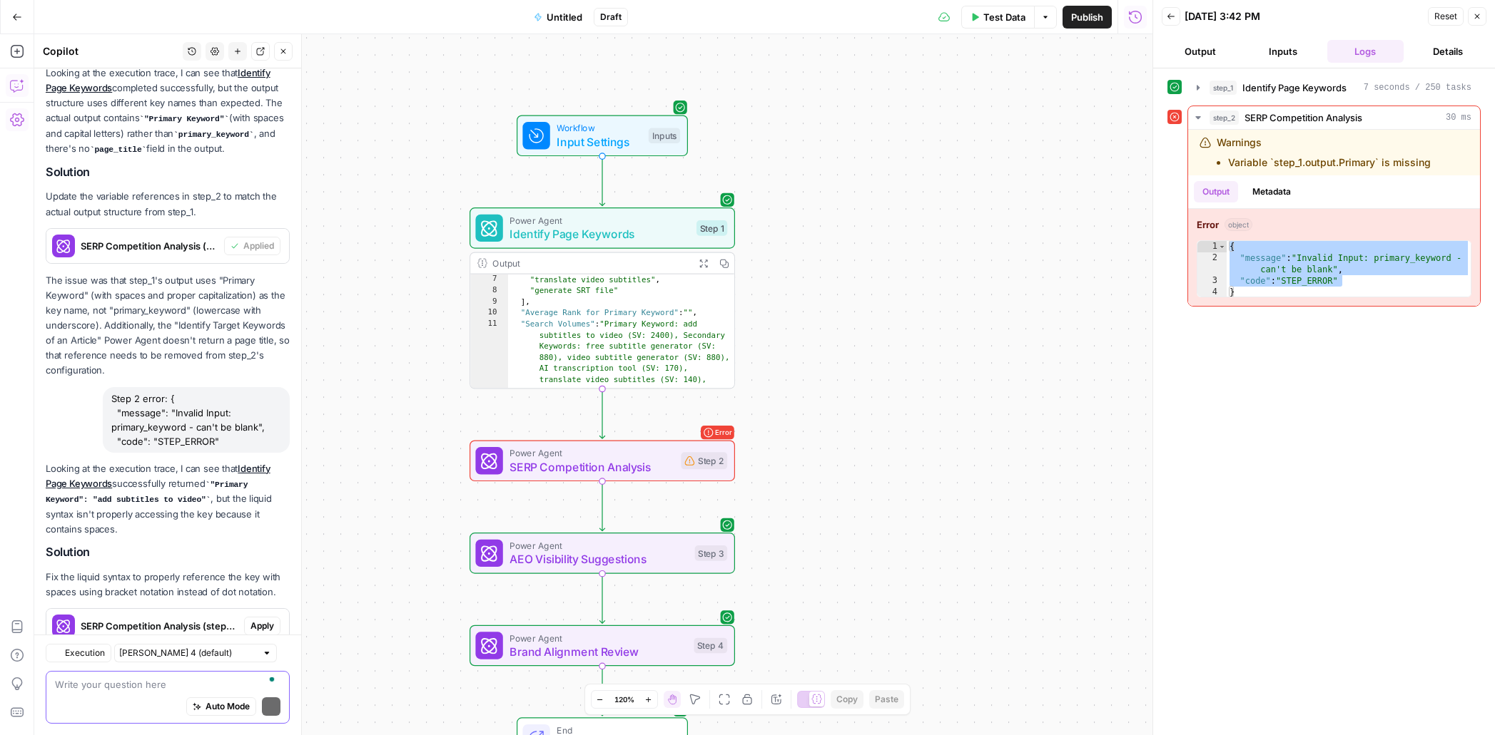
scroll to position [2112, 0]
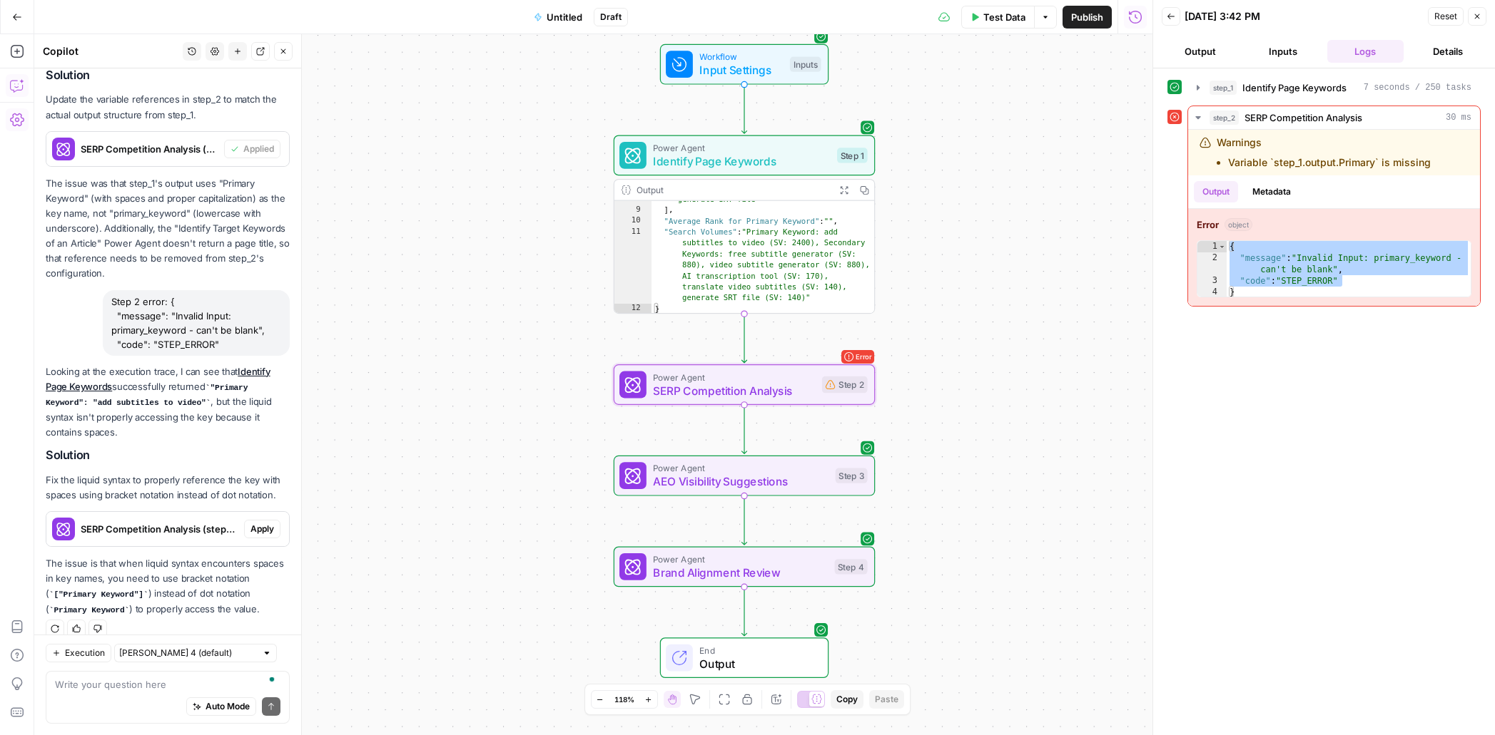
click at [260, 523] on span "Apply" at bounding box center [262, 529] width 24 height 13
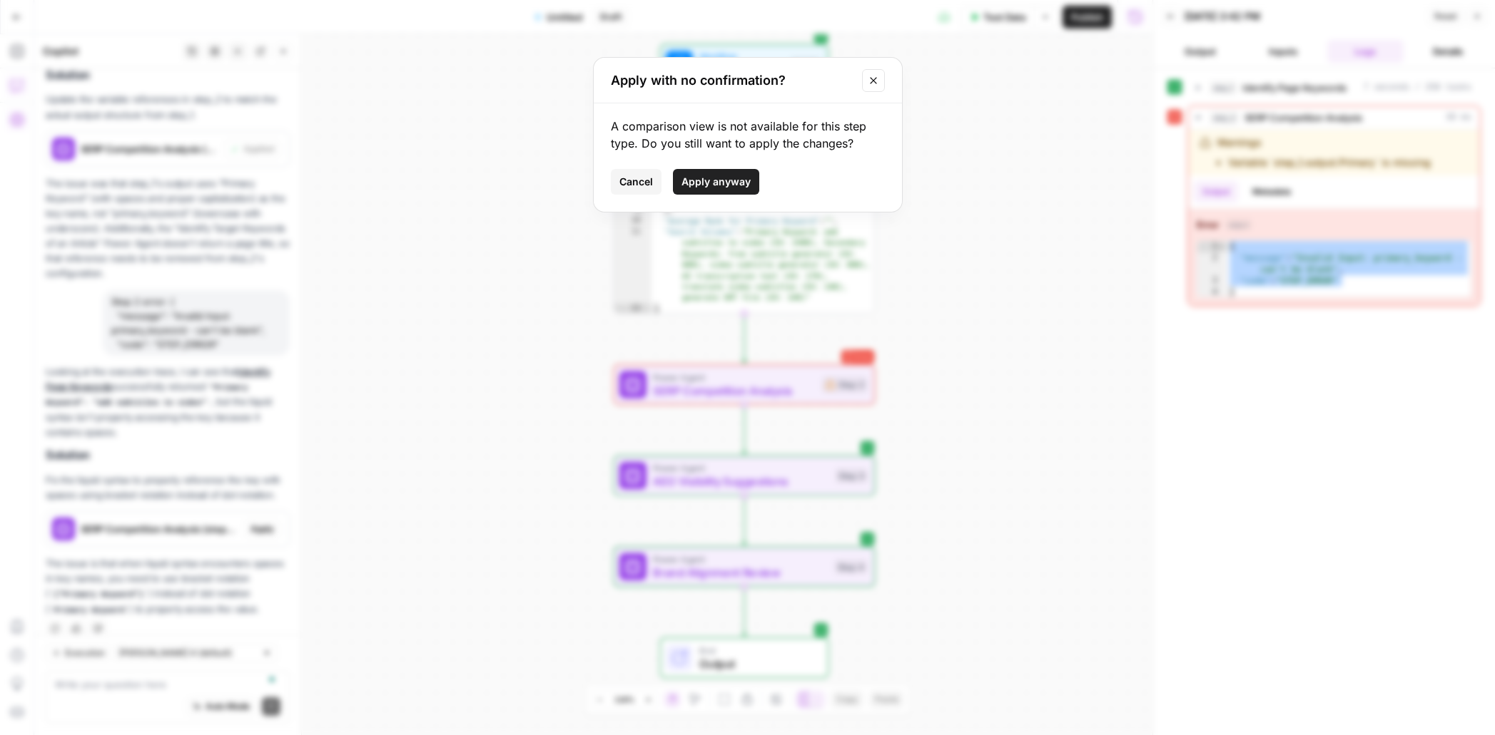
click at [720, 188] on span "Apply anyway" at bounding box center [715, 182] width 69 height 14
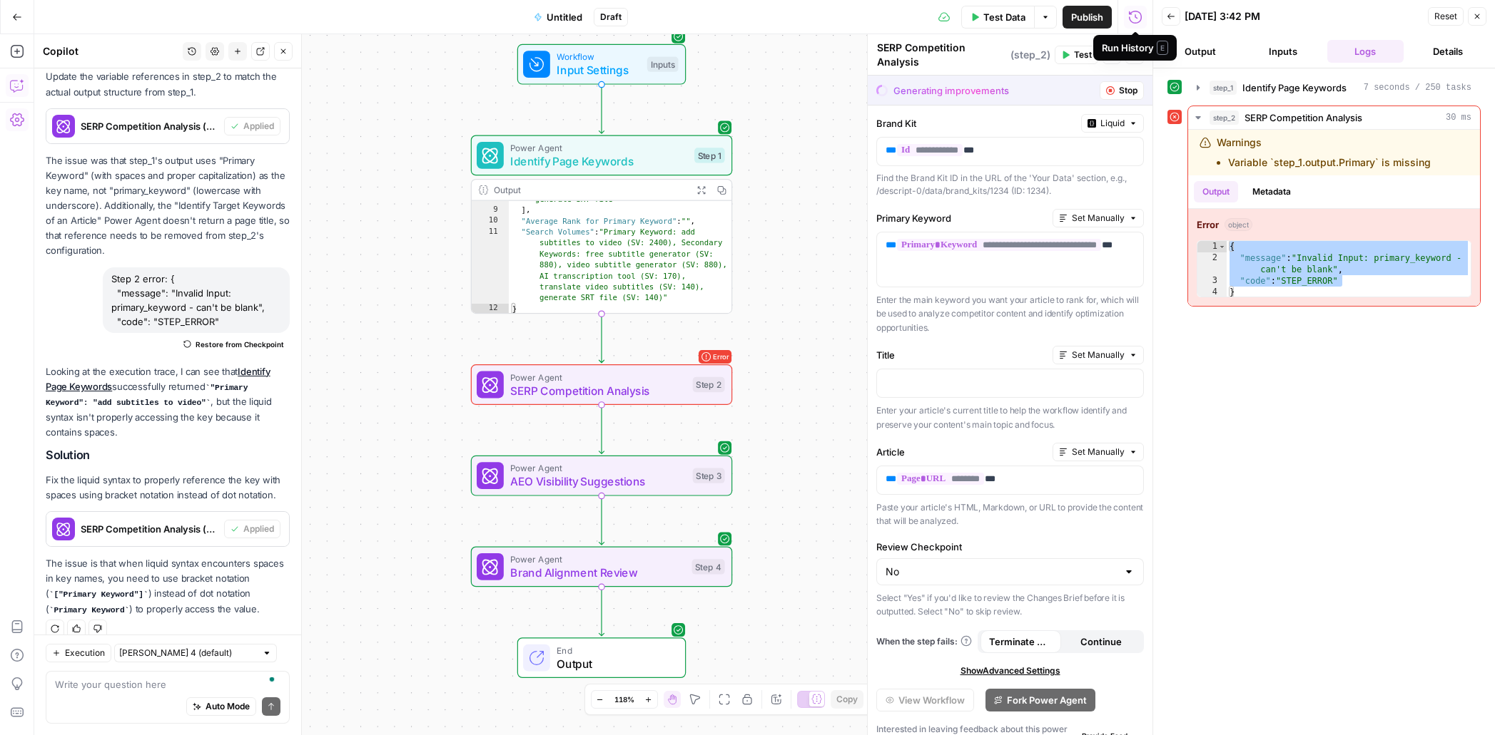
scroll to position [22, 0]
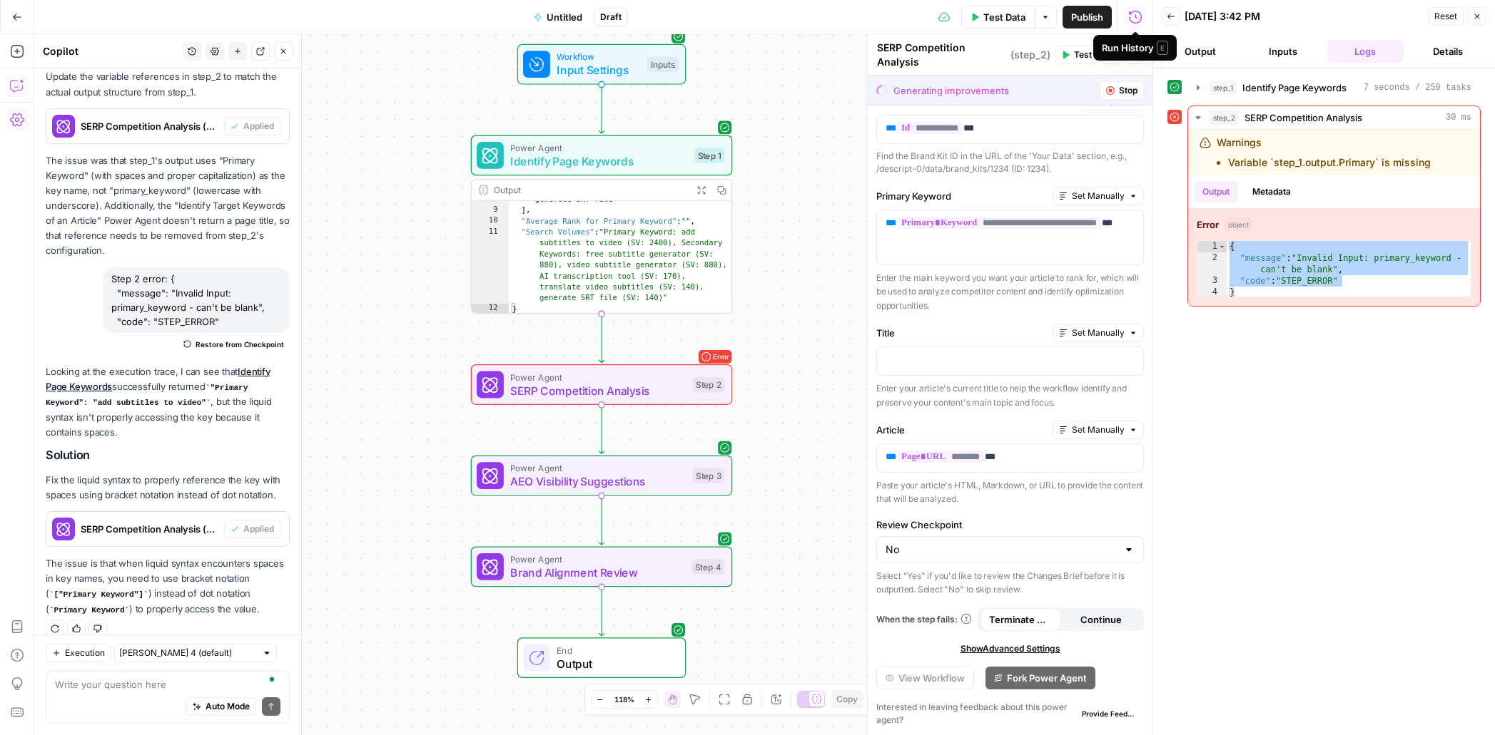
click at [1122, 93] on span "Stop" at bounding box center [1128, 90] width 19 height 13
click at [1076, 56] on span "Test" at bounding box center [1083, 55] width 18 height 13
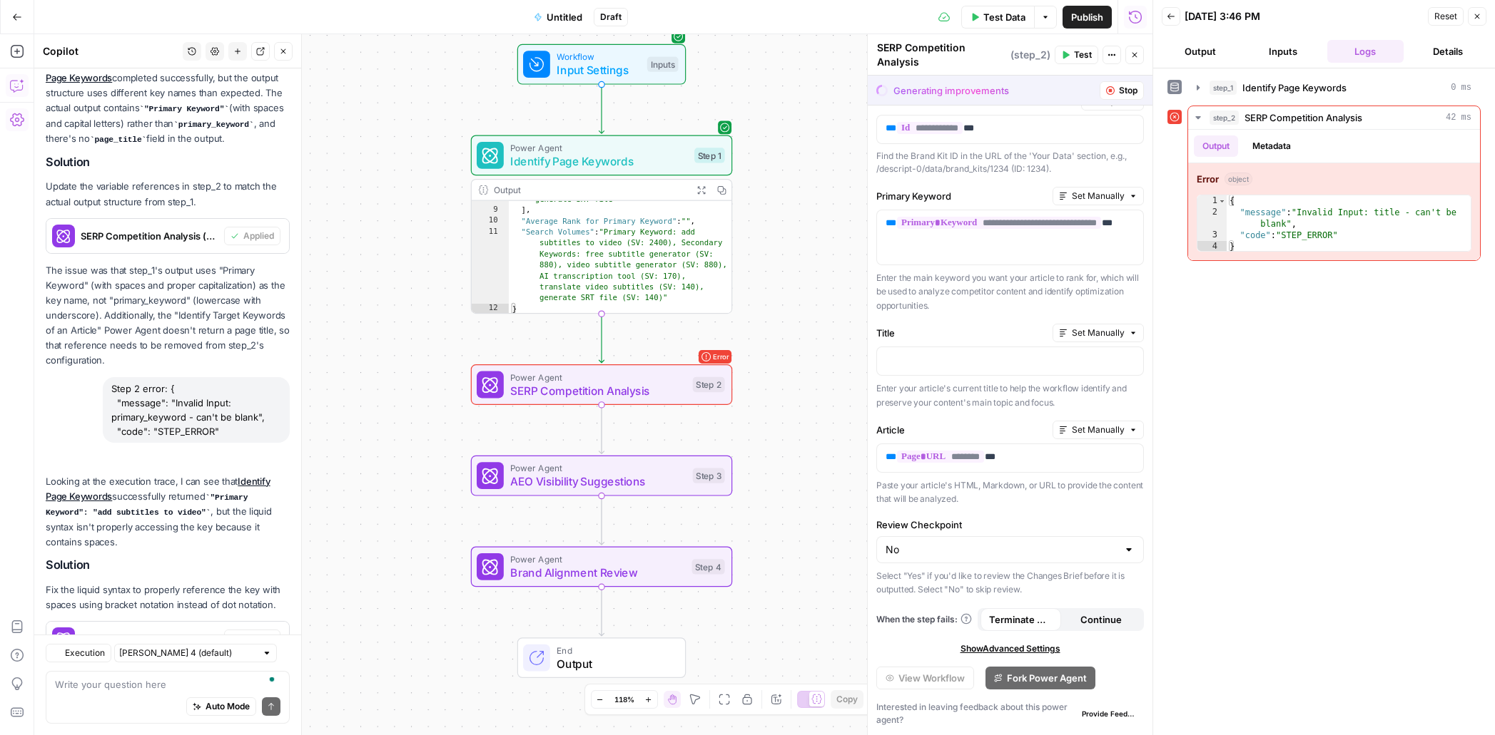
scroll to position [2135, 0]
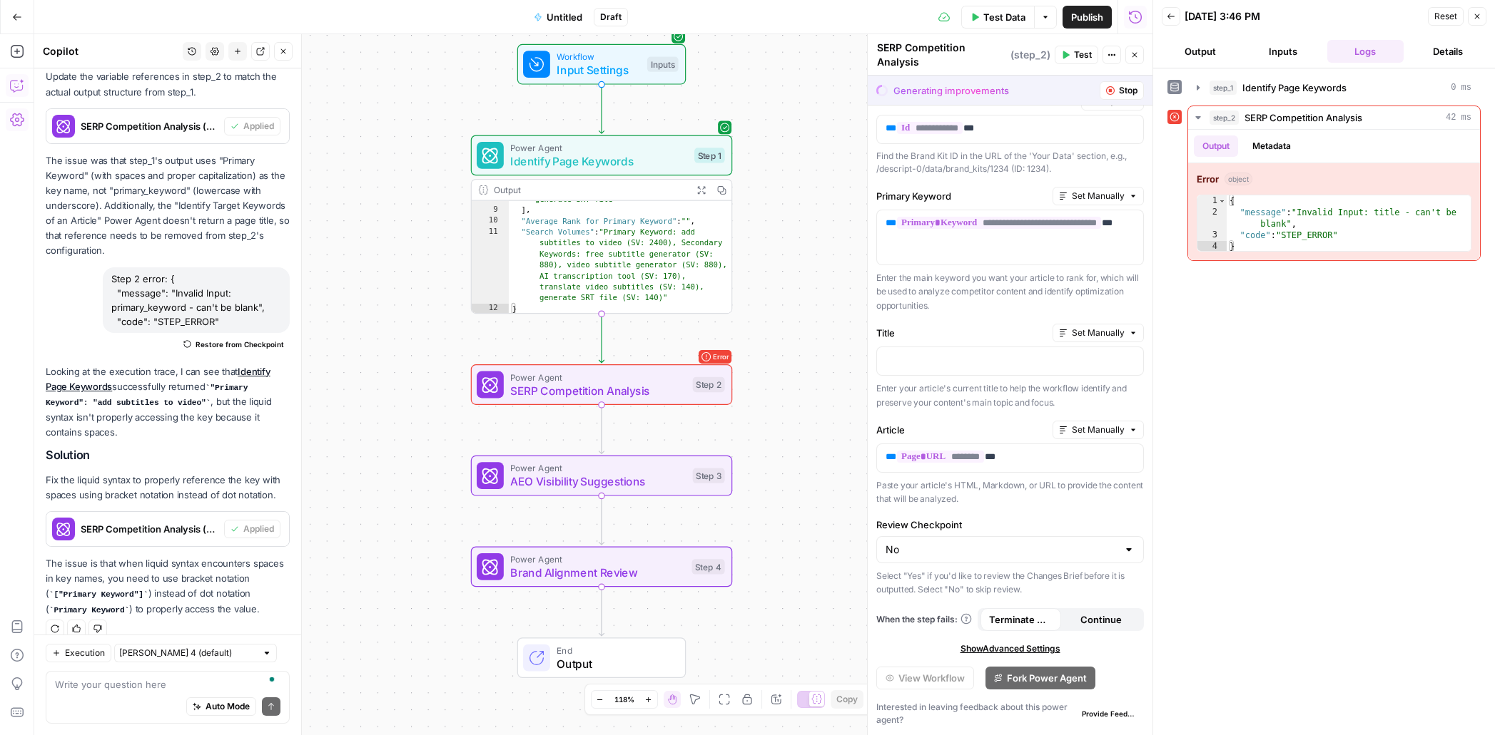
click at [570, 663] on span "Output" at bounding box center [613, 664] width 115 height 17
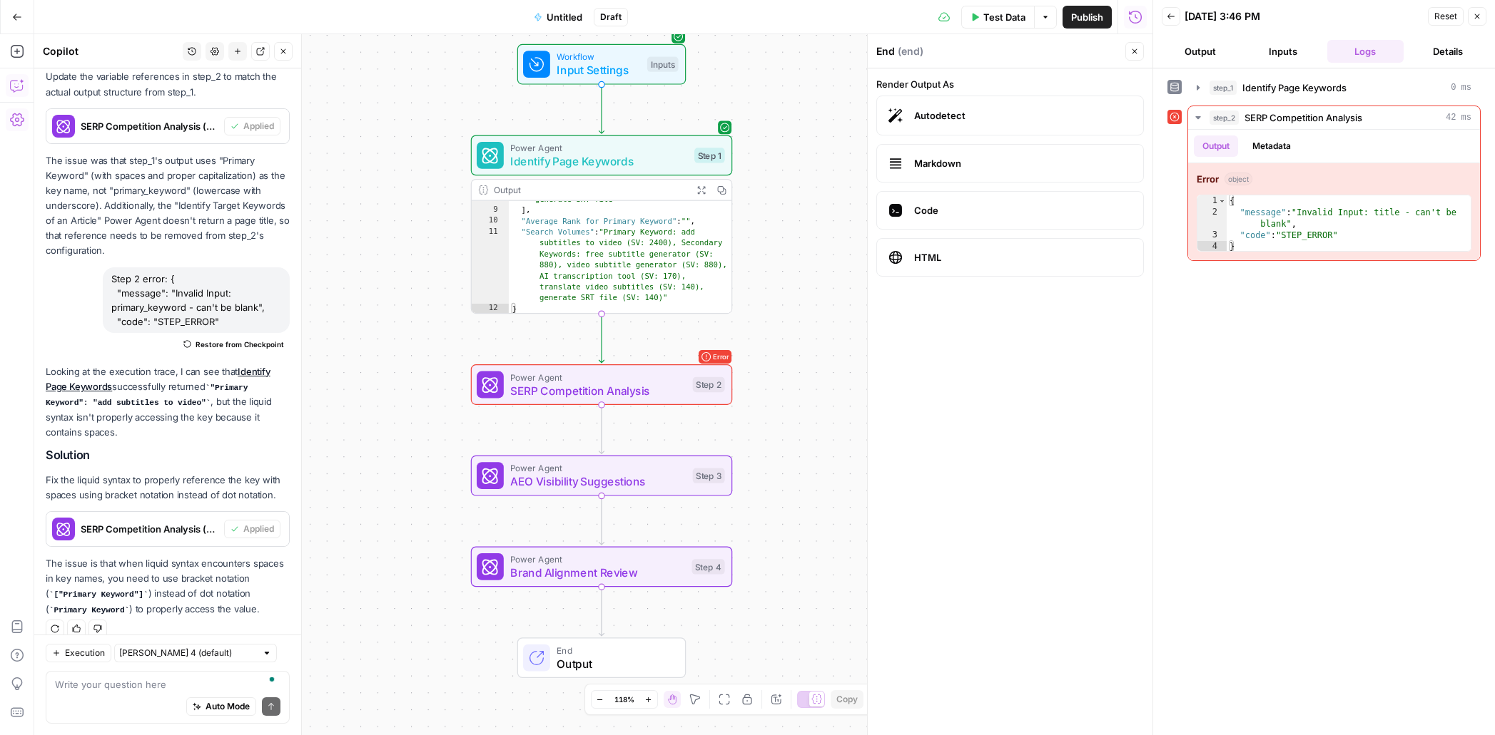
click at [1134, 50] on icon "button" at bounding box center [1134, 51] width 5 height 5
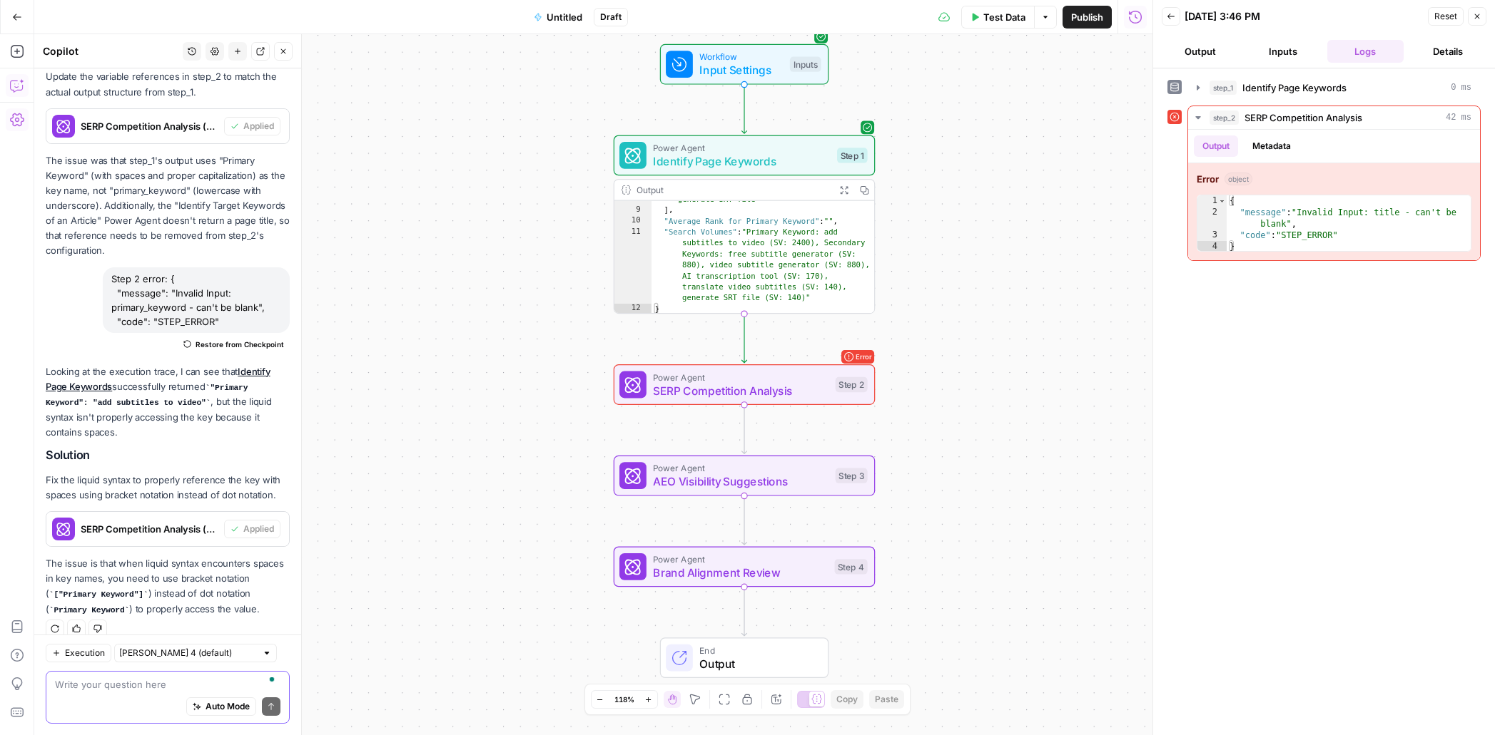
click at [107, 691] on textarea "To enrich screen reader interactions, please activate Accessibility in Grammarl…" at bounding box center [167, 685] width 225 height 14
type textarea "Step2 keeps erroring and not updating"
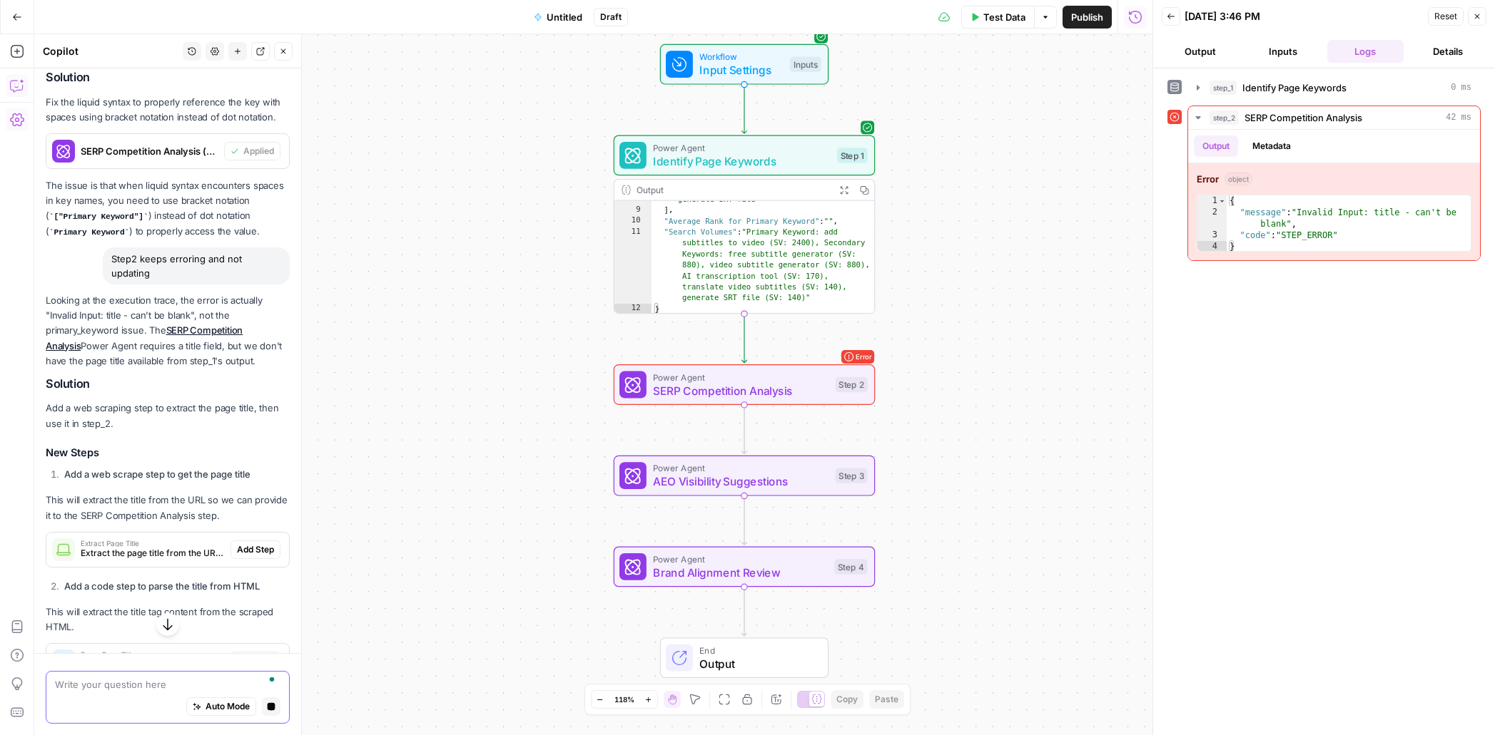
scroll to position [2435, 0]
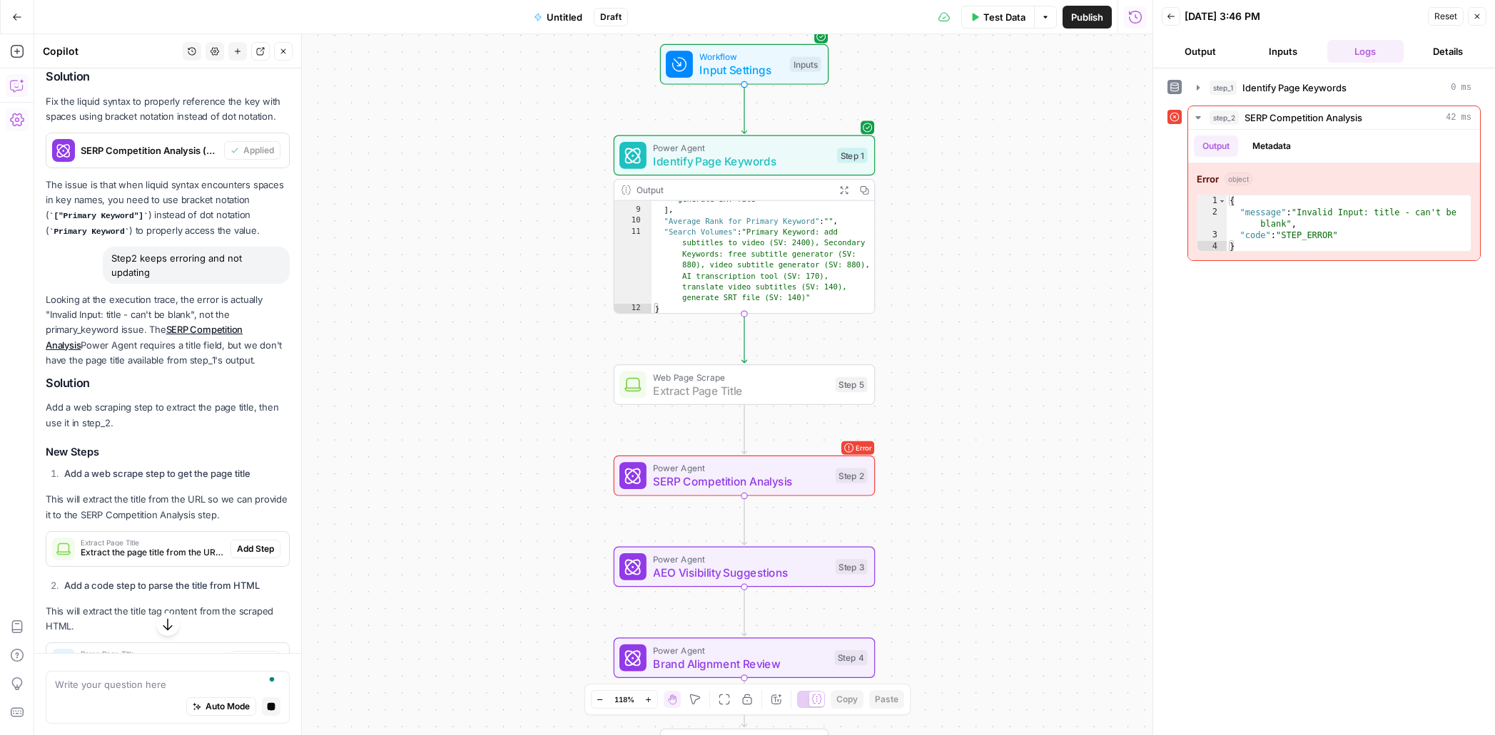
click at [255, 543] on span "Add Step" at bounding box center [255, 549] width 37 height 13
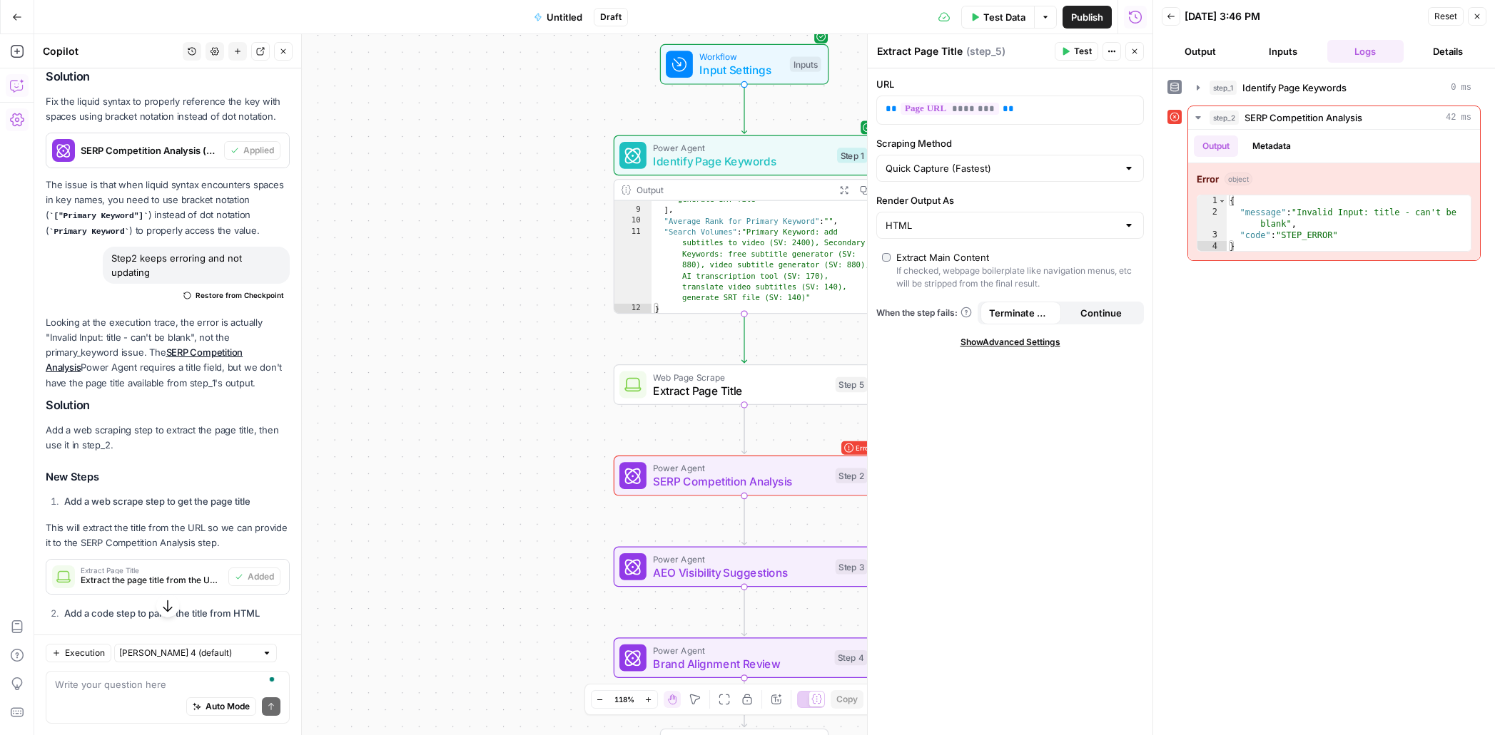
scroll to position [2712, 0]
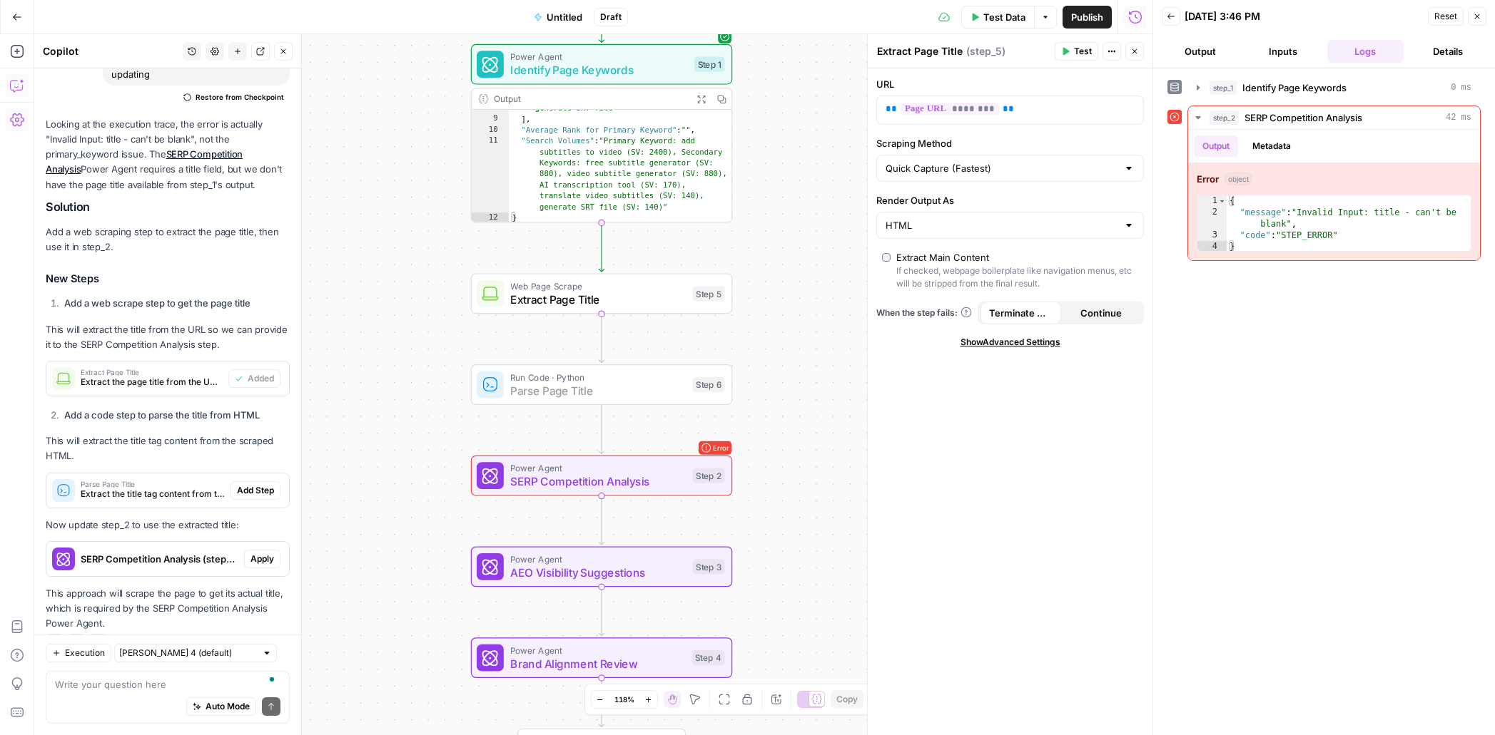
click at [249, 484] on span "Add Step" at bounding box center [255, 490] width 37 height 13
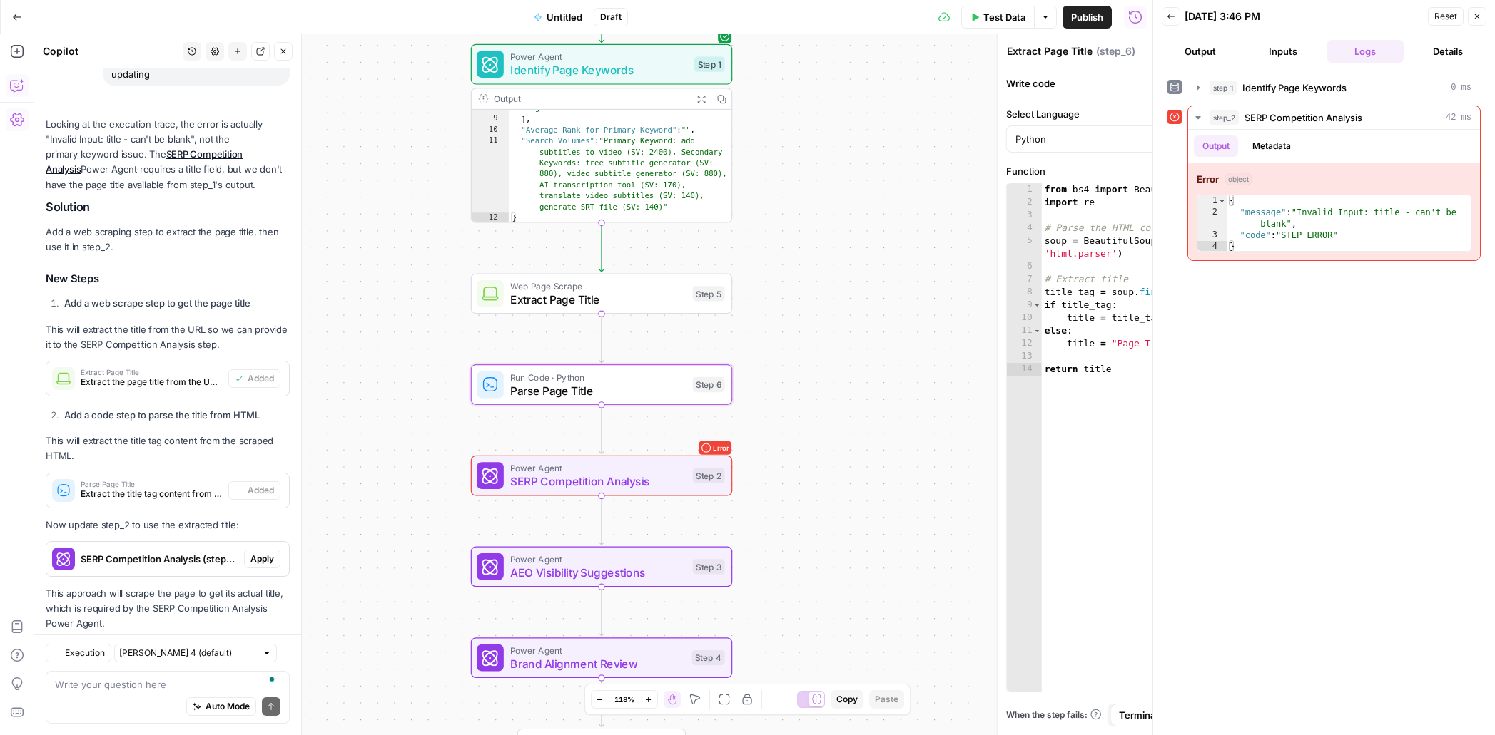
type textarea "Parse Page Title"
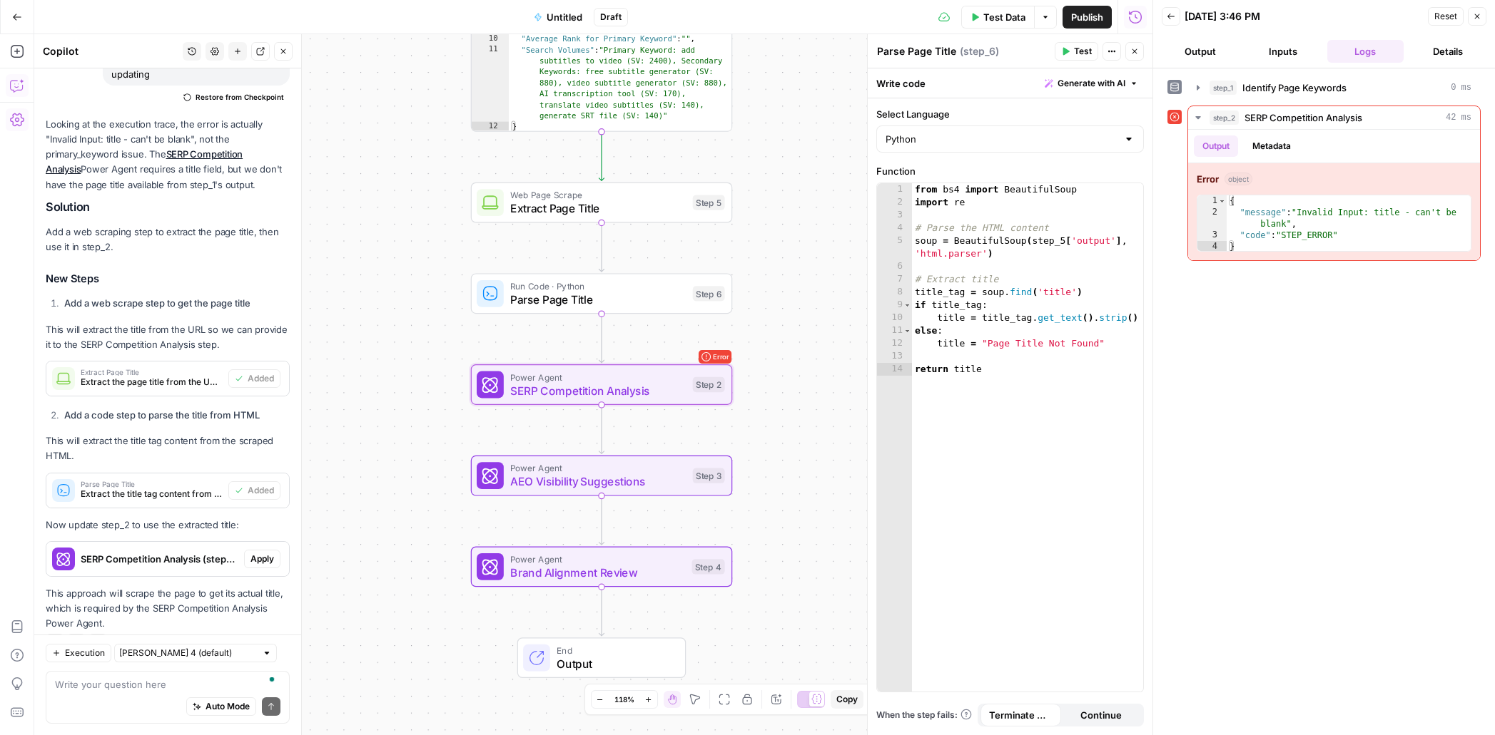
click at [260, 553] on span "Apply" at bounding box center [262, 559] width 24 height 13
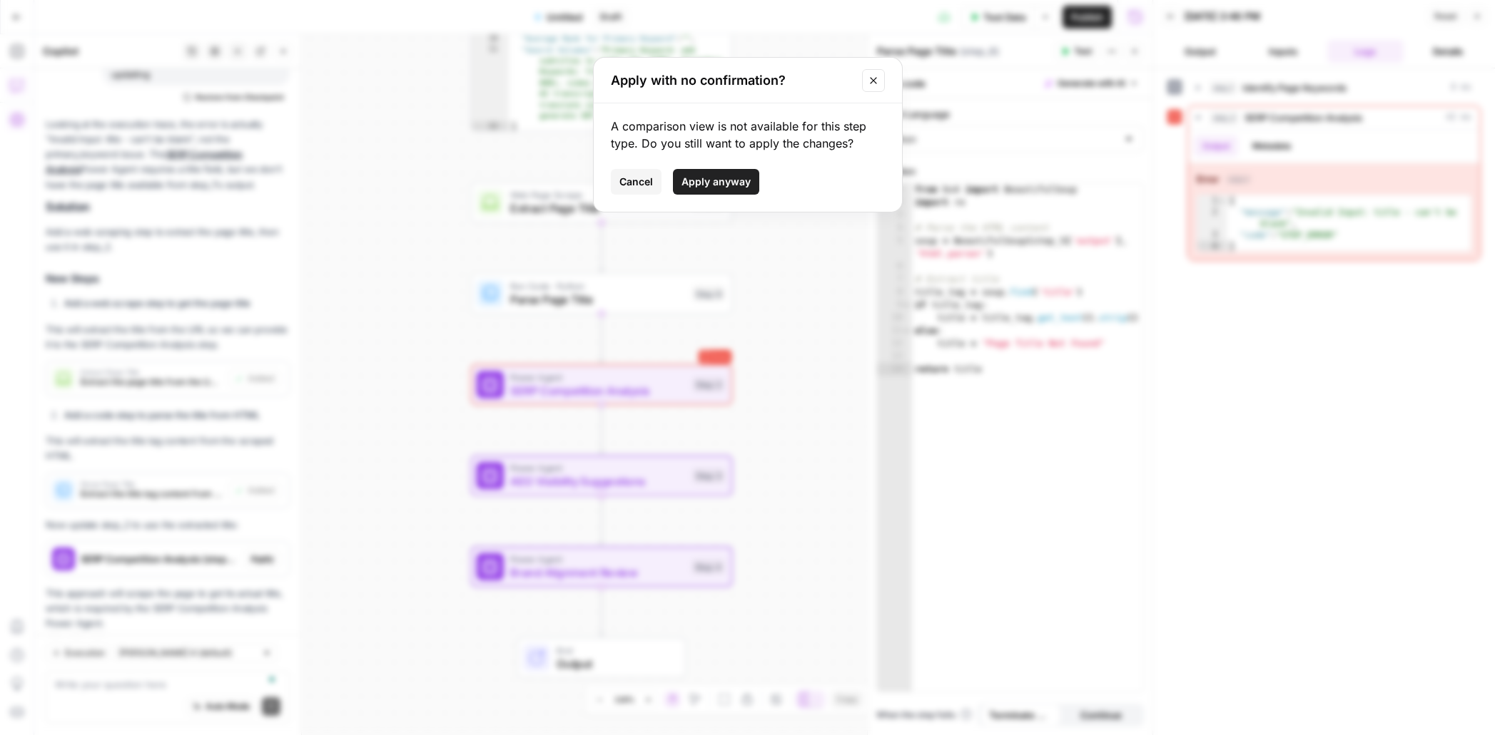
click at [736, 175] on span "Apply anyway" at bounding box center [715, 182] width 69 height 14
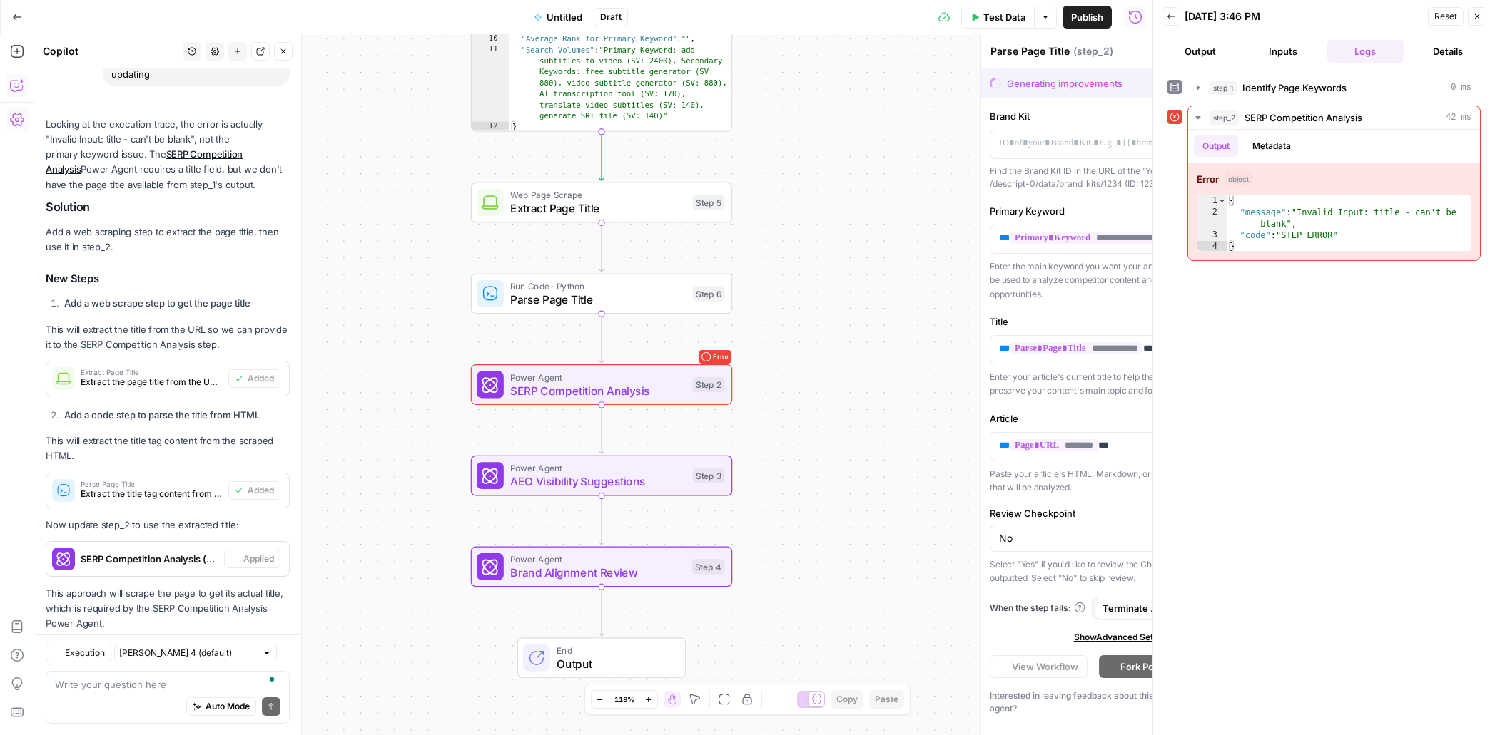
type textarea "SERP Competition Analysis"
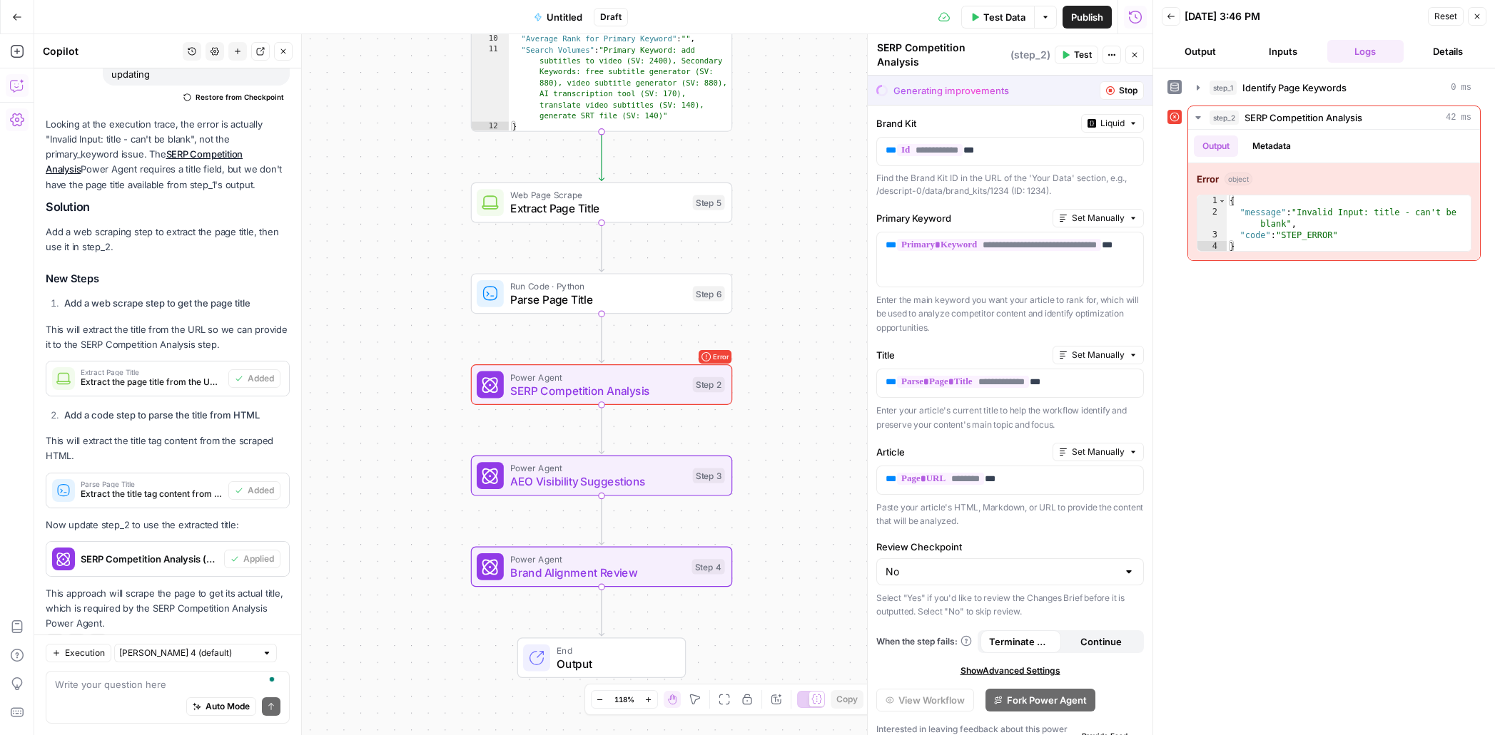
click at [1101, 93] on button "Stop" at bounding box center [1121, 90] width 44 height 19
click at [1116, 92] on button "Stop" at bounding box center [1121, 90] width 44 height 19
click at [1128, 86] on span "Stop" at bounding box center [1128, 90] width 19 height 13
click at [1130, 53] on icon "button" at bounding box center [1134, 55] width 9 height 9
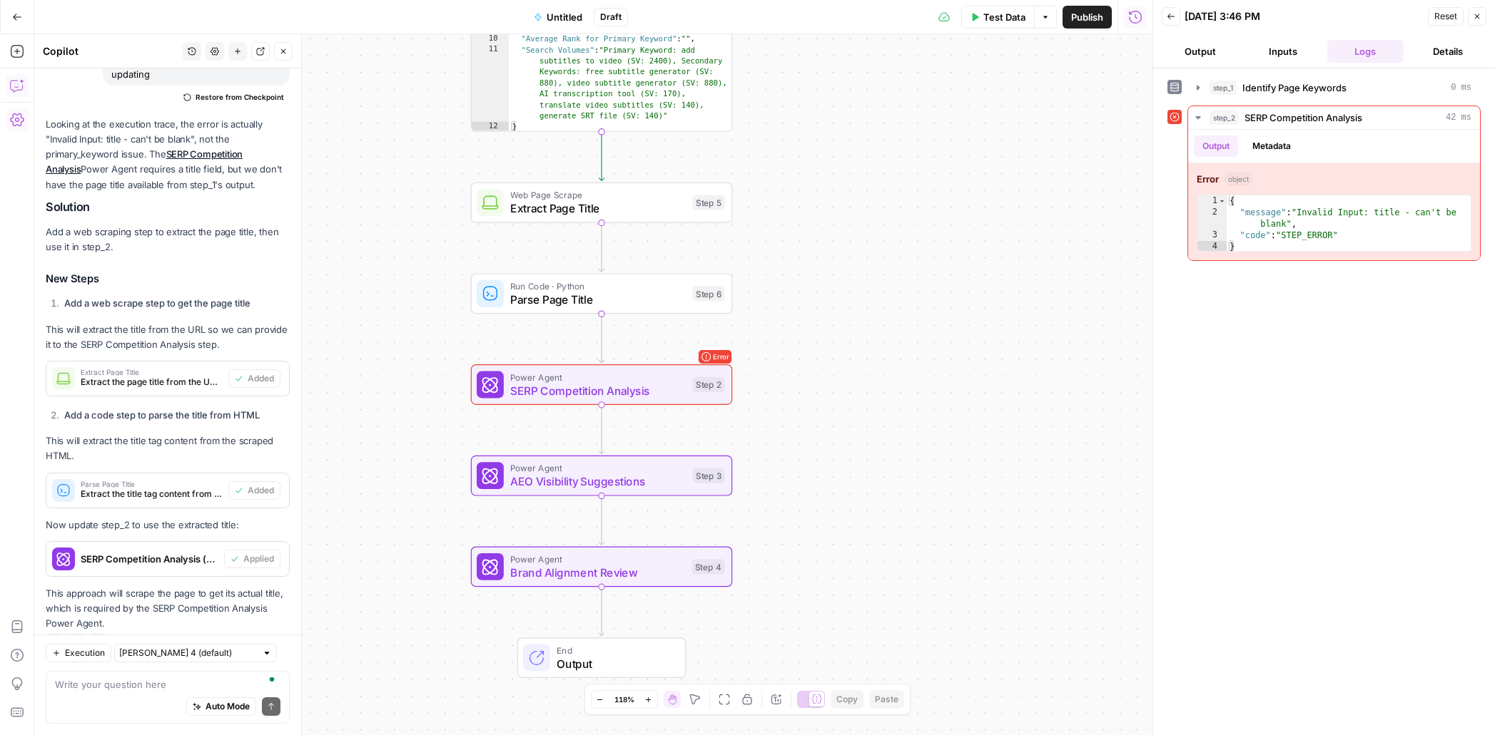
click at [994, 17] on span "Test Data" at bounding box center [1004, 17] width 42 height 14
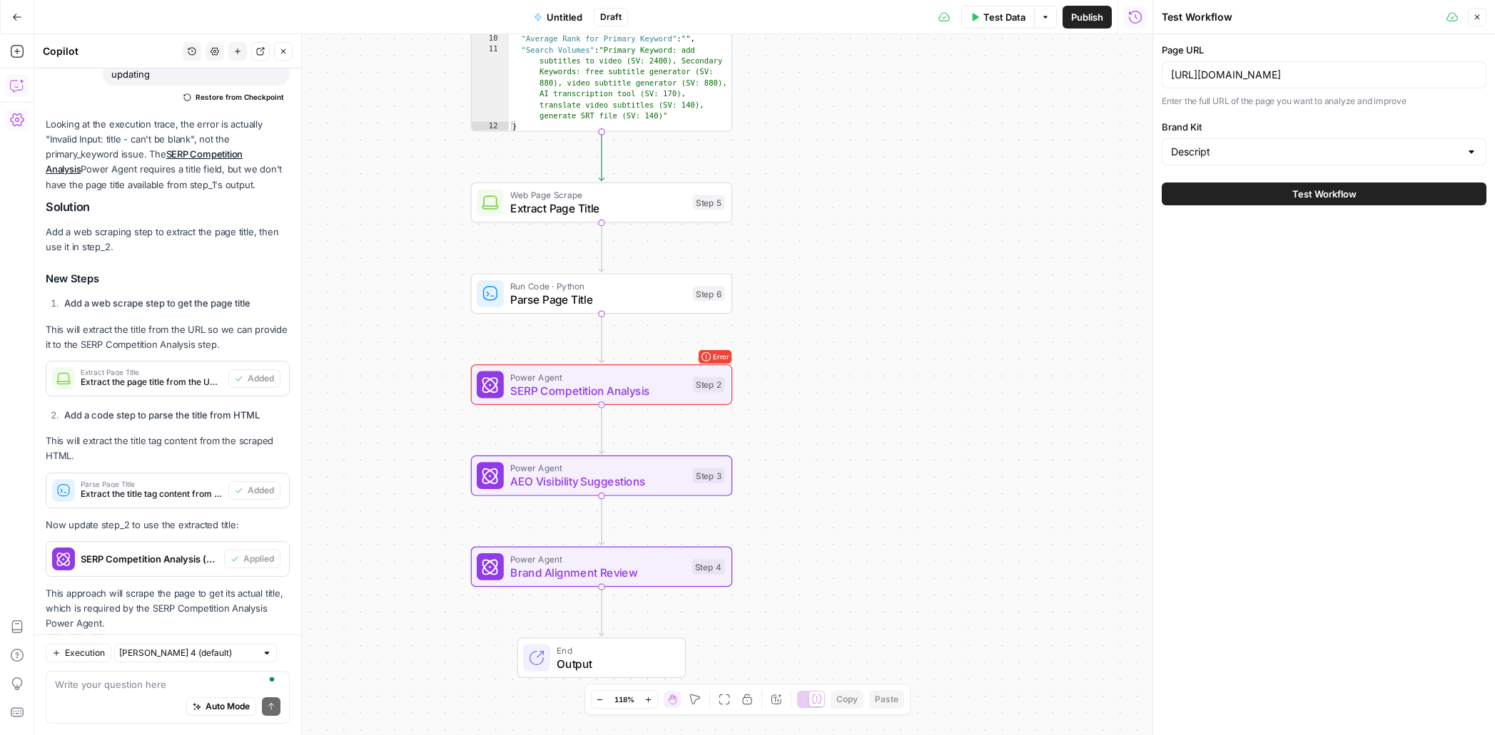
click at [1311, 199] on span "Test Workflow" at bounding box center [1324, 194] width 64 height 14
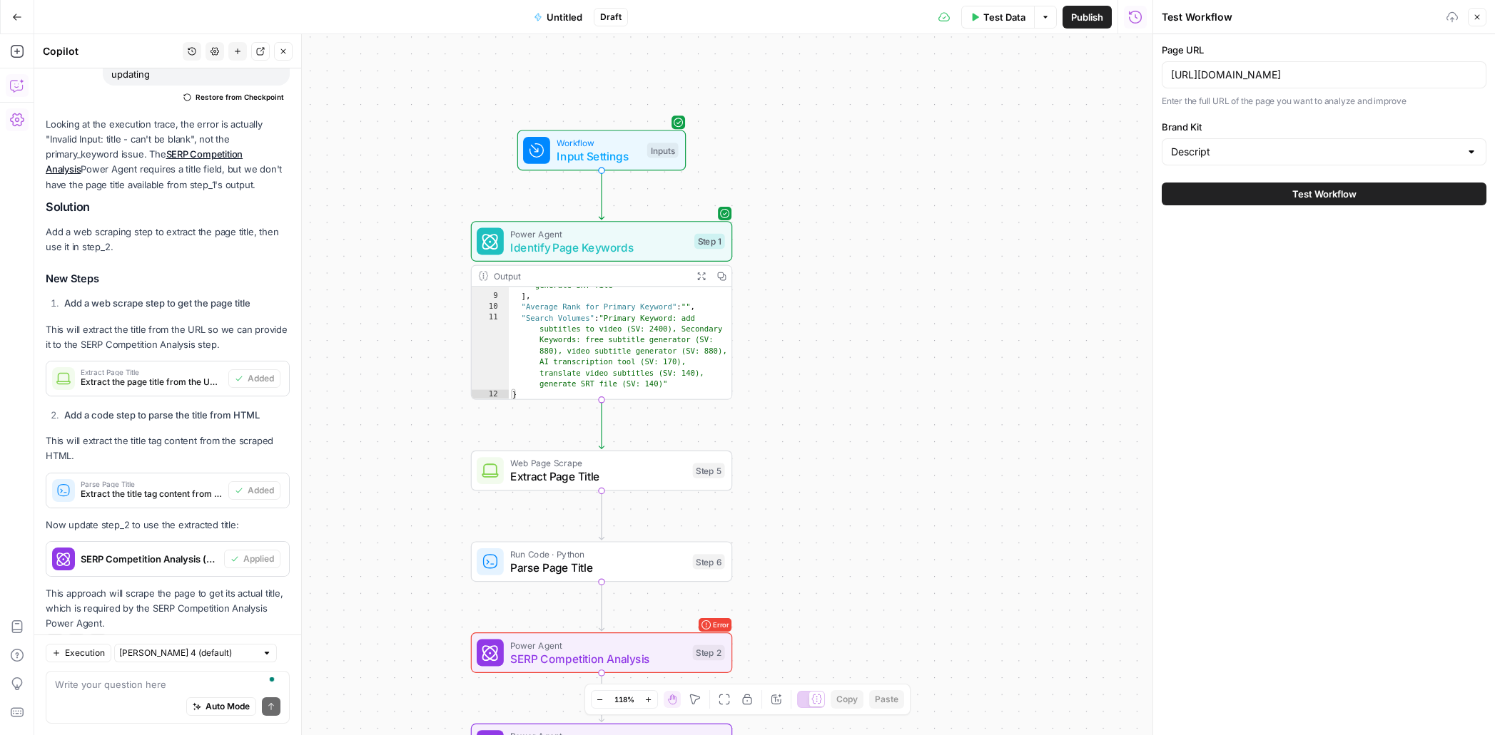
click at [1311, 195] on span "Test Workflow" at bounding box center [1324, 194] width 64 height 14
click at [1309, 197] on span "Test Workflow" at bounding box center [1324, 194] width 64 height 14
click at [14, 19] on icon "button" at bounding box center [17, 17] width 10 height 10
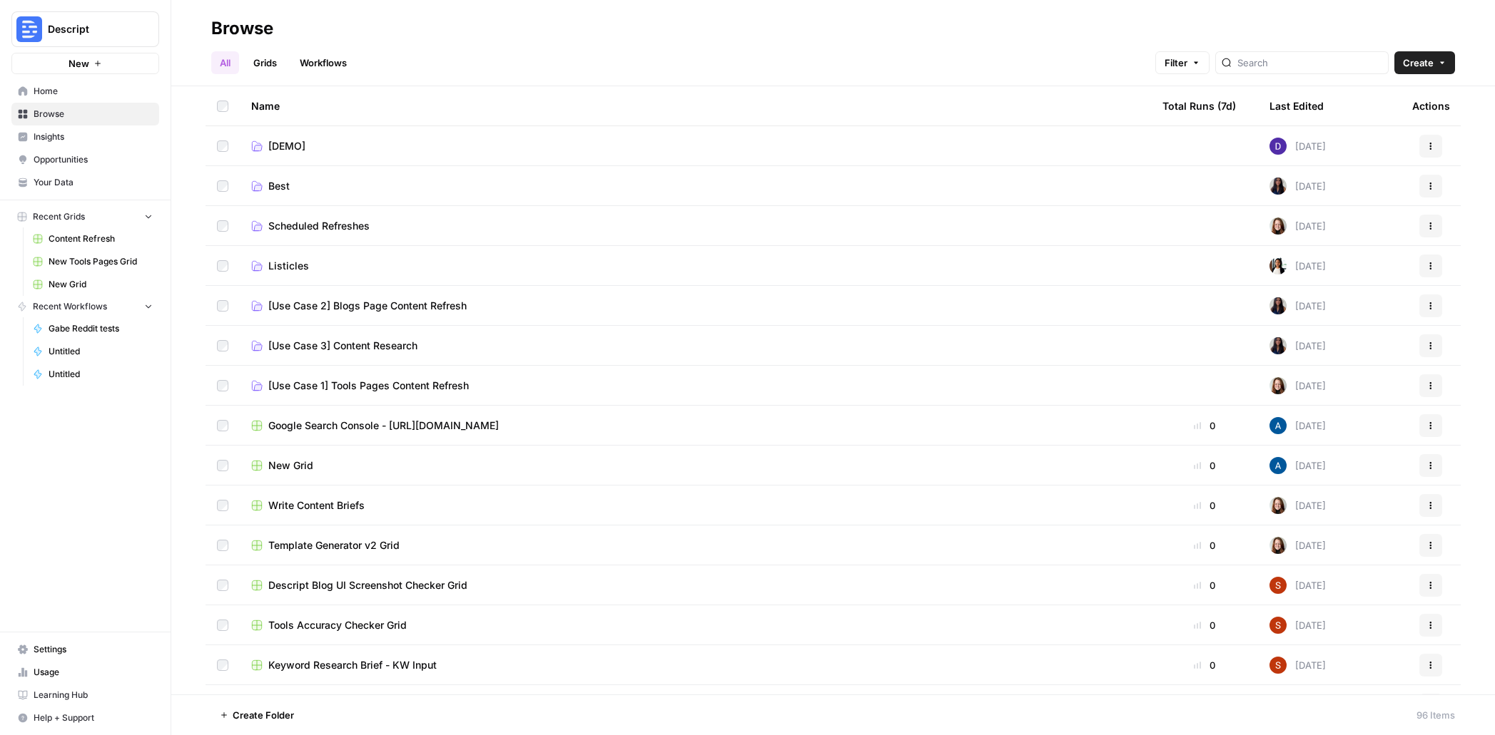
click at [364, 68] on div "All Grids Workflows Filter Create" at bounding box center [832, 57] width 1243 height 34
click at [339, 65] on link "Workflows" at bounding box center [323, 62] width 64 height 23
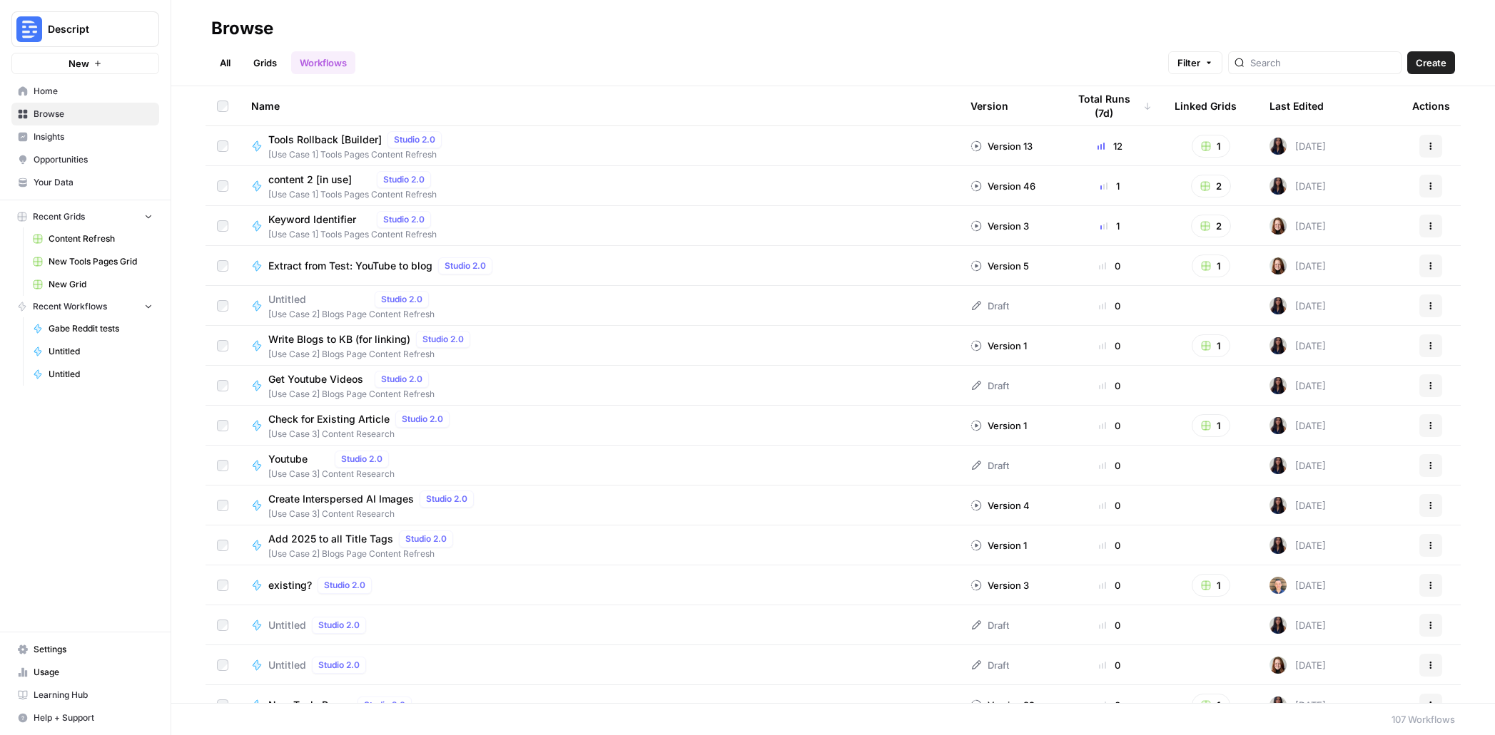
click at [1435, 68] on span "Create" at bounding box center [1430, 63] width 31 height 14
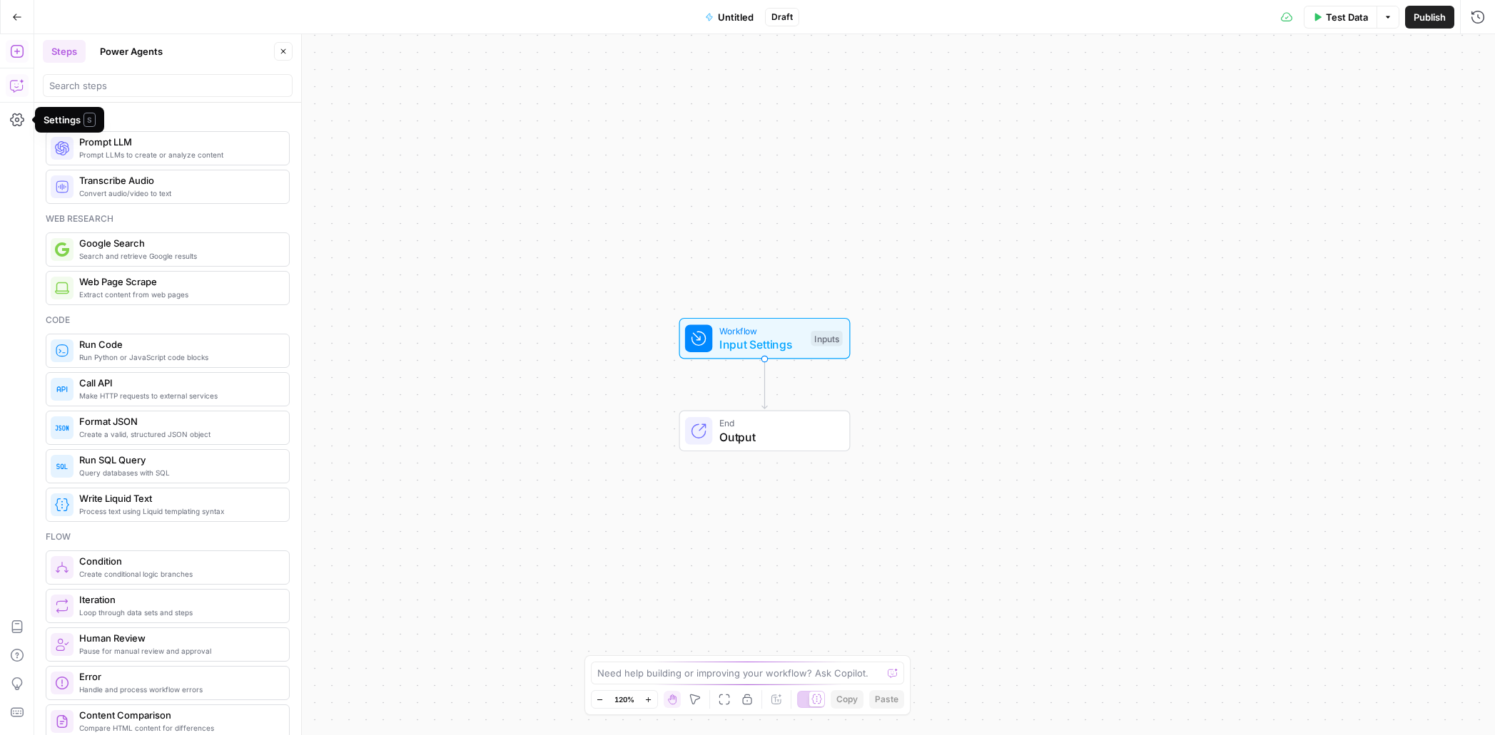
click at [10, 86] on icon "button" at bounding box center [16, 86] width 12 height 11
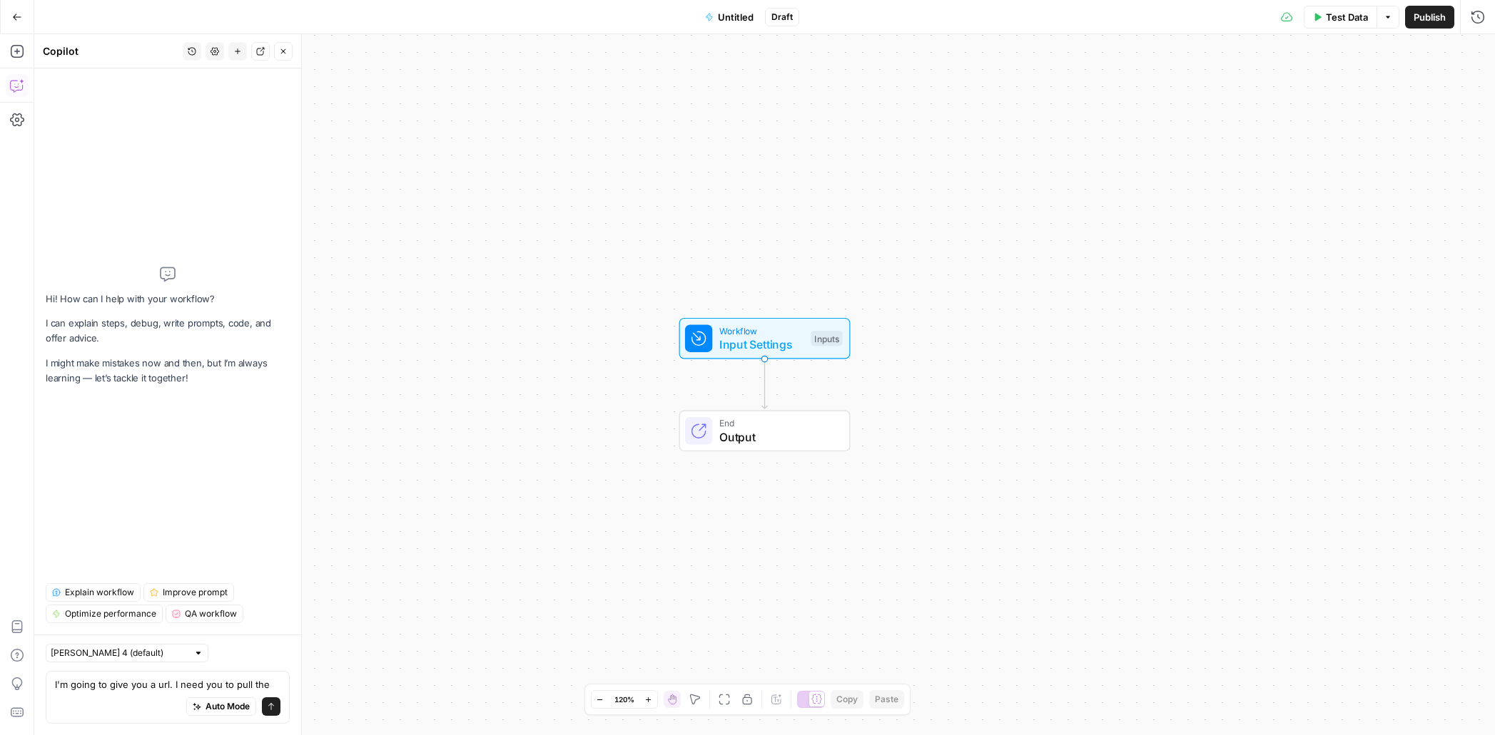
type textarea "I'm going to give you a url. I need you to pull the"
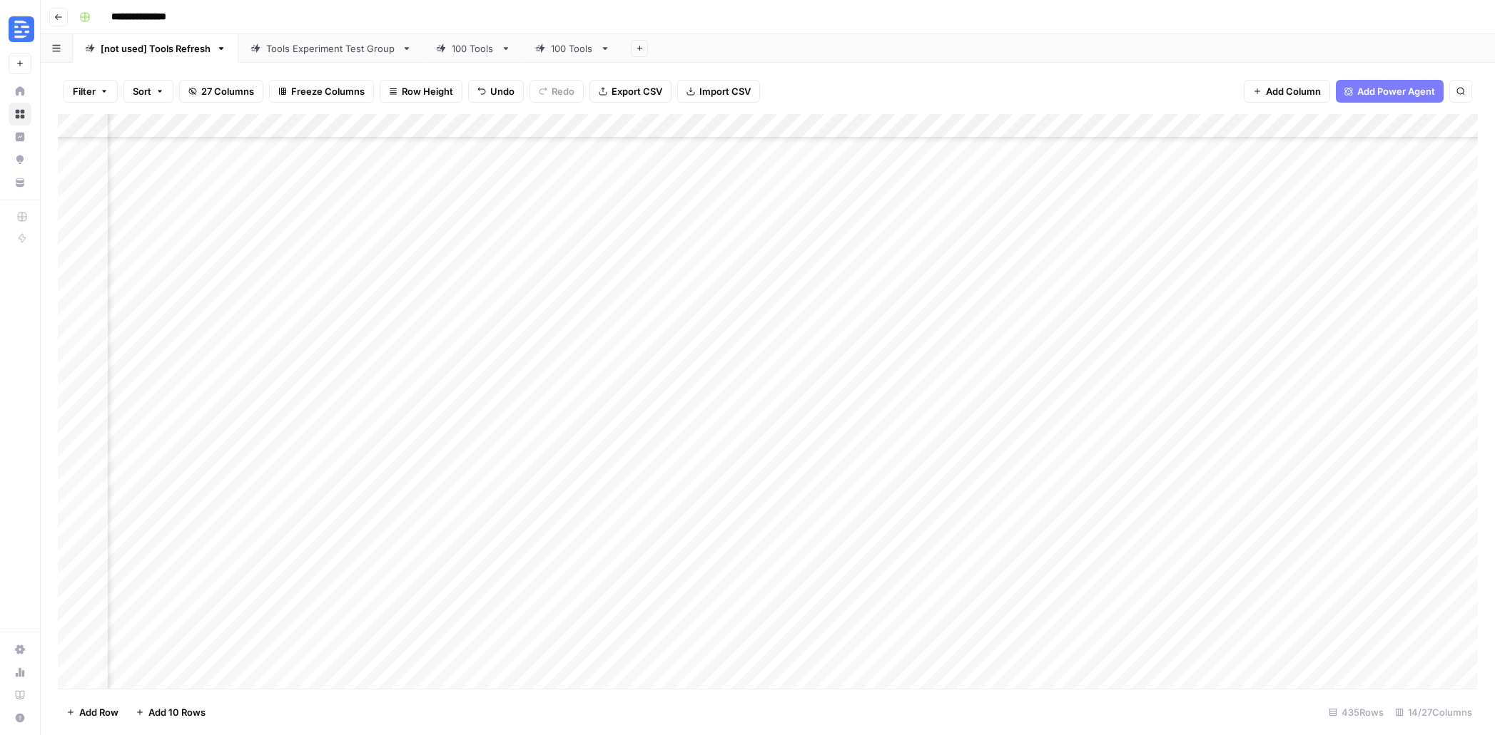
scroll to position [10023, 758]
click at [1144, 656] on div "Add Column" at bounding box center [768, 401] width 1420 height 575
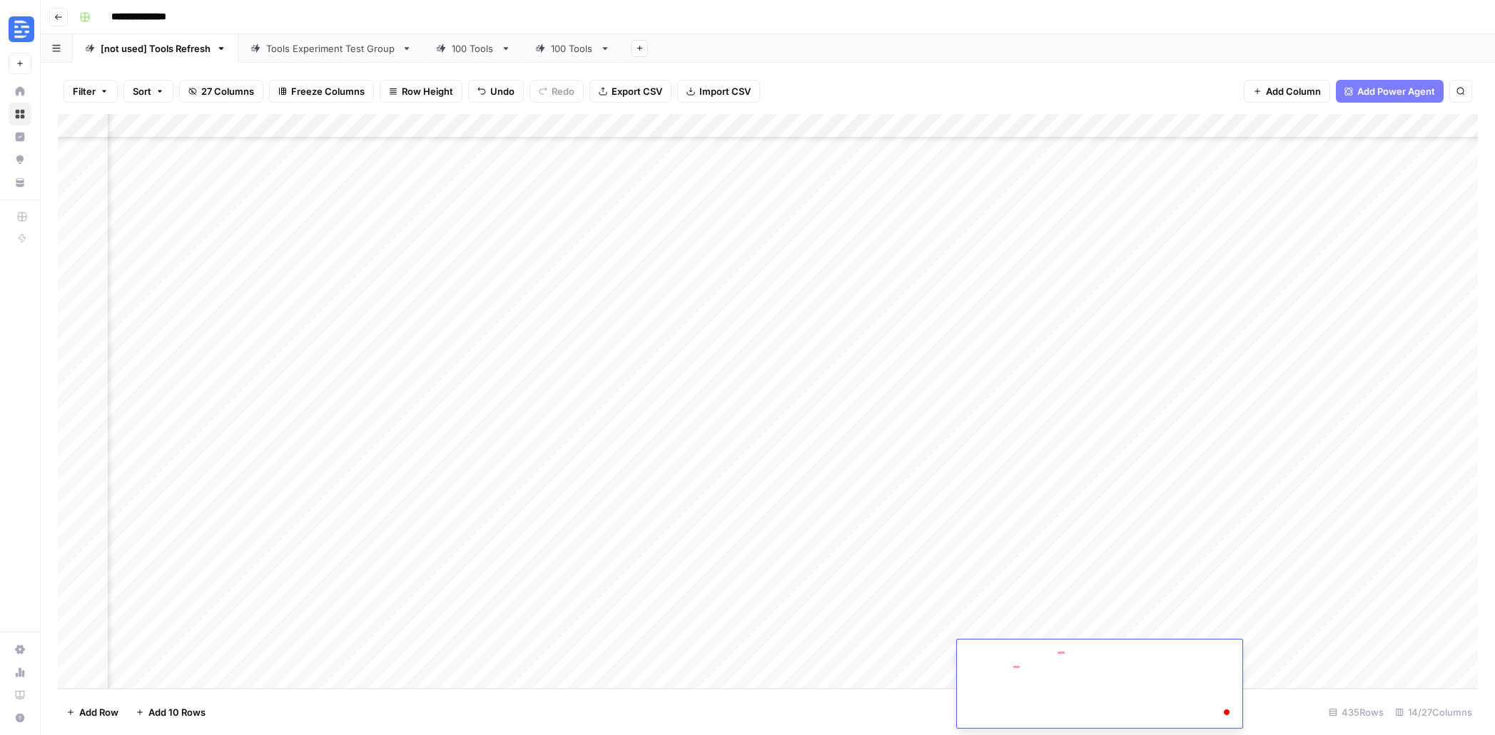
scroll to position [1619, 0]
click at [877, 658] on div "Add Column" at bounding box center [768, 401] width 1420 height 575
click at [1105, 658] on div "Add Column" at bounding box center [768, 401] width 1420 height 575
click at [1109, 660] on div "Add Column" at bounding box center [768, 401] width 1420 height 575
